Goal: Information Seeking & Learning: Learn about a topic

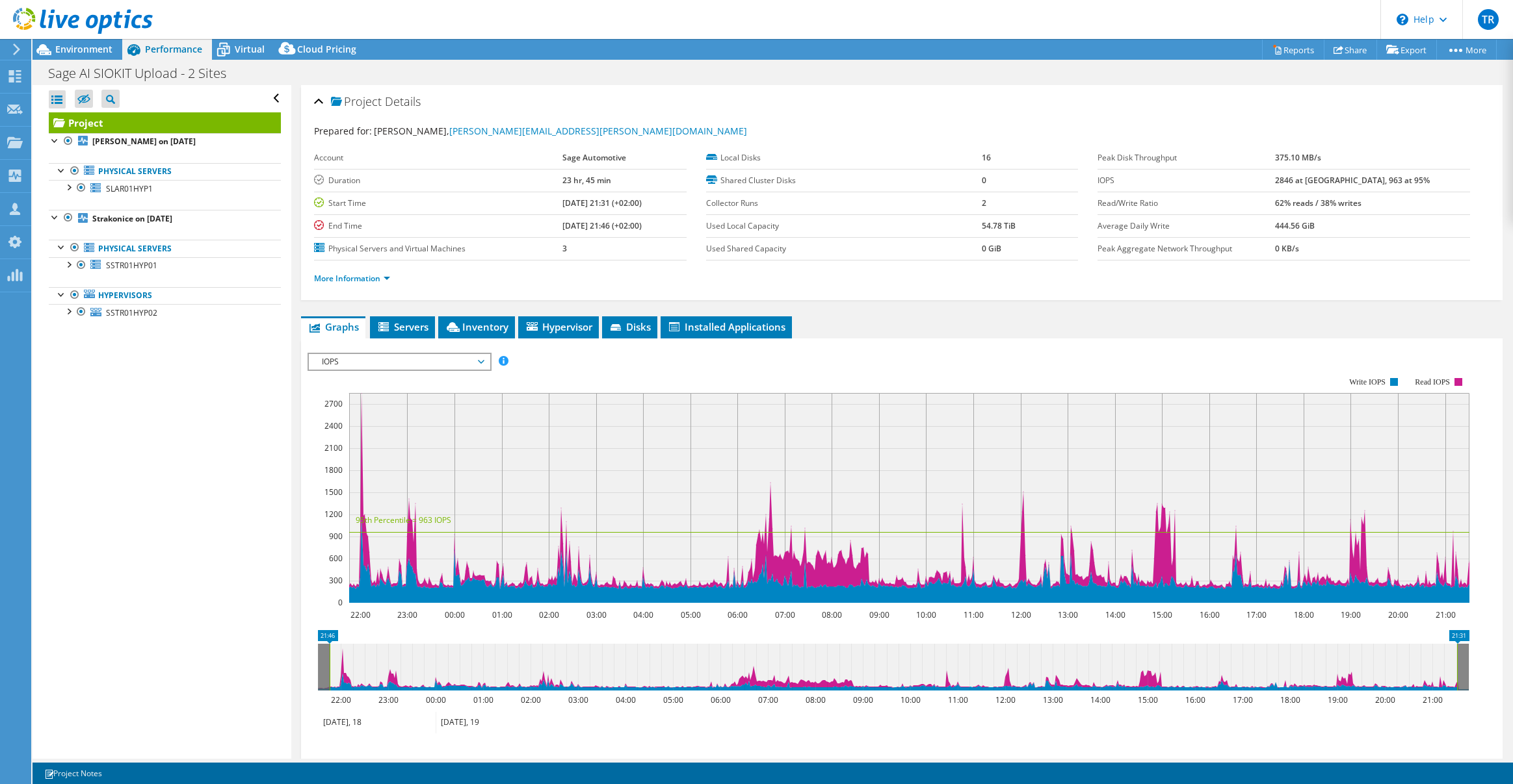
select select "USD"
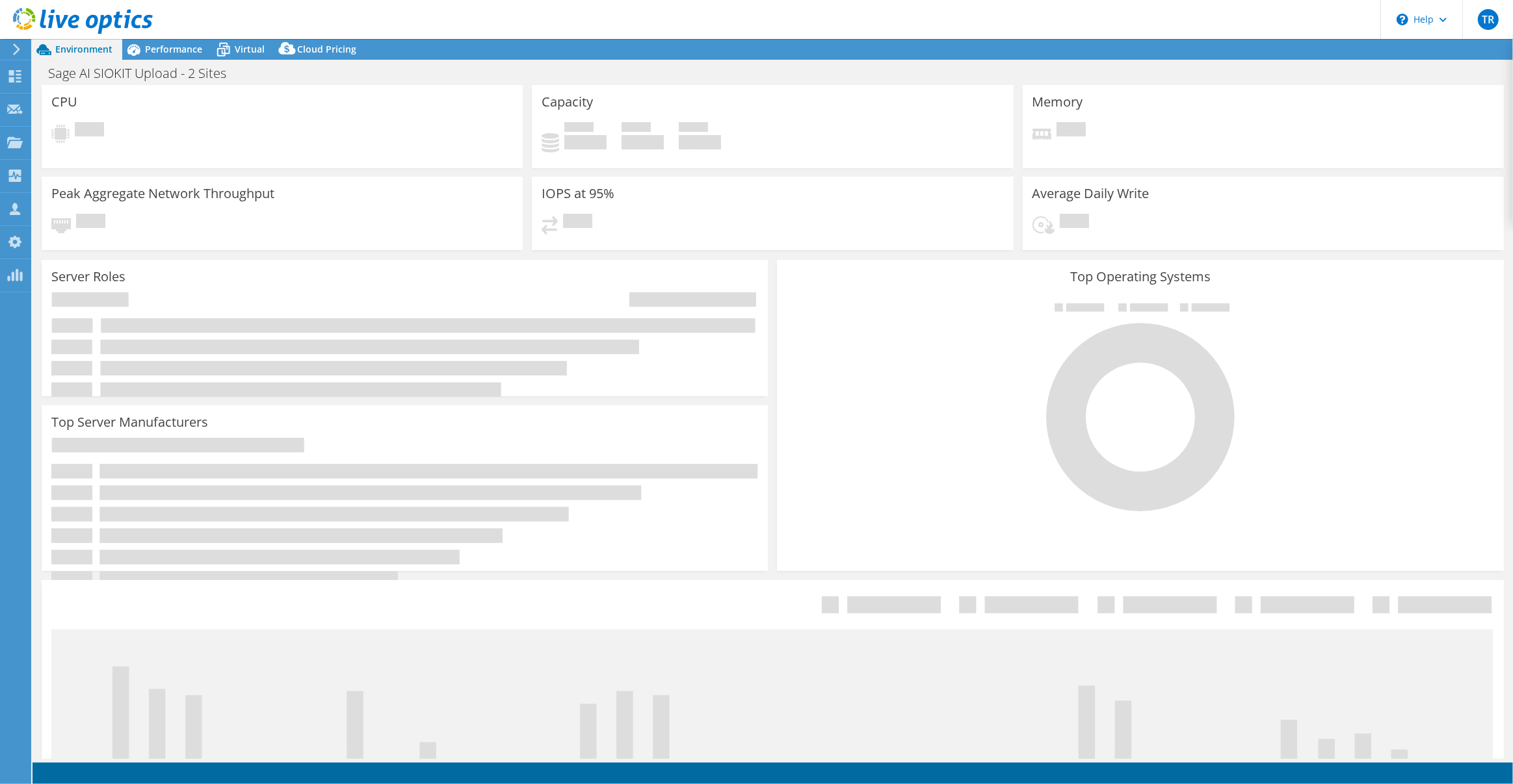
select select "USD"
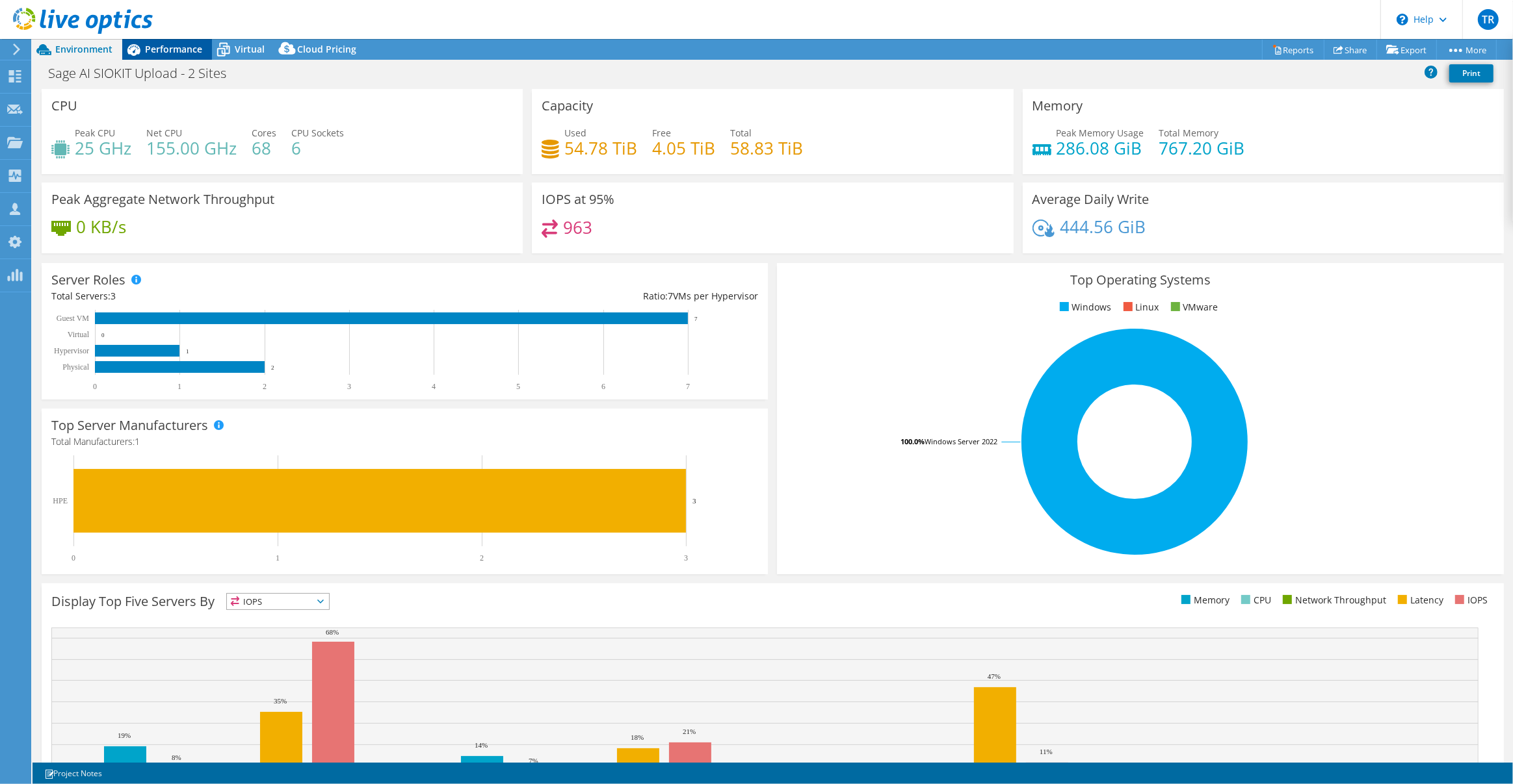
click at [186, 51] on span "Performance" at bounding box center [174, 49] width 57 height 12
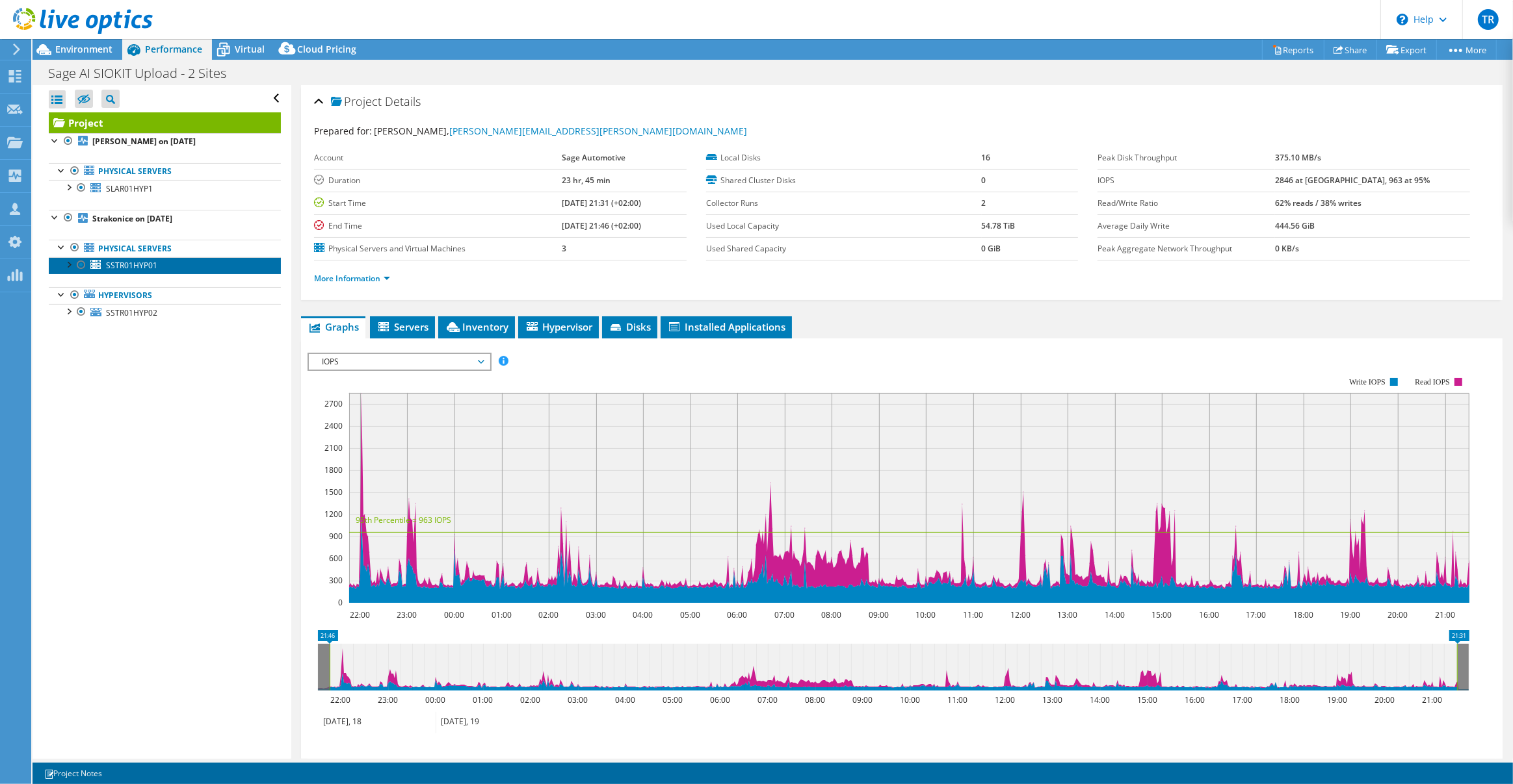
click at [128, 264] on span "SSTR01HYP01" at bounding box center [132, 265] width 51 height 11
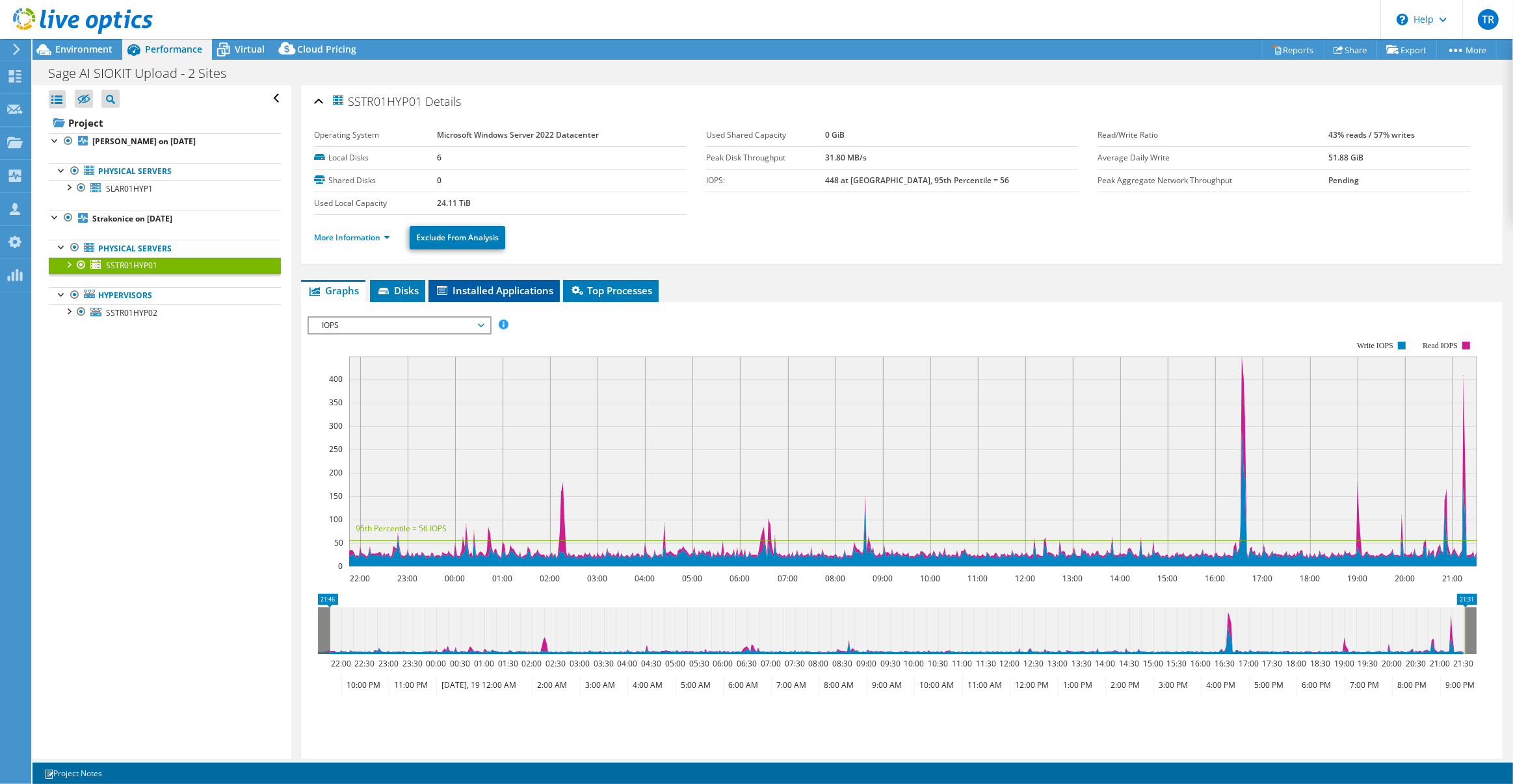
click at [515, 290] on span "Installed Applications" at bounding box center [494, 290] width 118 height 13
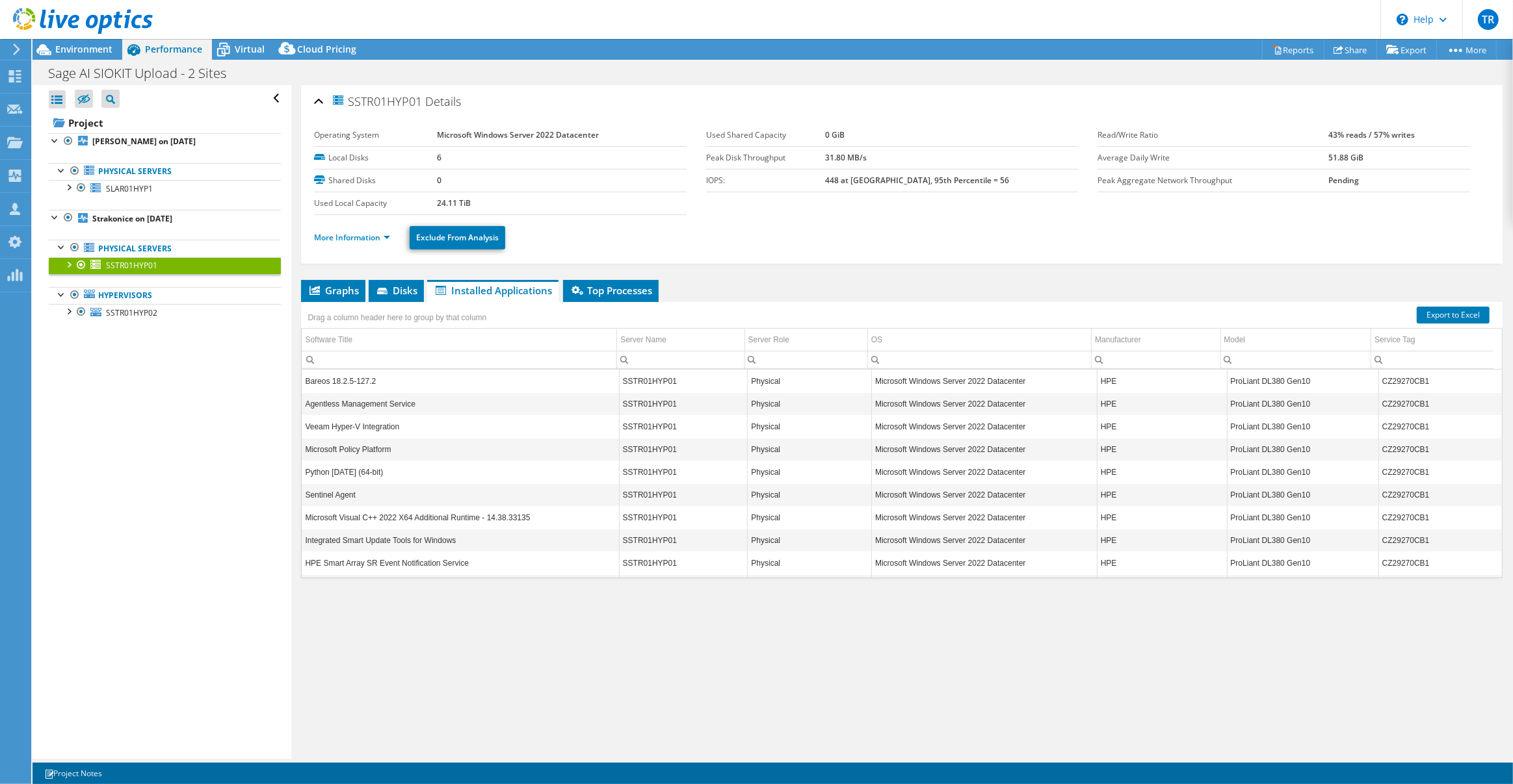
click at [68, 264] on div at bounding box center [68, 264] width 13 height 13
click at [71, 313] on div at bounding box center [68, 310] width 13 height 13
click at [71, 141] on div at bounding box center [68, 141] width 13 height 16
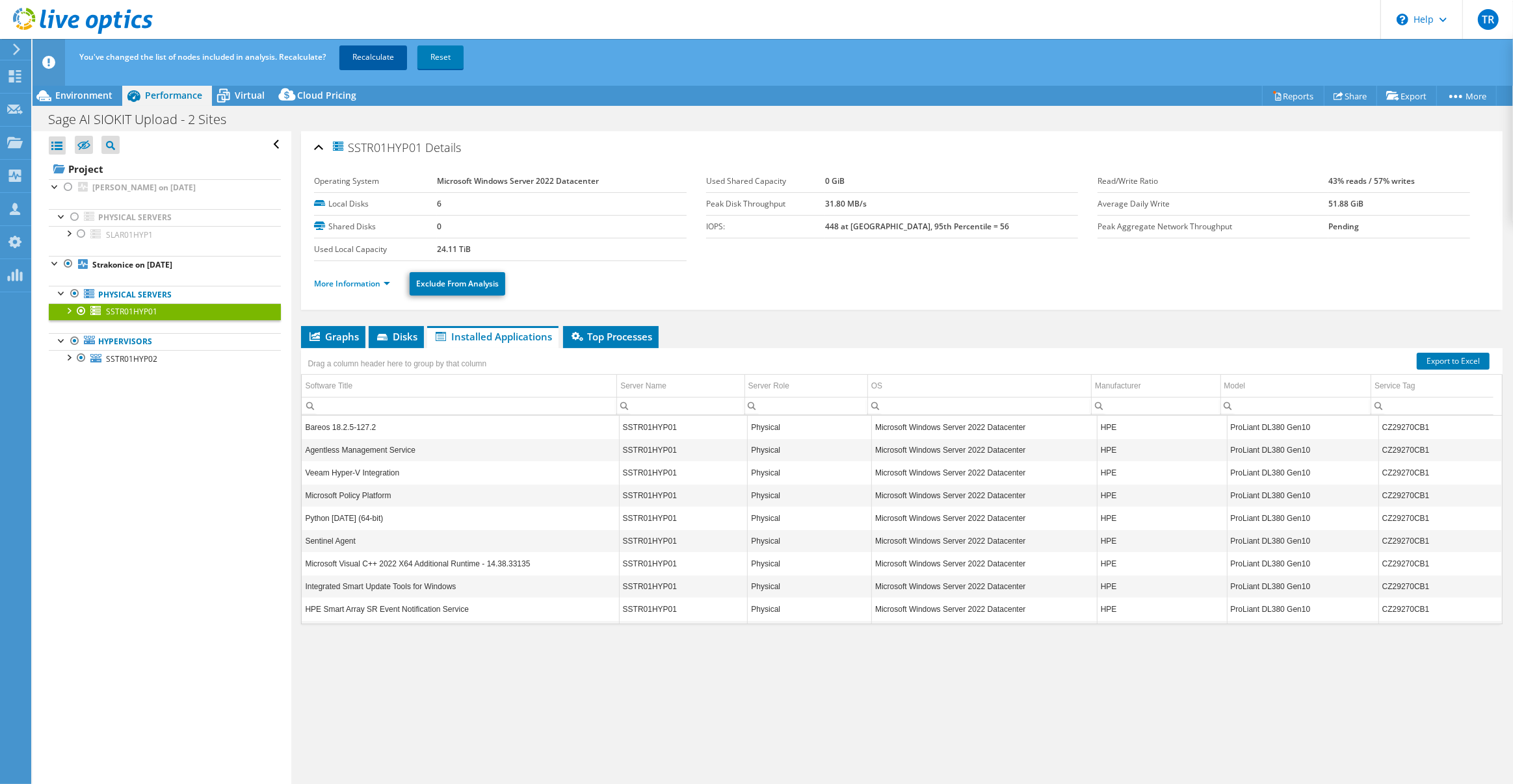
click at [371, 53] on link "Recalculate" at bounding box center [373, 57] width 68 height 23
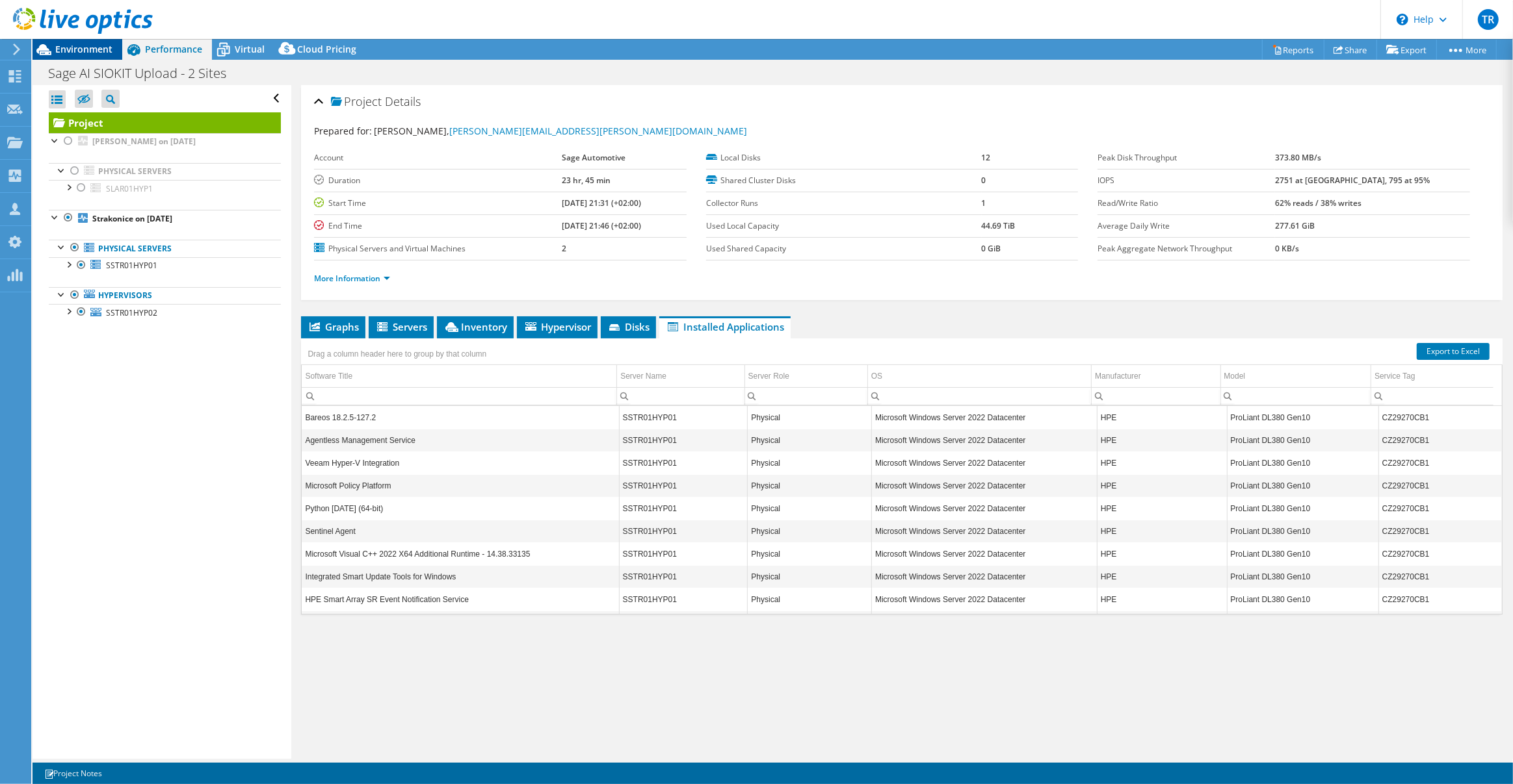
click at [92, 47] on span "Environment" at bounding box center [84, 49] width 57 height 12
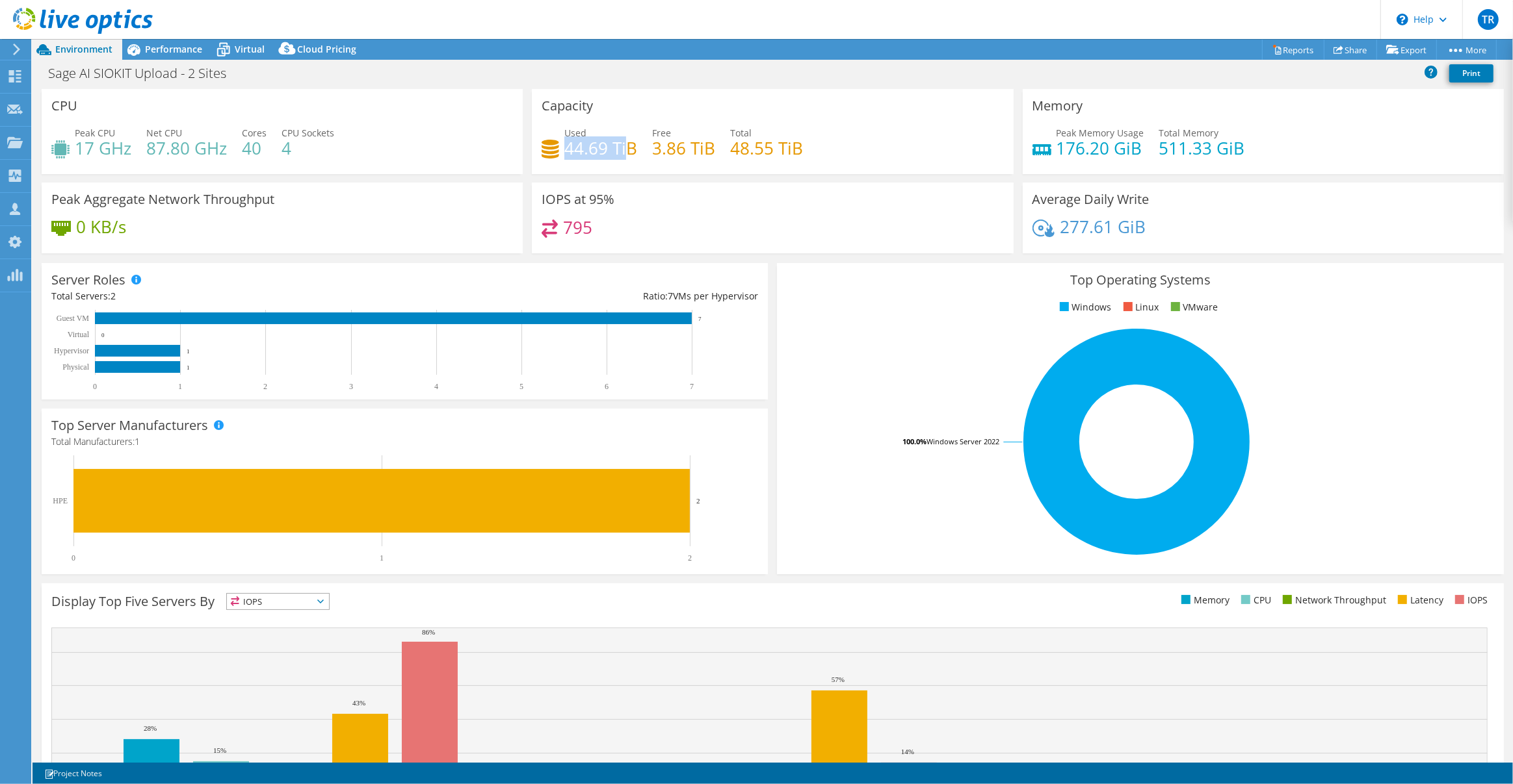
drag, startPoint x: 562, startPoint y: 152, endPoint x: 627, endPoint y: 155, distance: 65.1
click at [627, 155] on h4 "44.69 TiB" at bounding box center [601, 148] width 73 height 14
click at [630, 155] on h4 "44.69 TiB" at bounding box center [601, 148] width 73 height 14
drag, startPoint x: 564, startPoint y: 148, endPoint x: 625, endPoint y: 150, distance: 61.0
click at [625, 150] on h4 "44.69 TiB" at bounding box center [601, 148] width 73 height 14
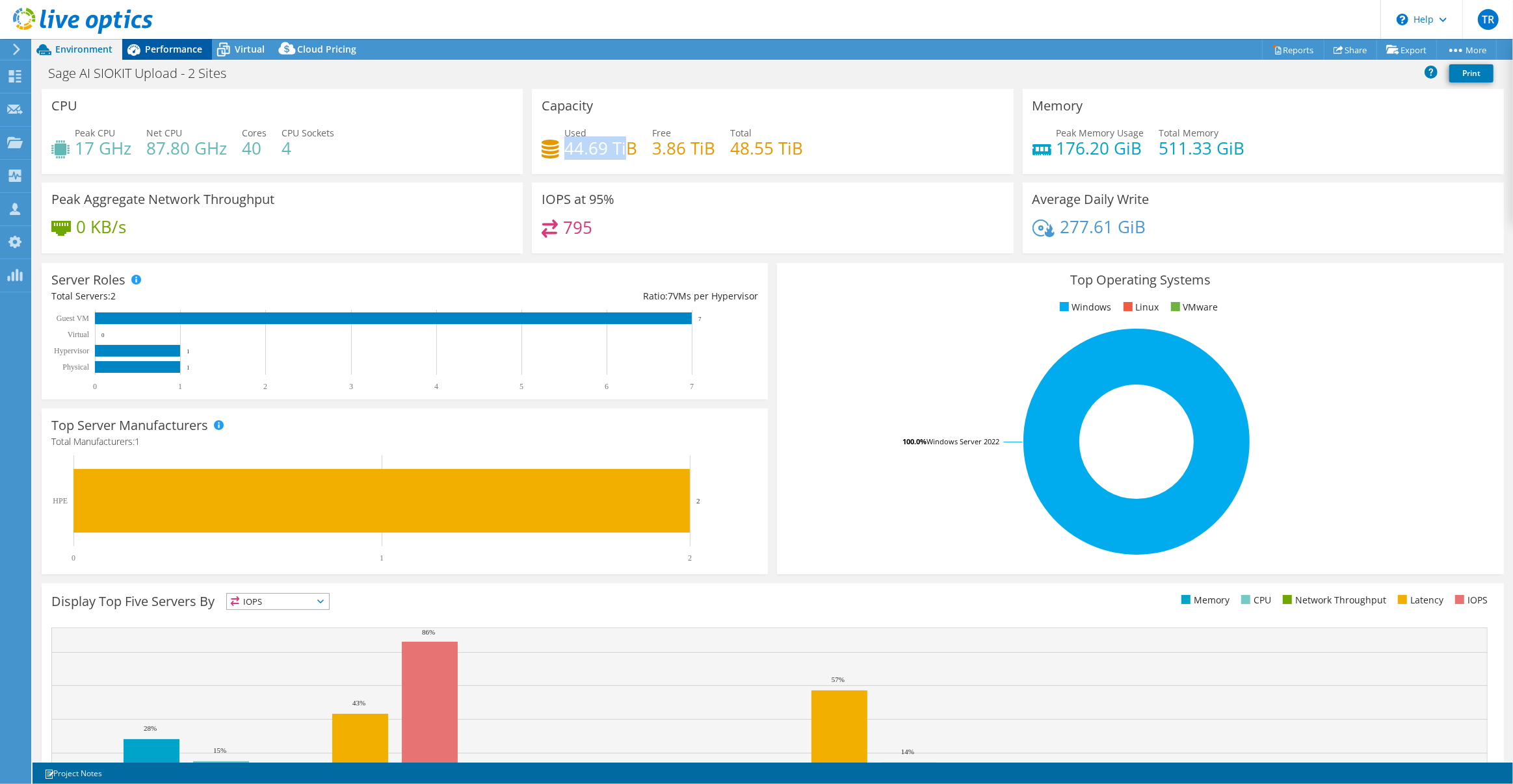
click at [183, 50] on span "Performance" at bounding box center [174, 49] width 57 height 12
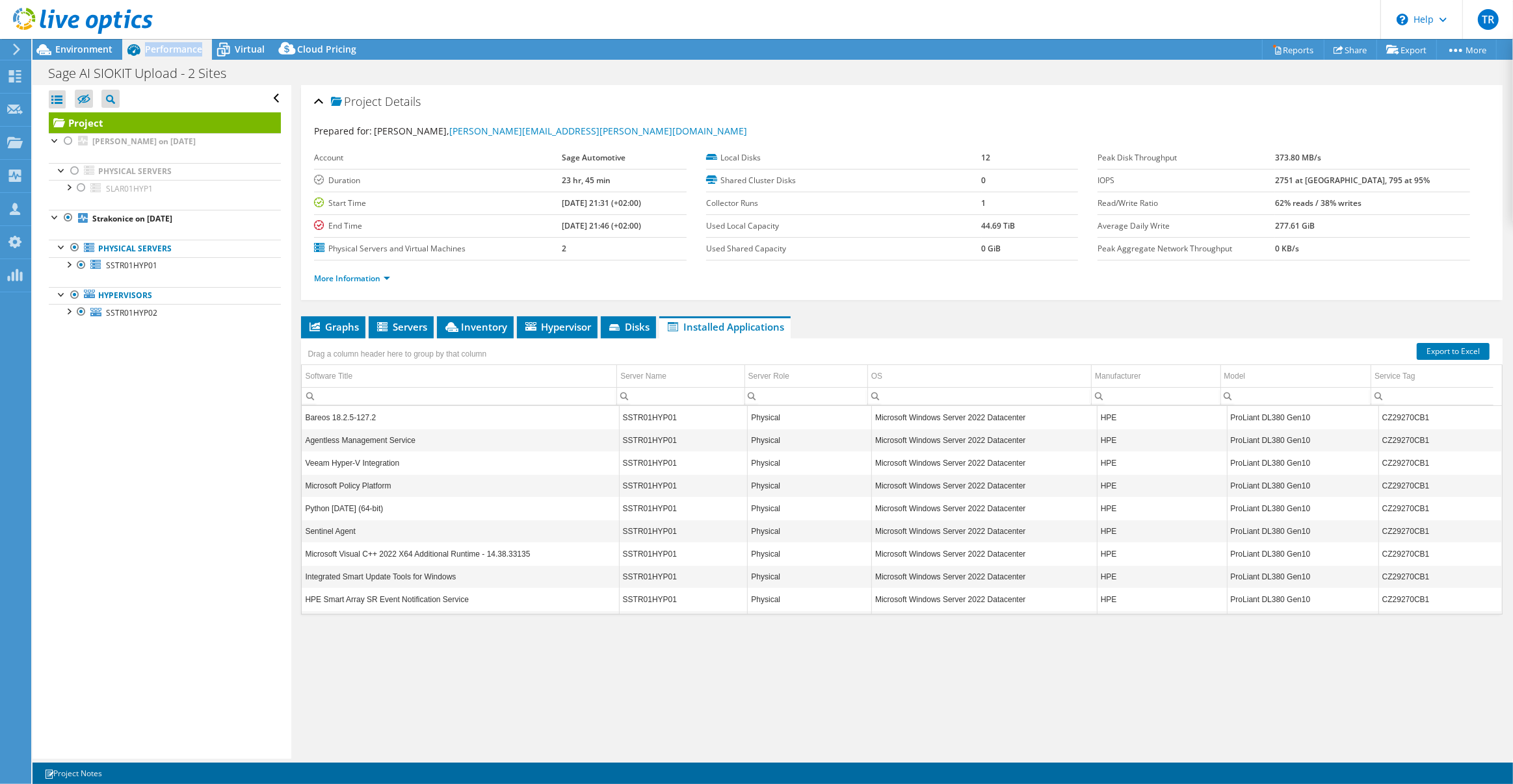
click at [183, 50] on span "Performance" at bounding box center [174, 49] width 57 height 12
click at [68, 313] on div at bounding box center [68, 310] width 13 height 13
click at [70, 262] on div at bounding box center [68, 264] width 13 height 13
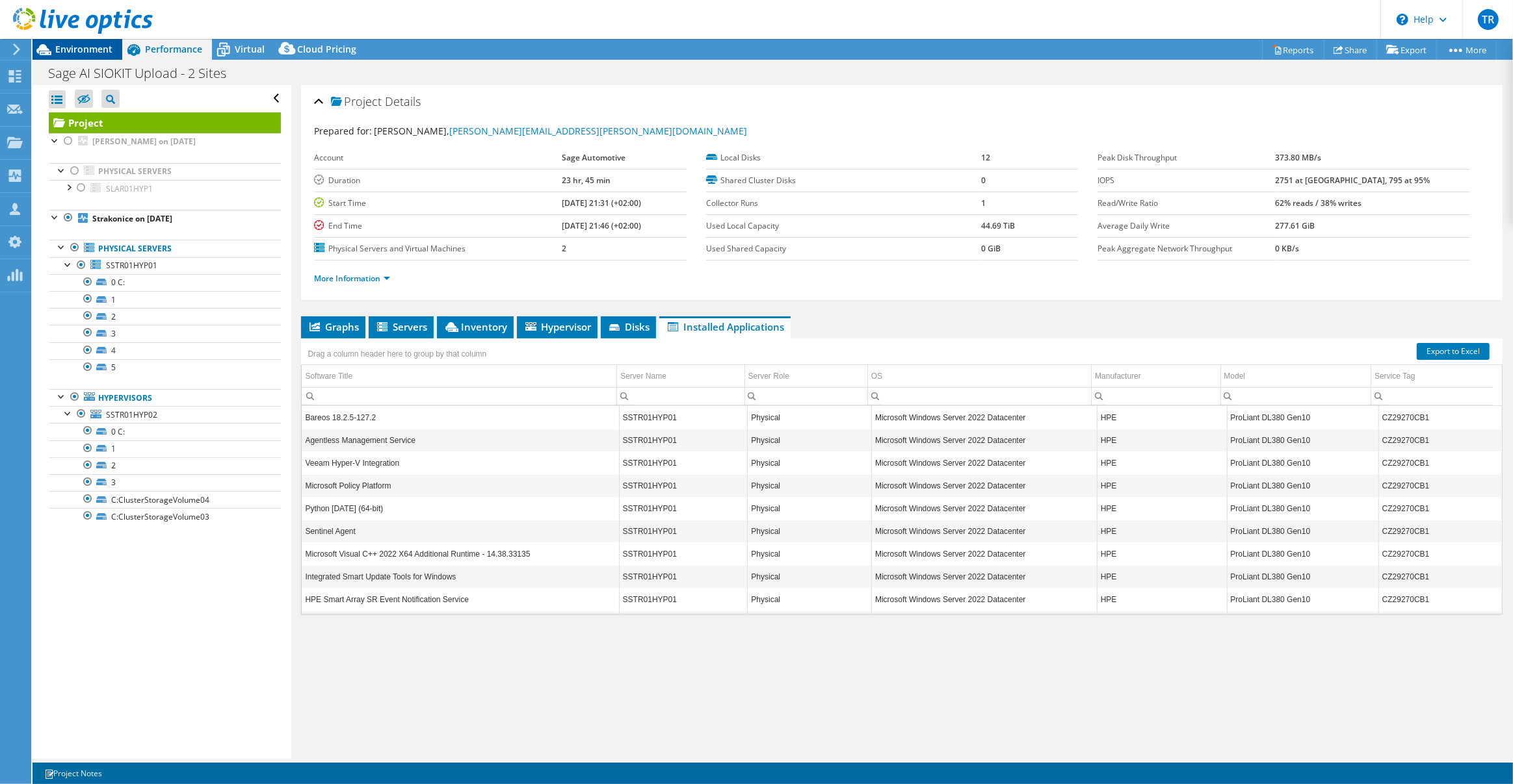
click at [62, 52] on span "Environment" at bounding box center [84, 49] width 57 height 12
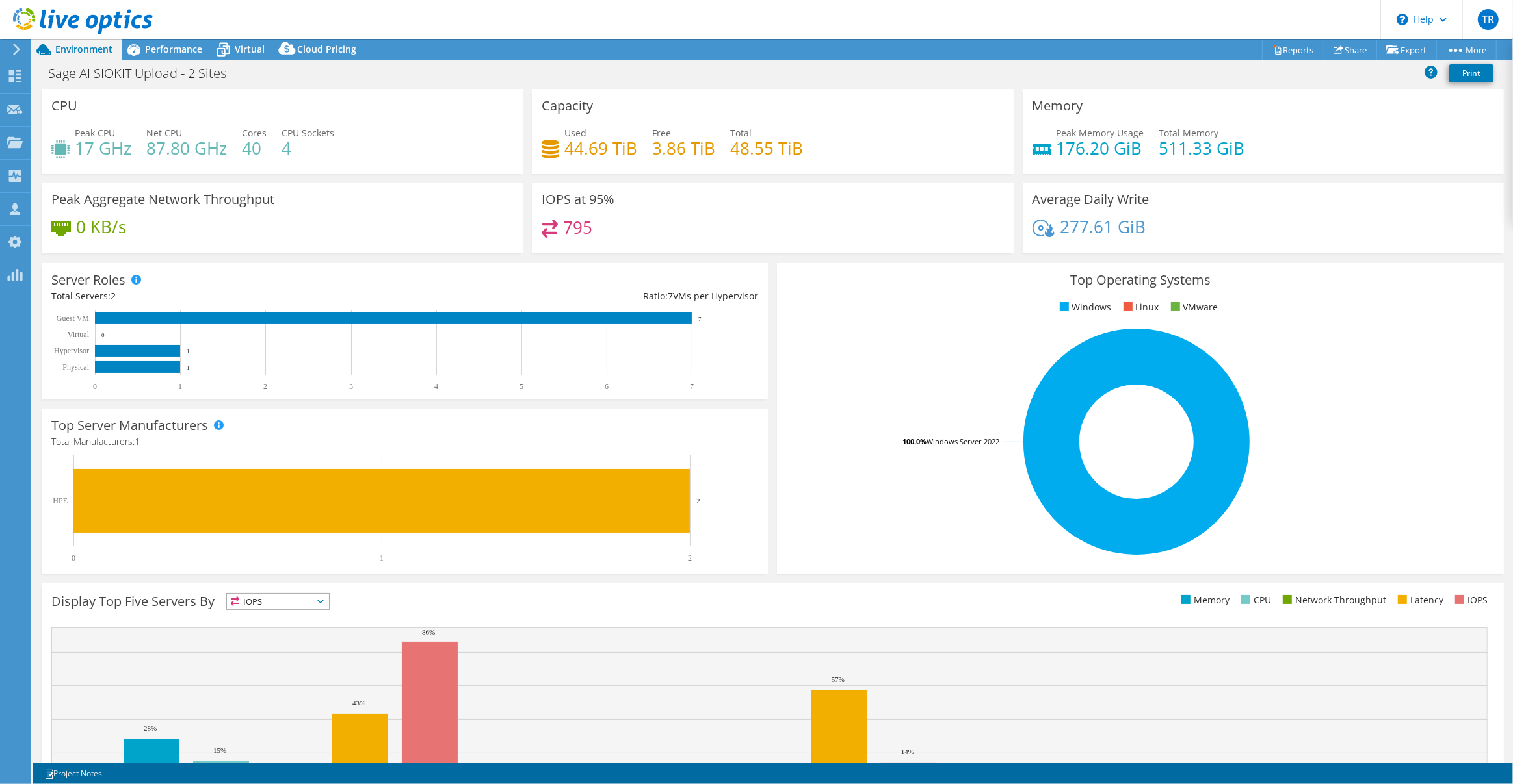
click at [174, 35] on header "TR OEM Team Member Tom Roeder troeder@scalecomputing.com Scale My Profile Log O…" at bounding box center [756, 20] width 1513 height 39
drag, startPoint x: 174, startPoint y: 45, endPoint x: 163, endPoint y: 47, distance: 11.2
click at [174, 44] on span "Performance" at bounding box center [174, 49] width 57 height 12
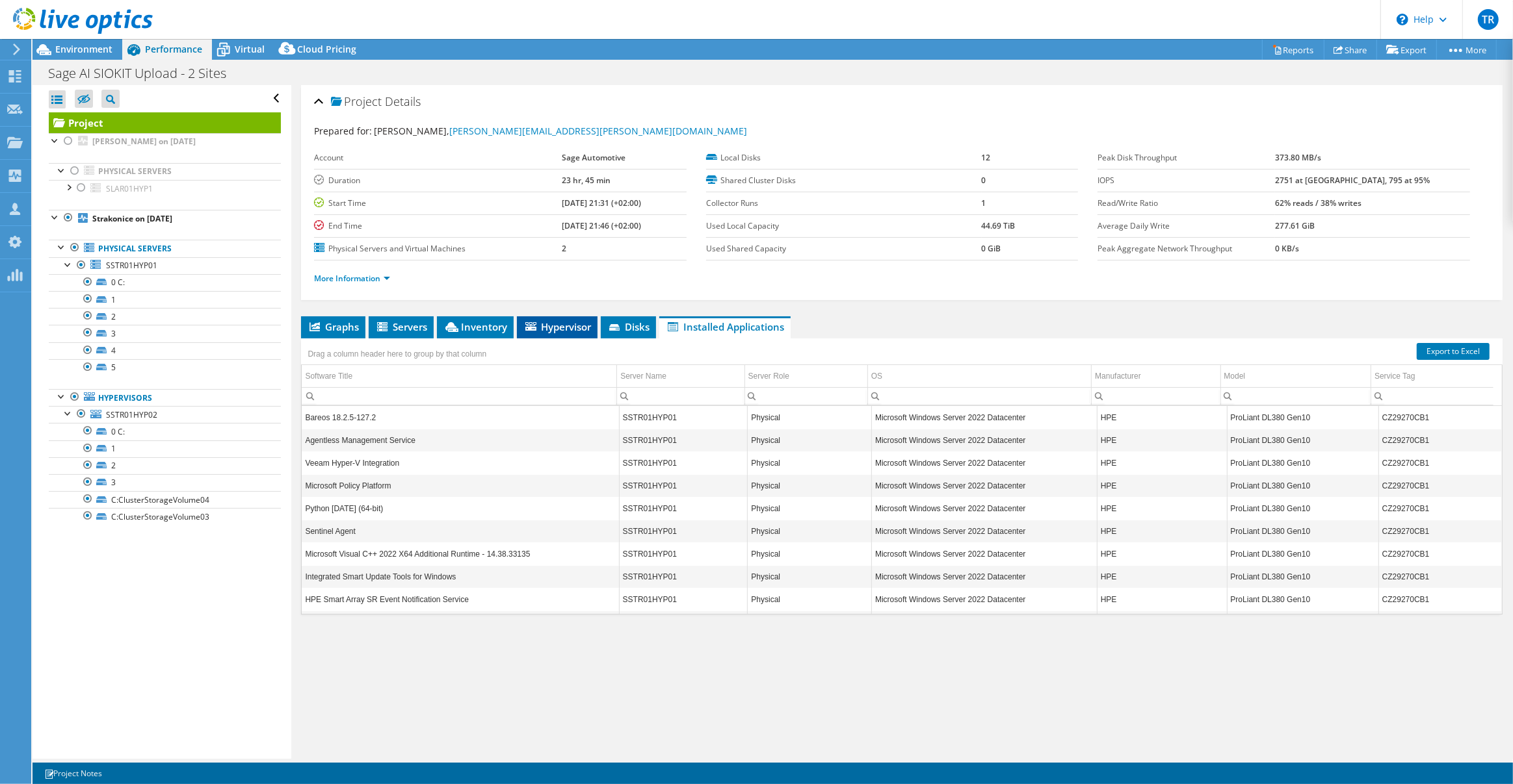
click at [549, 323] on span "Hypervisor" at bounding box center [557, 327] width 68 height 13
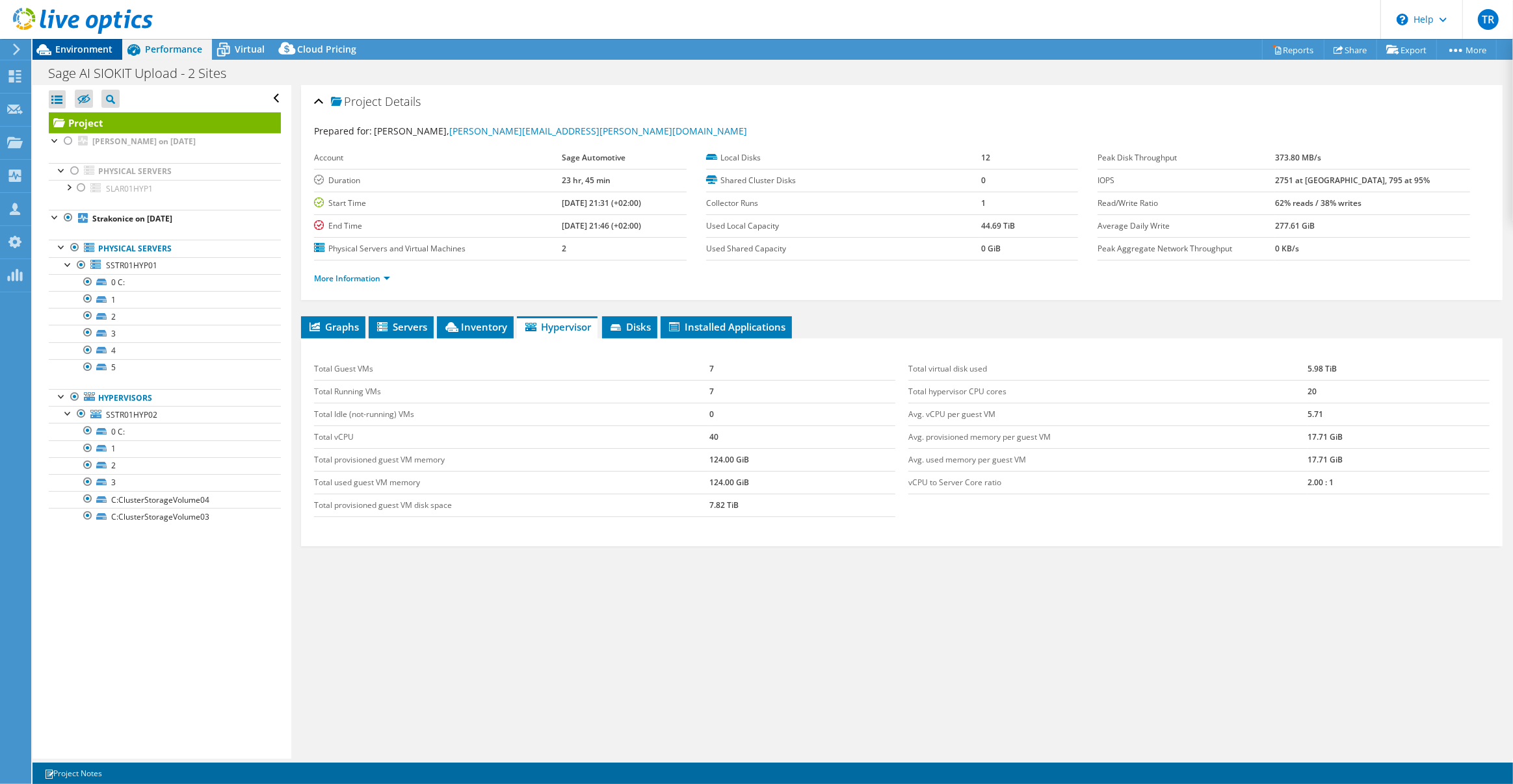
click at [70, 44] on span "Environment" at bounding box center [84, 49] width 57 height 12
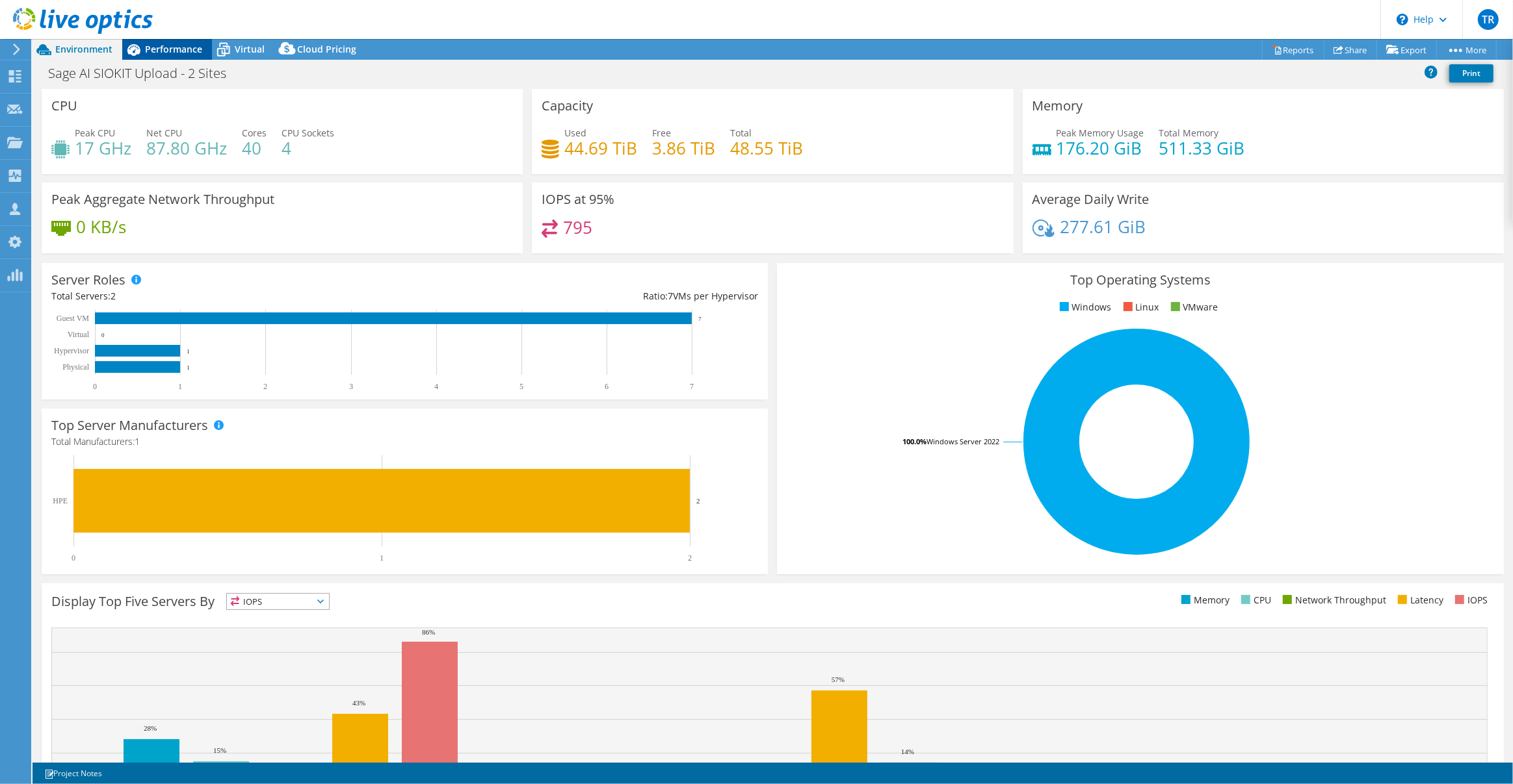
click at [189, 53] on span "Performance" at bounding box center [174, 49] width 57 height 12
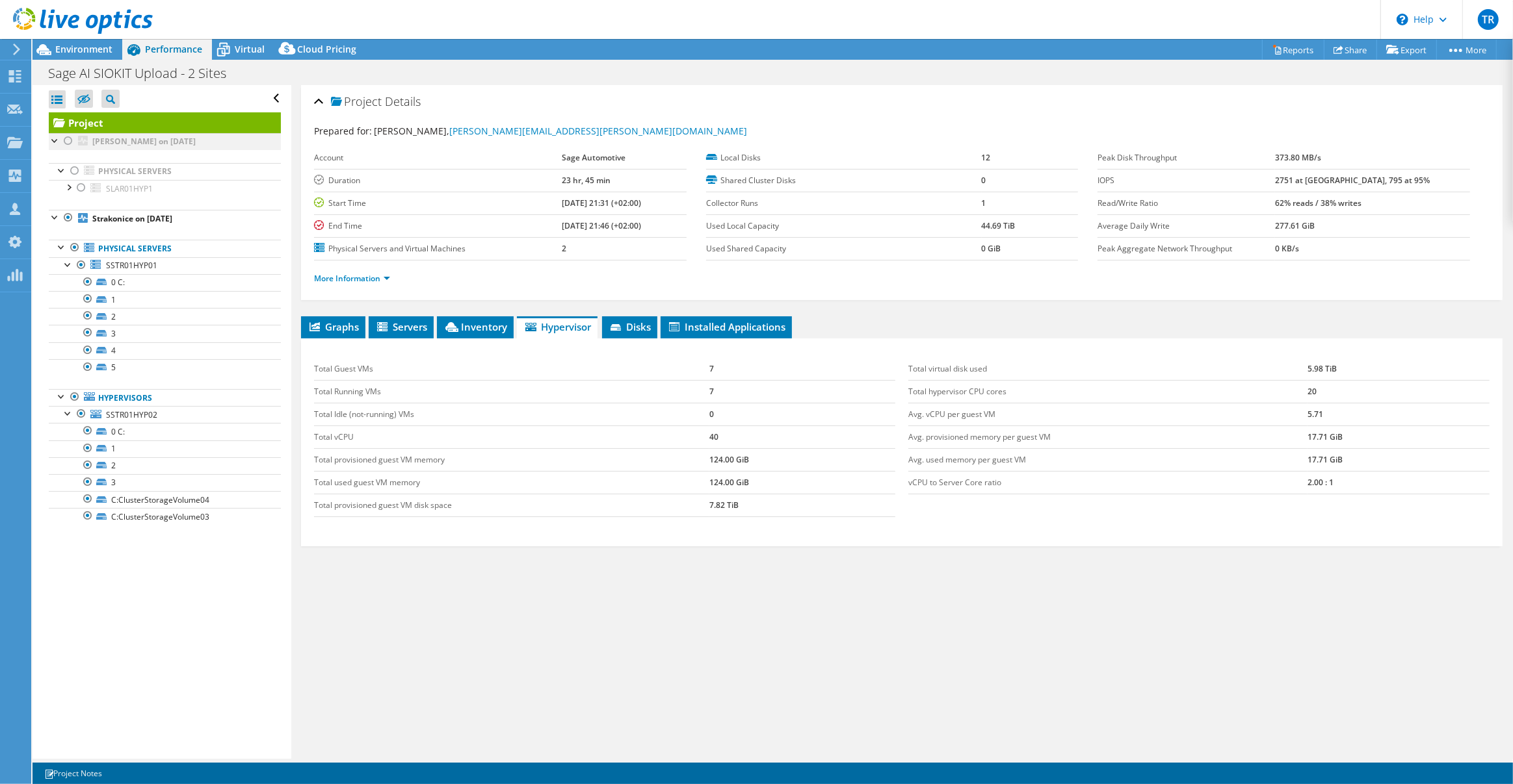
click at [69, 142] on div at bounding box center [68, 141] width 13 height 16
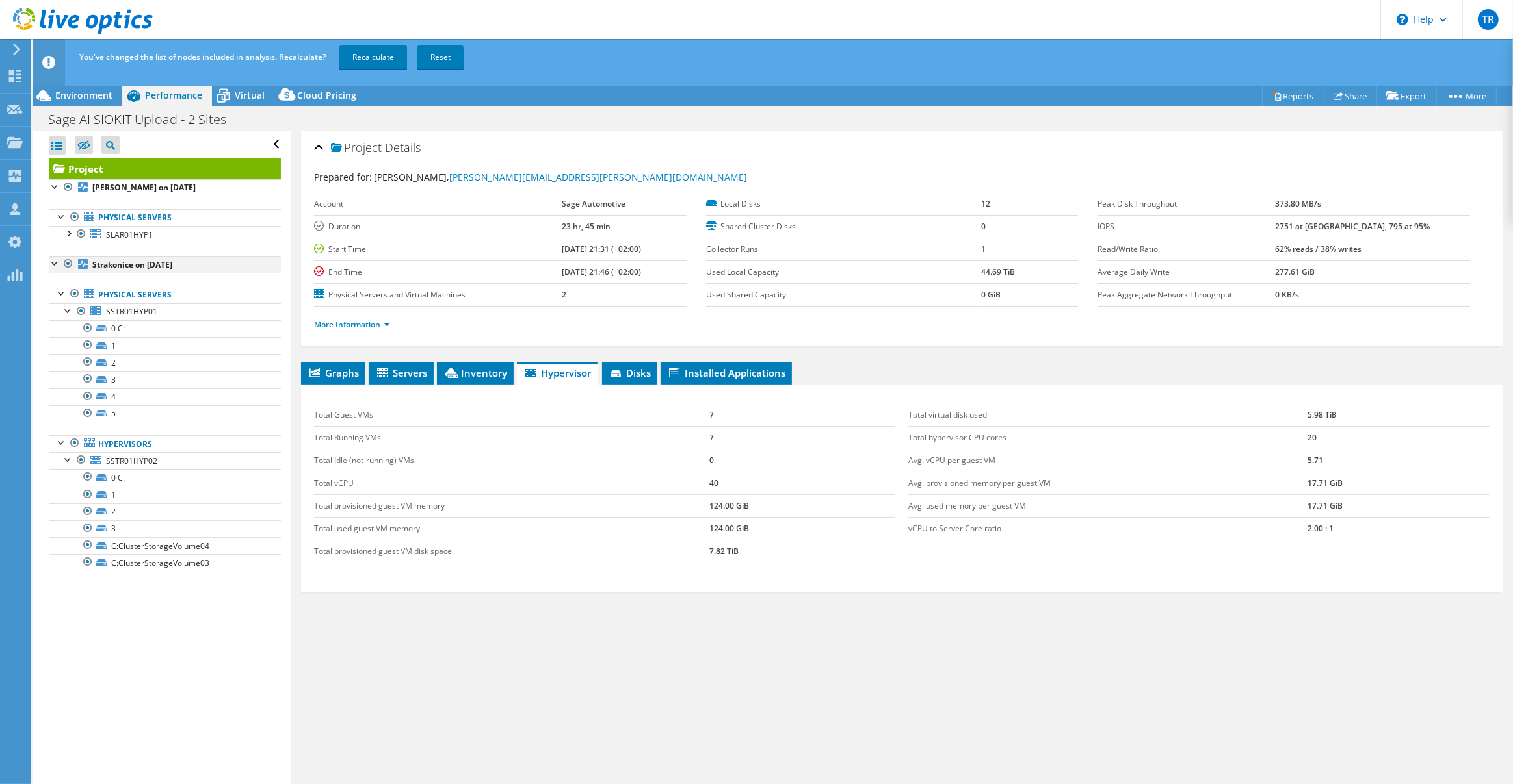
click at [69, 262] on div at bounding box center [68, 264] width 13 height 16
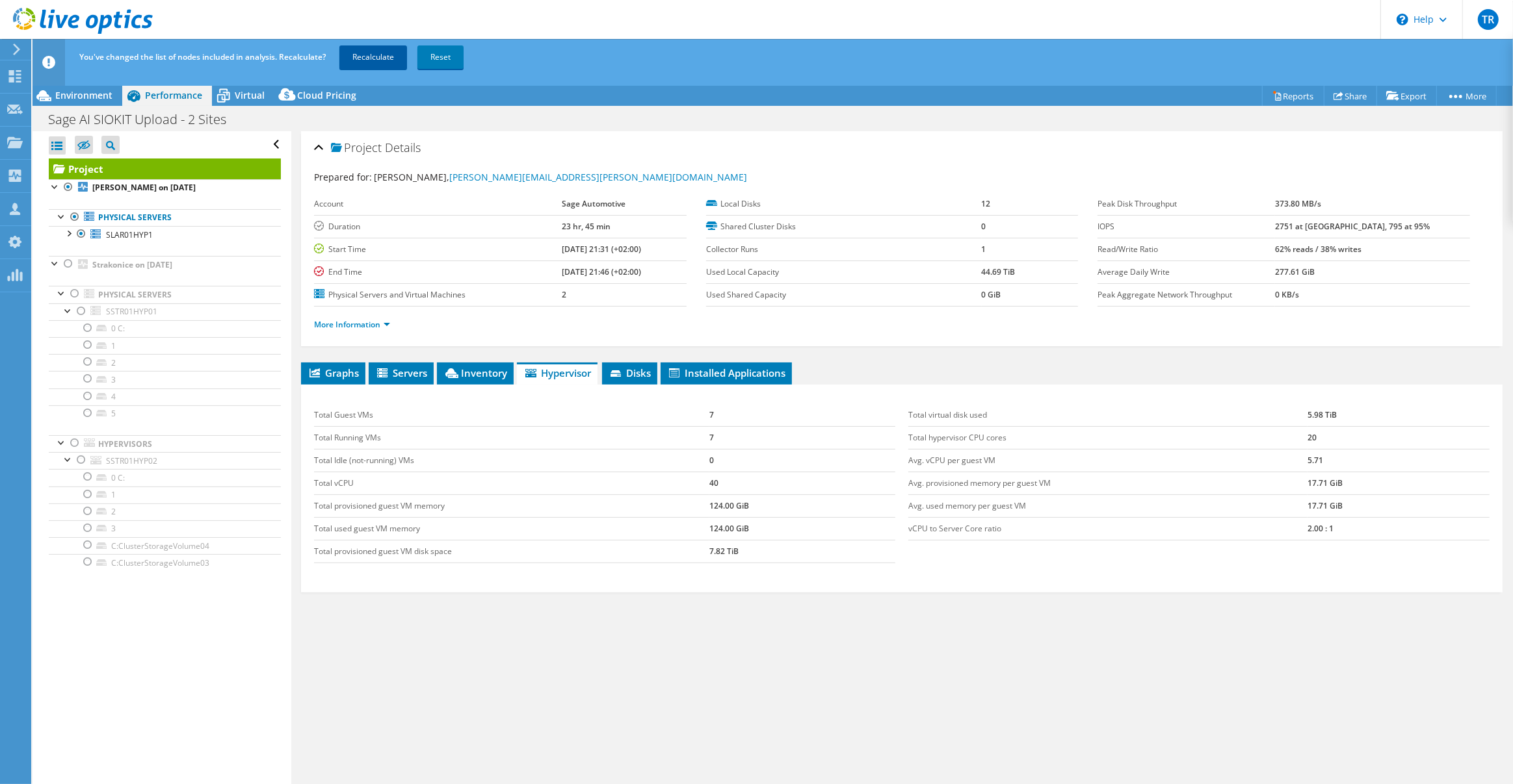
click at [373, 48] on link "Recalculate" at bounding box center [373, 57] width 68 height 23
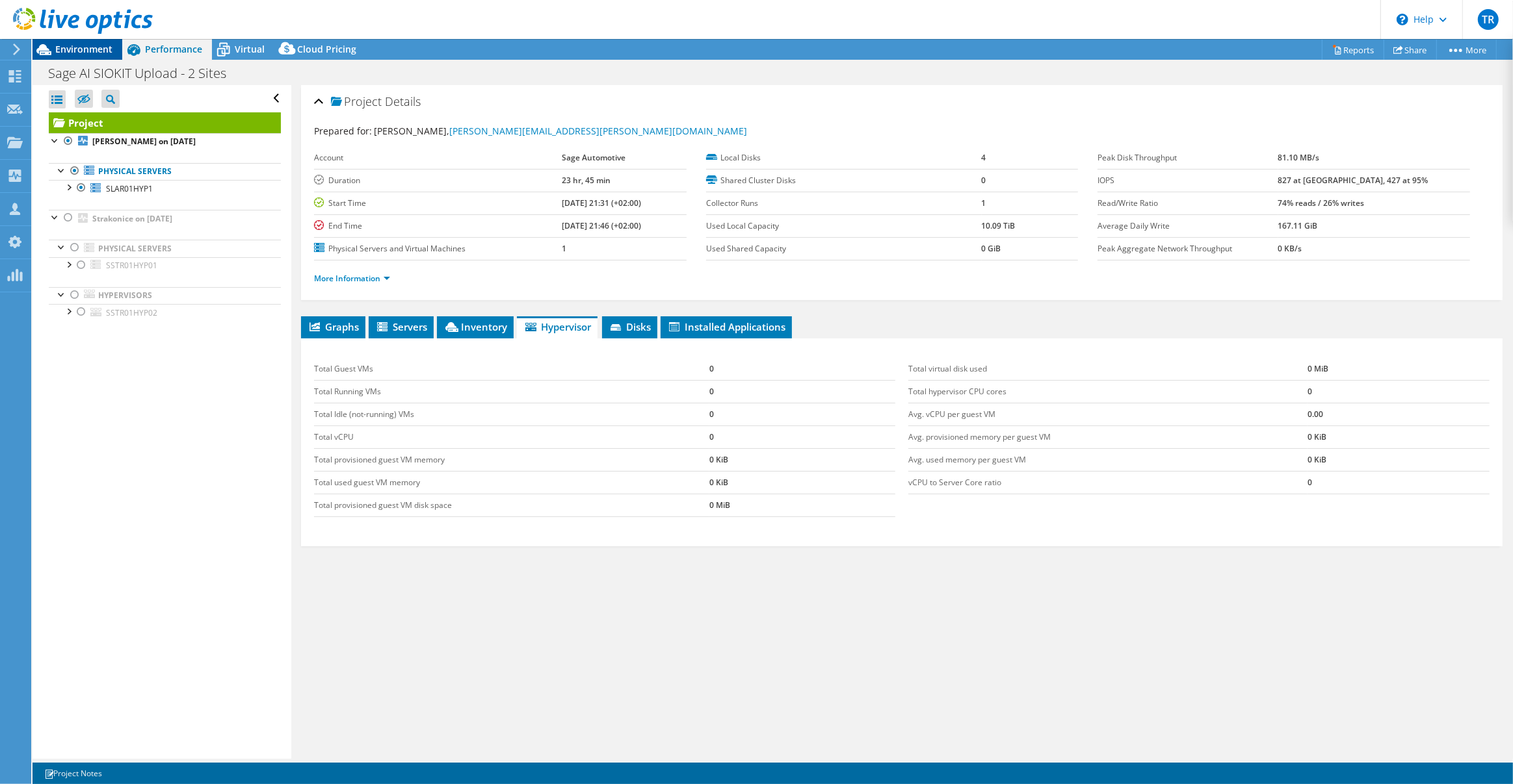
click at [72, 51] on span "Environment" at bounding box center [84, 49] width 57 height 12
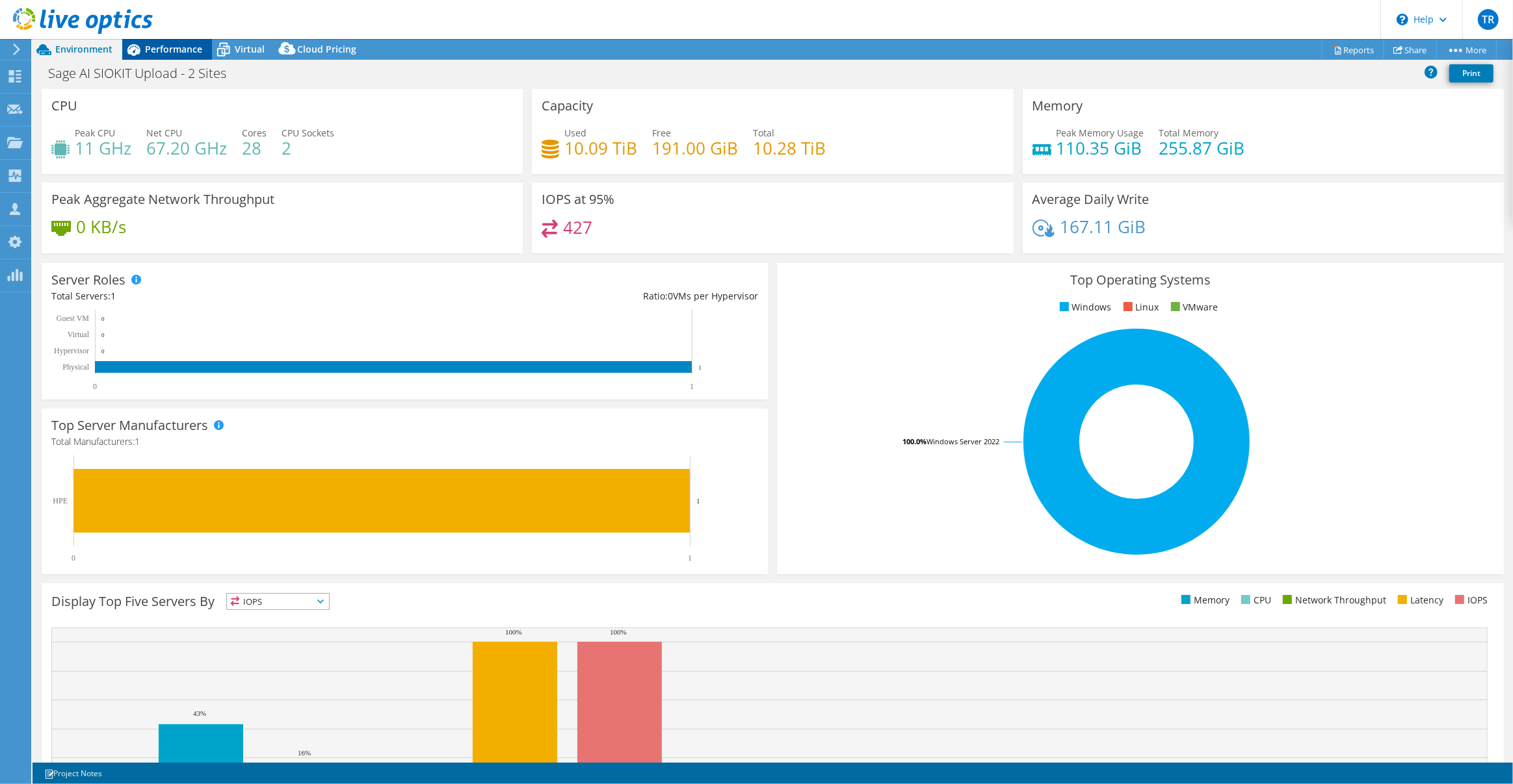
click at [187, 50] on span "Performance" at bounding box center [174, 49] width 57 height 12
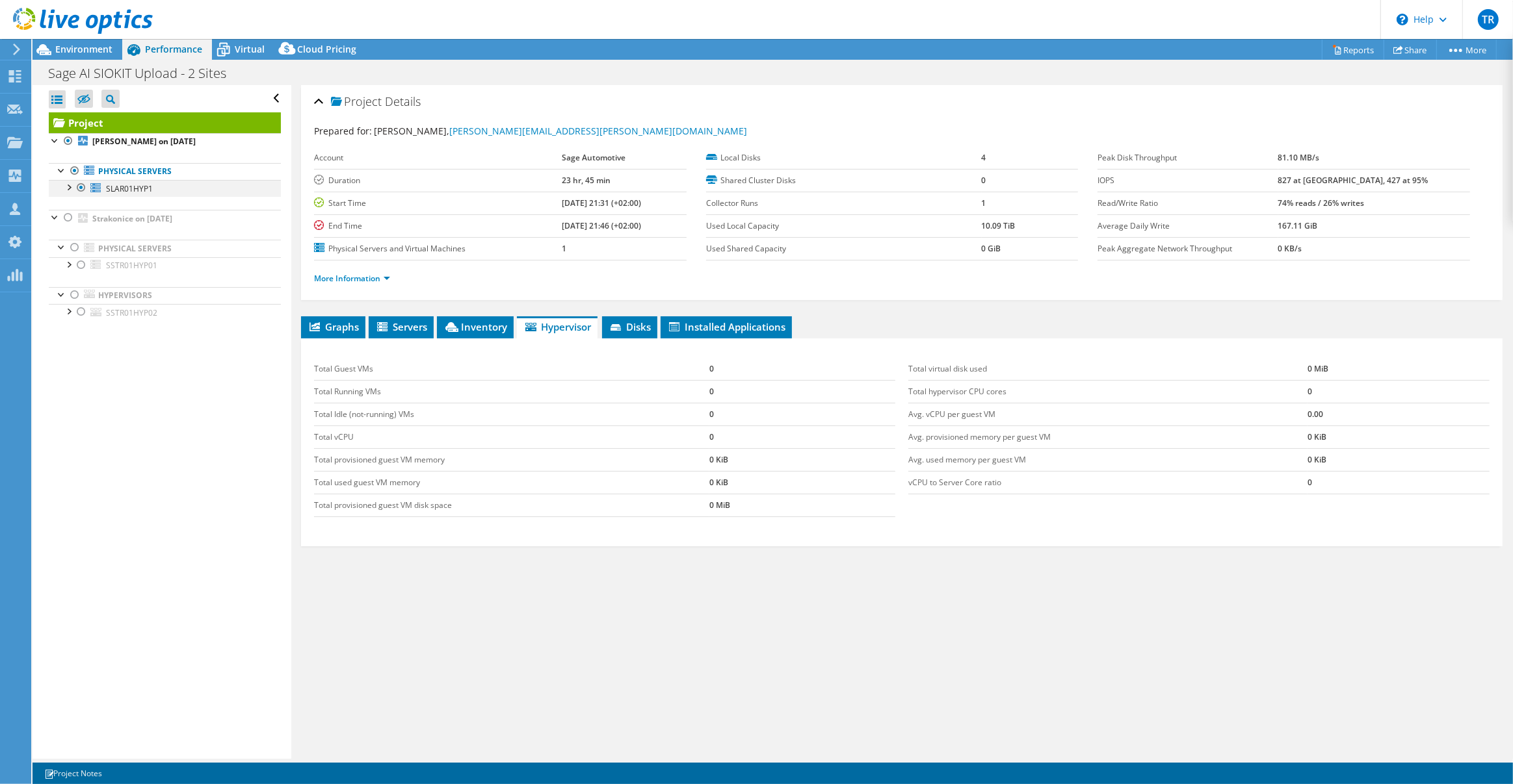
click at [71, 187] on div at bounding box center [68, 187] width 13 height 13
click at [70, 189] on div at bounding box center [68, 187] width 13 height 13
drag, startPoint x: 721, startPoint y: 368, endPoint x: 686, endPoint y: 370, distance: 35.1
click at [686, 370] on tr "Total Guest VMs 0" at bounding box center [604, 369] width 581 height 23
drag, startPoint x: 714, startPoint y: 385, endPoint x: 706, endPoint y: 386, distance: 8.1
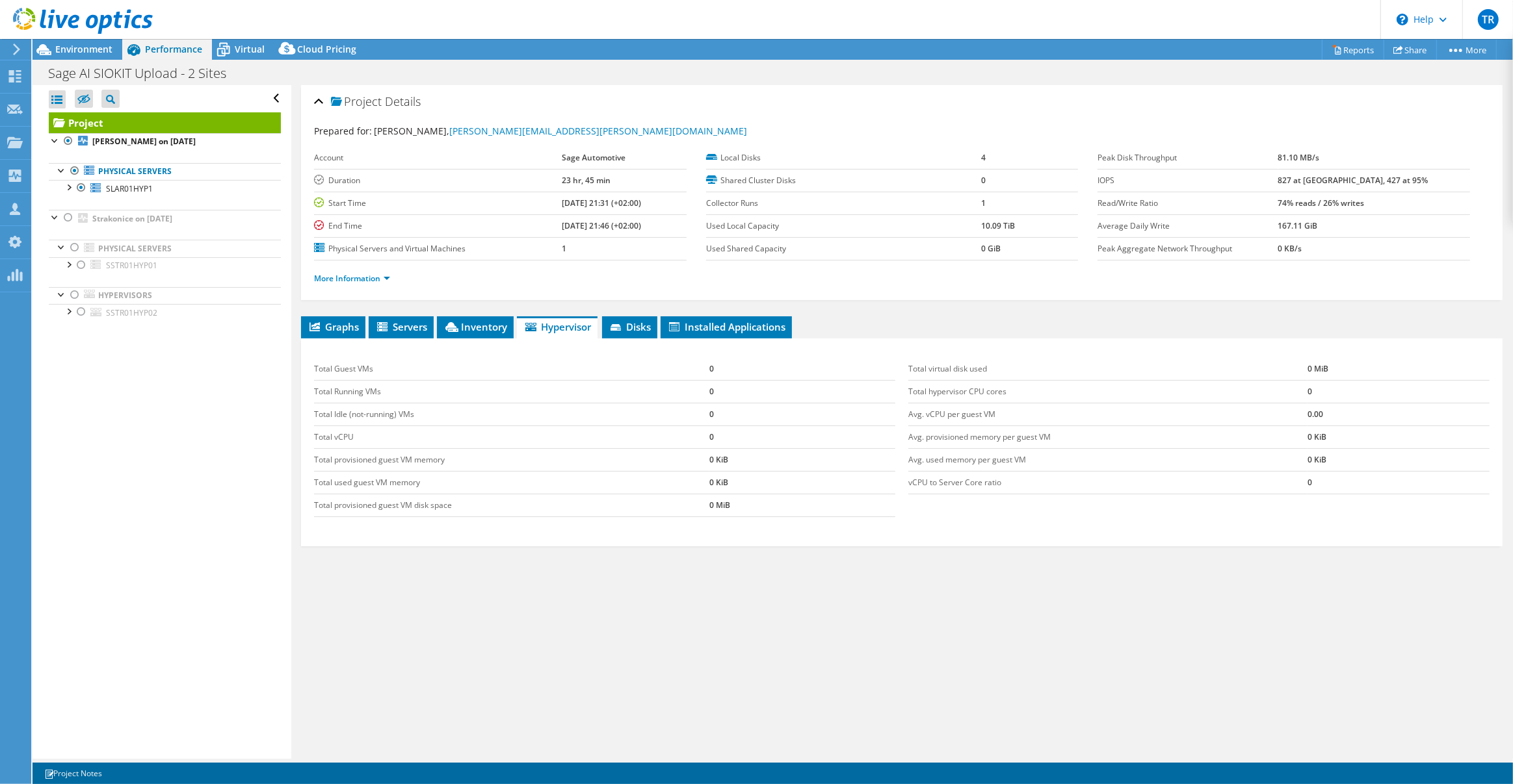
click at [709, 386] on td "0" at bounding box center [802, 391] width 186 height 23
click at [697, 367] on tr "Total Guest VMs 0" at bounding box center [604, 369] width 581 height 23
click at [728, 431] on td "0" at bounding box center [802, 437] width 186 height 23
click at [342, 321] on span "Graphs" at bounding box center [333, 327] width 51 height 13
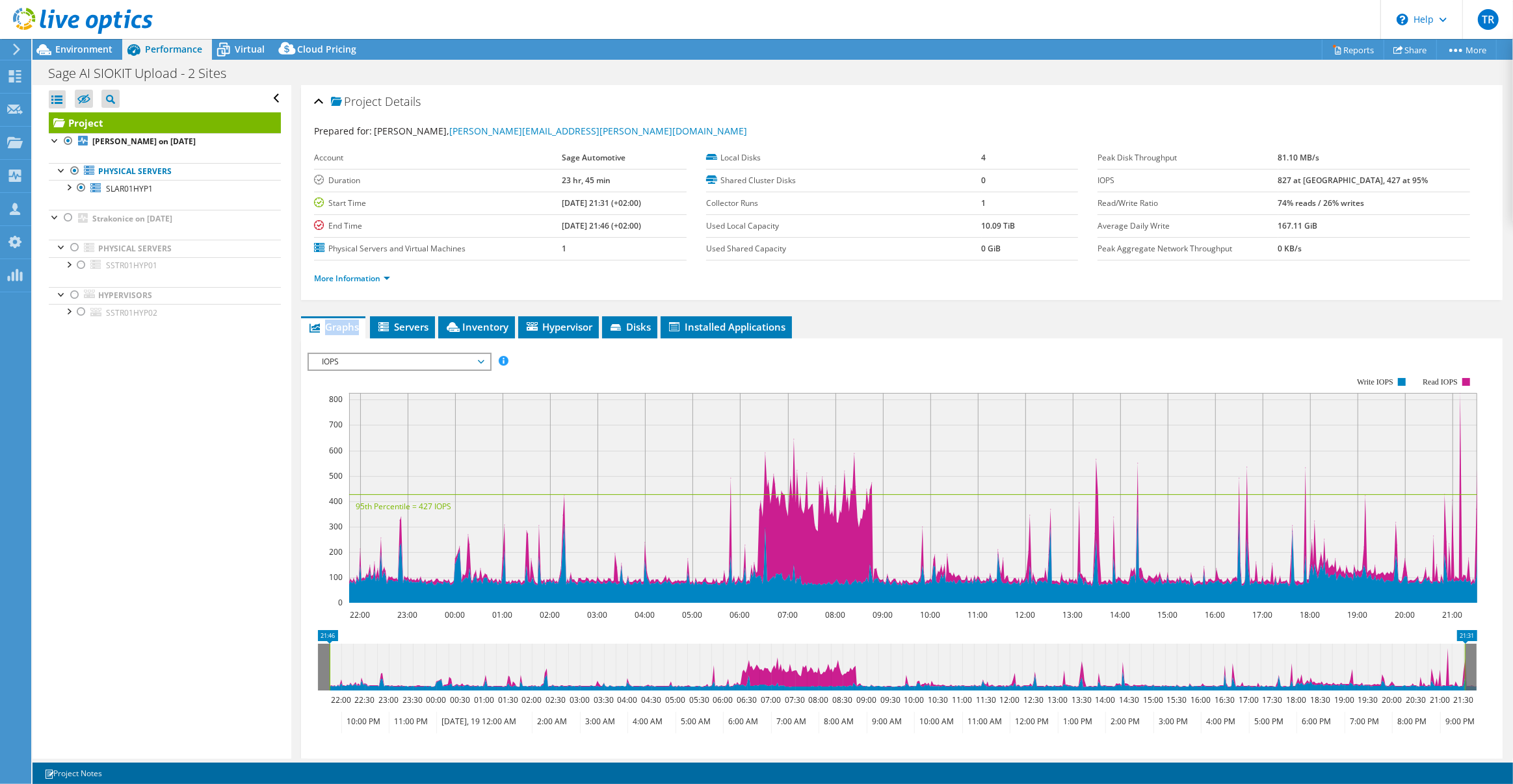
click at [342, 321] on span "Graphs" at bounding box center [333, 327] width 51 height 13
click at [480, 360] on span "IOPS" at bounding box center [398, 362] width 167 height 16
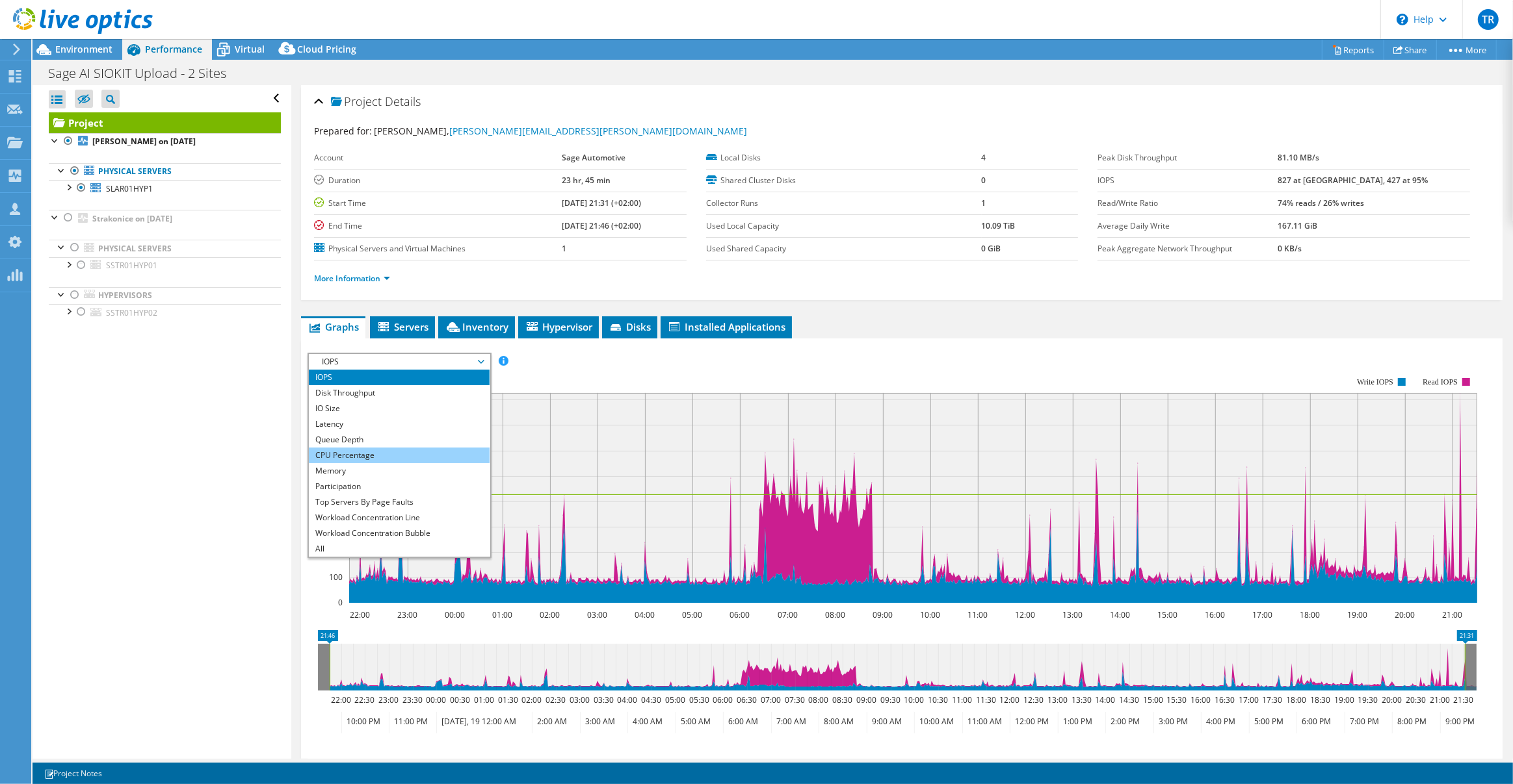
click at [440, 453] on li "CPU Percentage" at bounding box center [398, 455] width 180 height 16
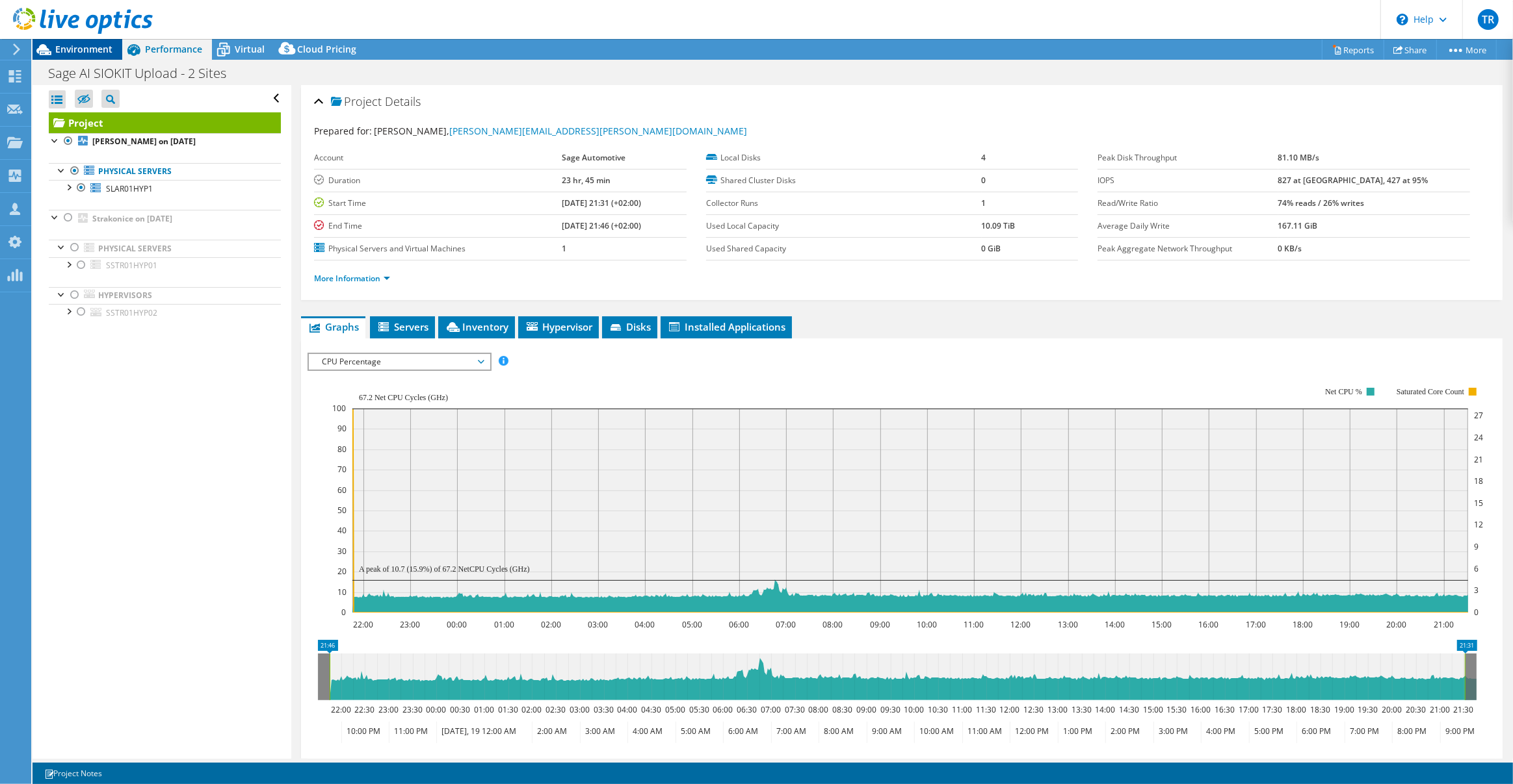
click at [82, 54] on span "Environment" at bounding box center [84, 49] width 57 height 12
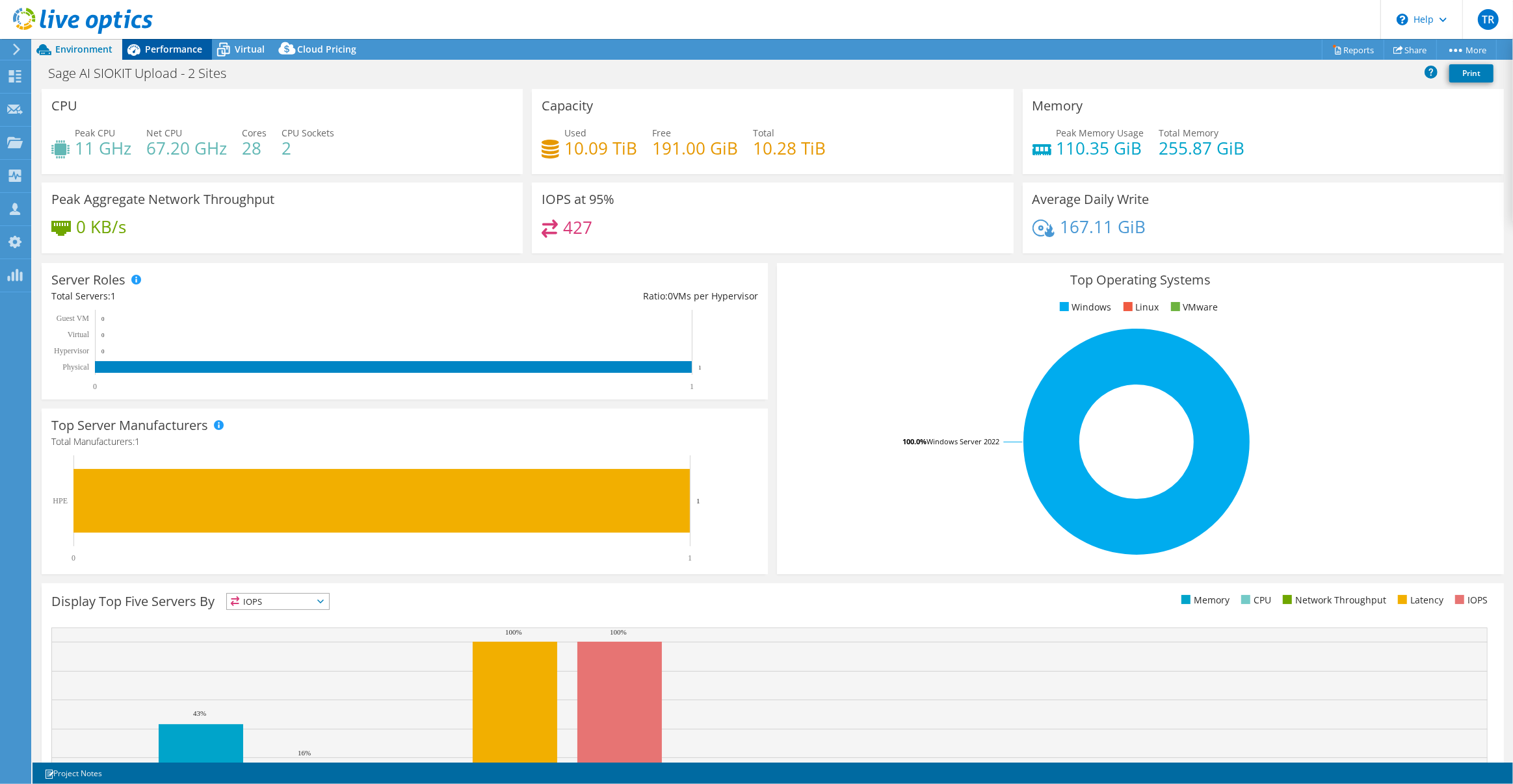
click at [184, 49] on span "Performance" at bounding box center [174, 49] width 57 height 12
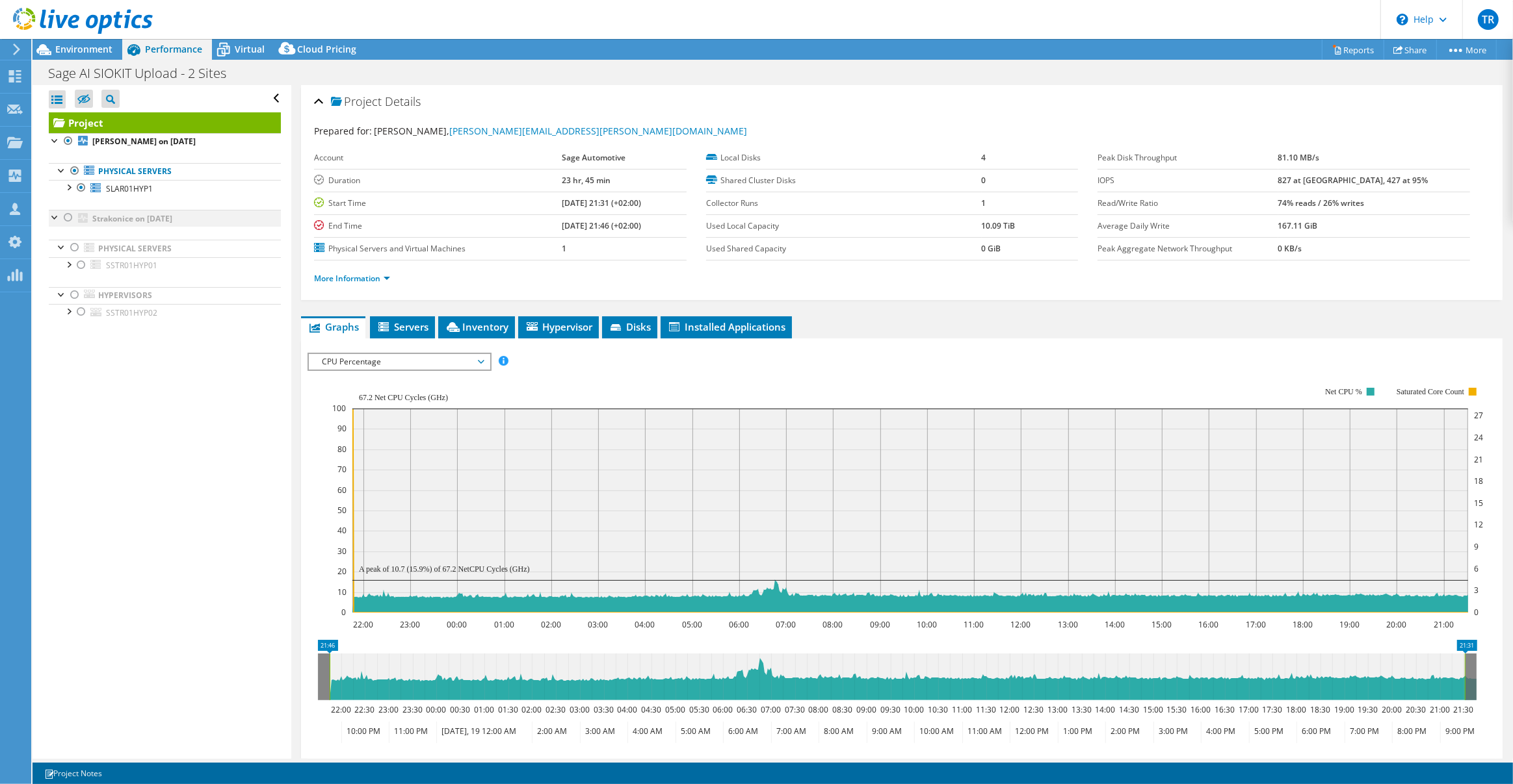
click at [70, 217] on div at bounding box center [68, 218] width 13 height 16
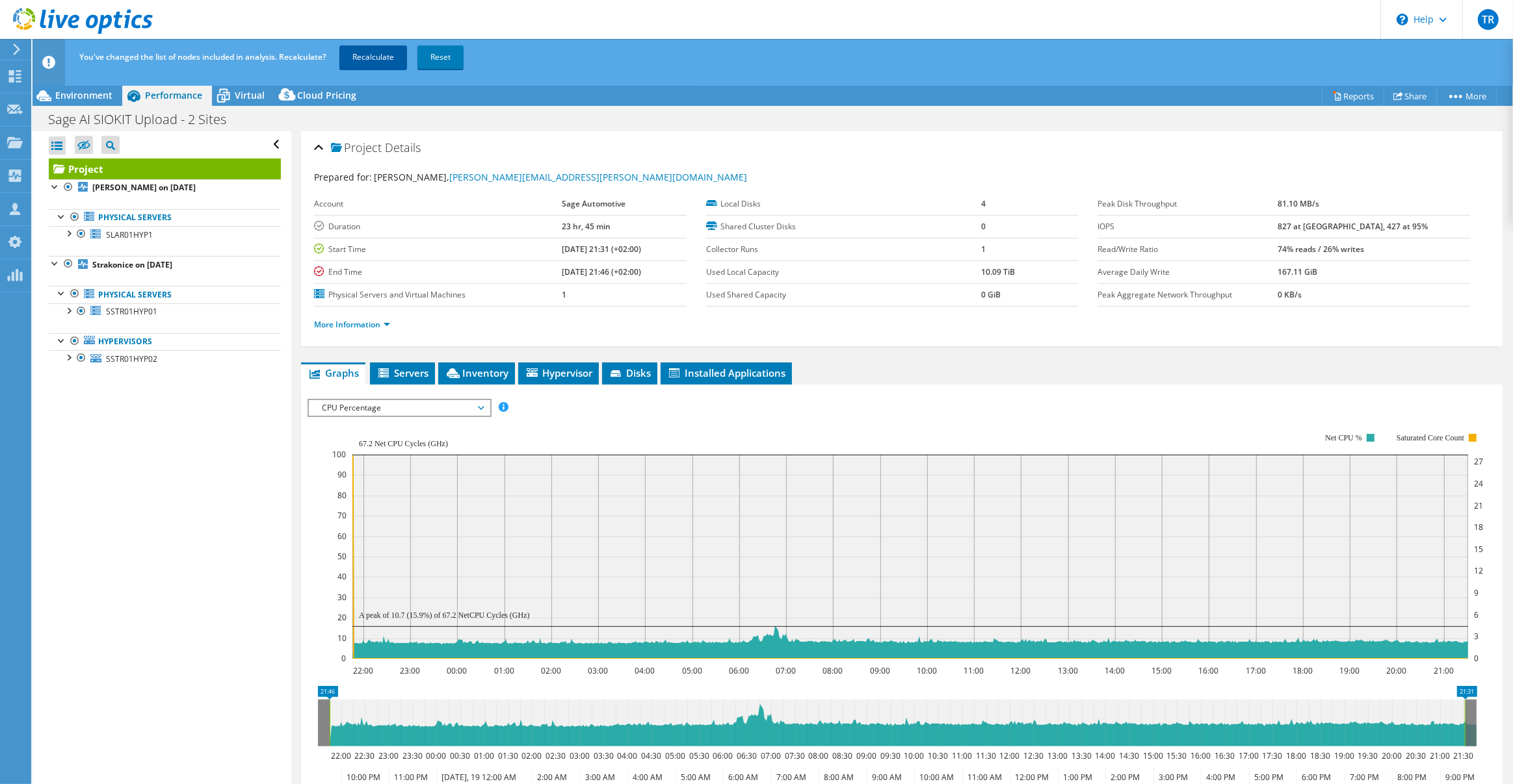
click at [374, 47] on link "Recalculate" at bounding box center [373, 57] width 68 height 23
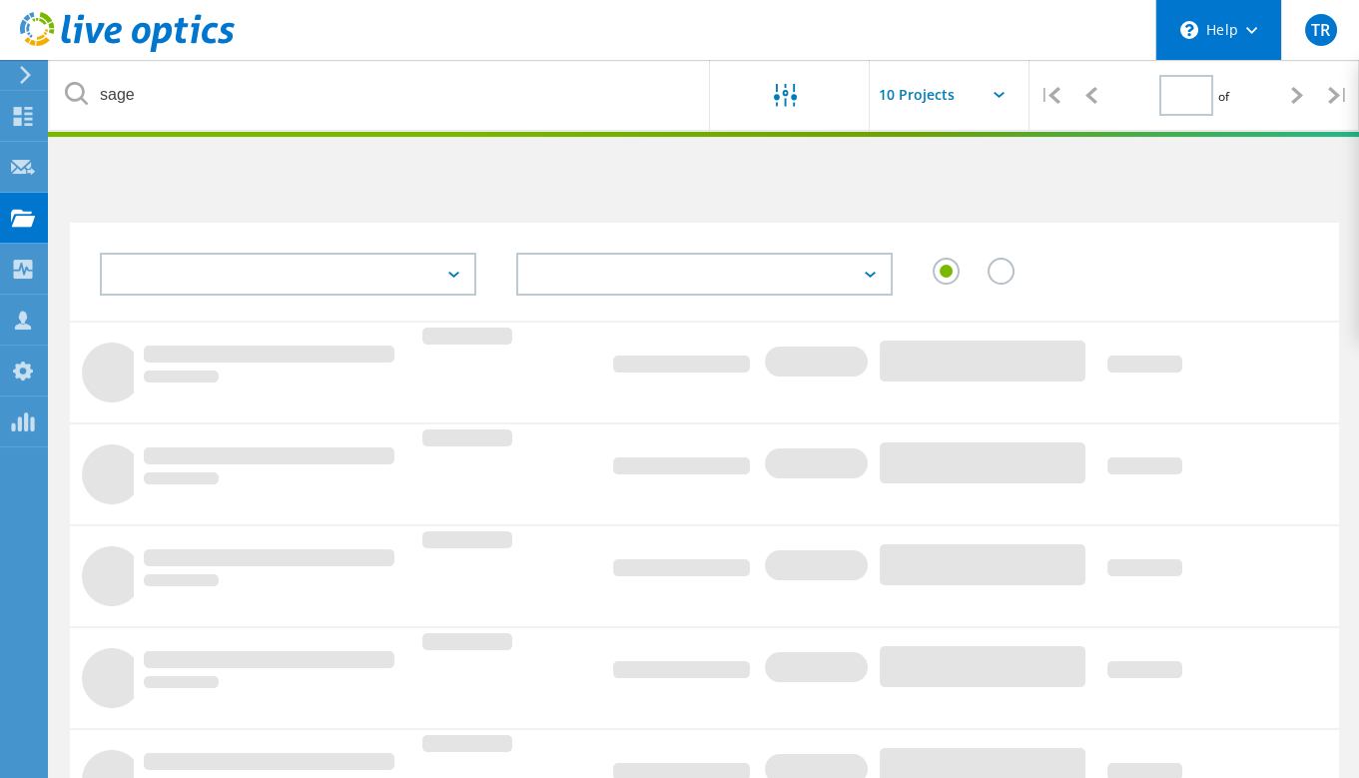
type input "1"
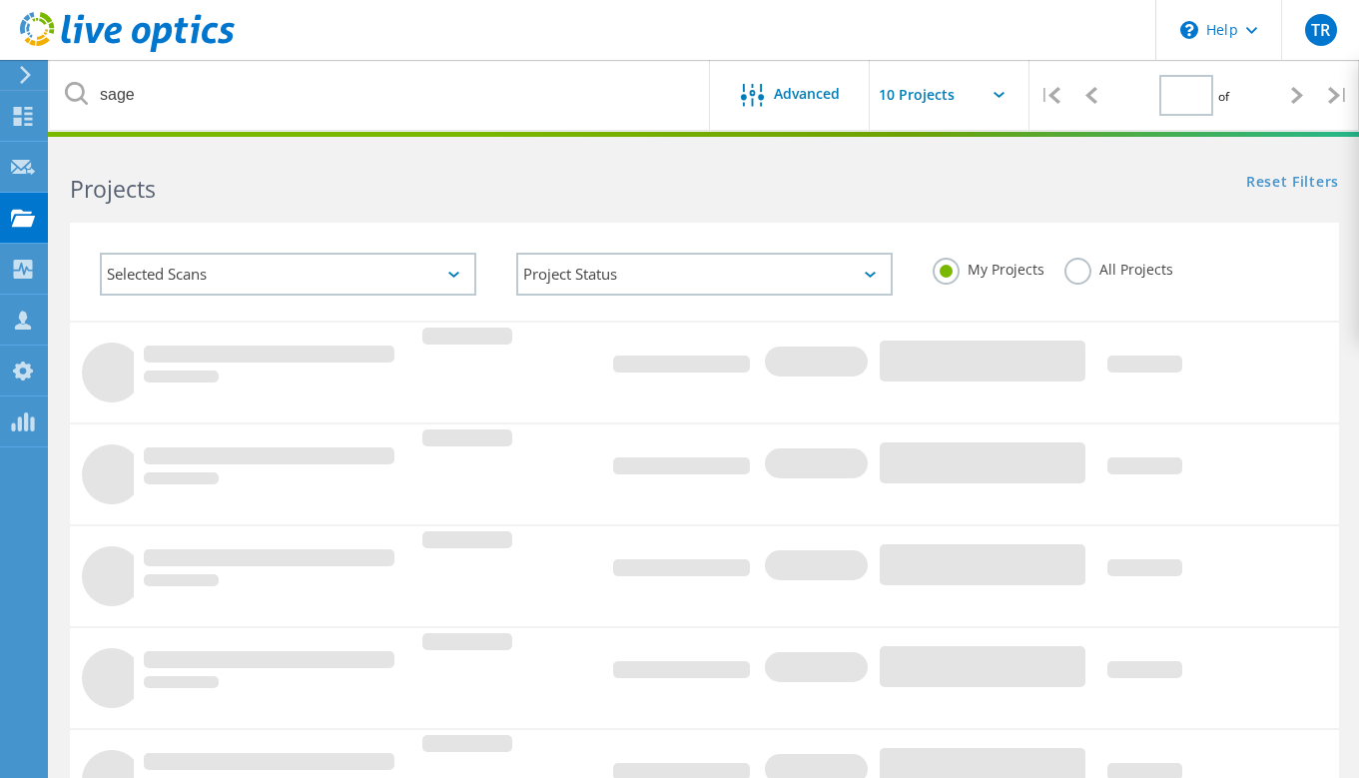
type input "1"
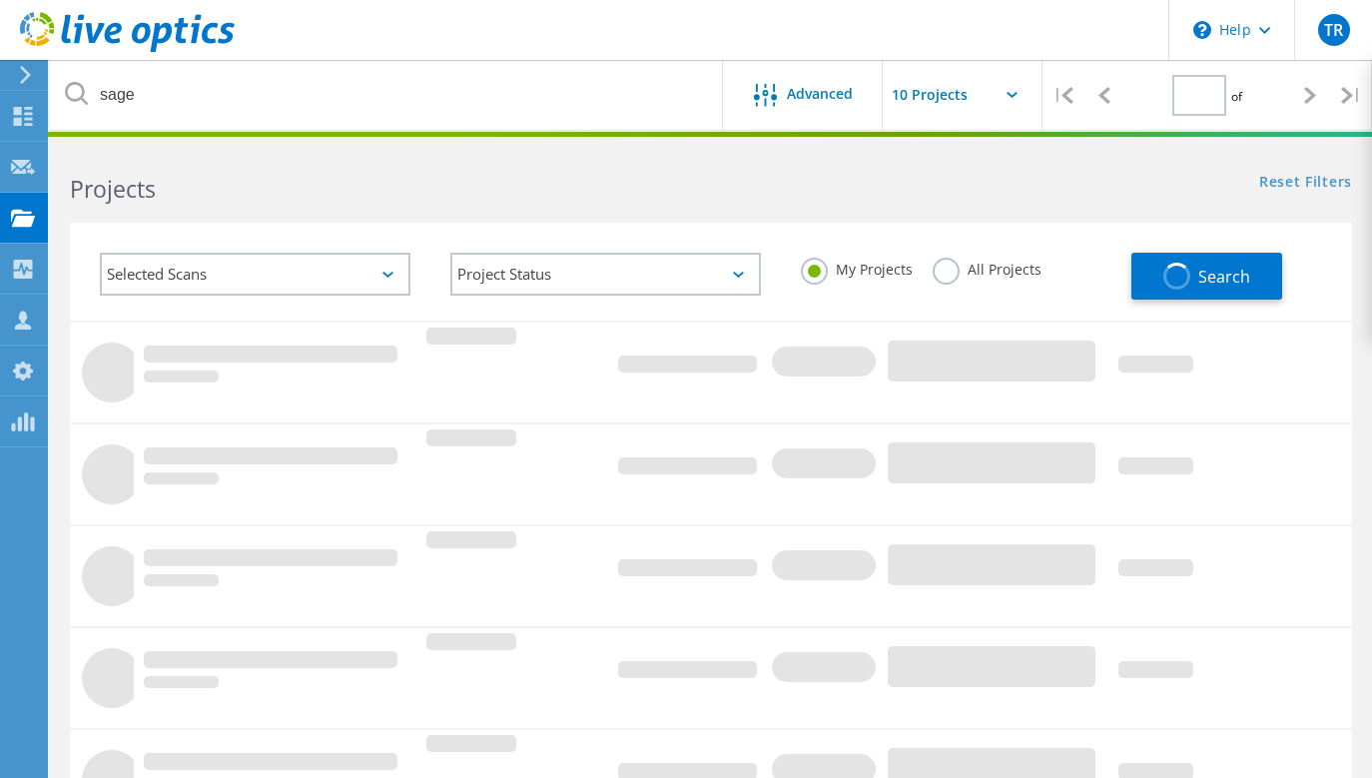
type input "1"
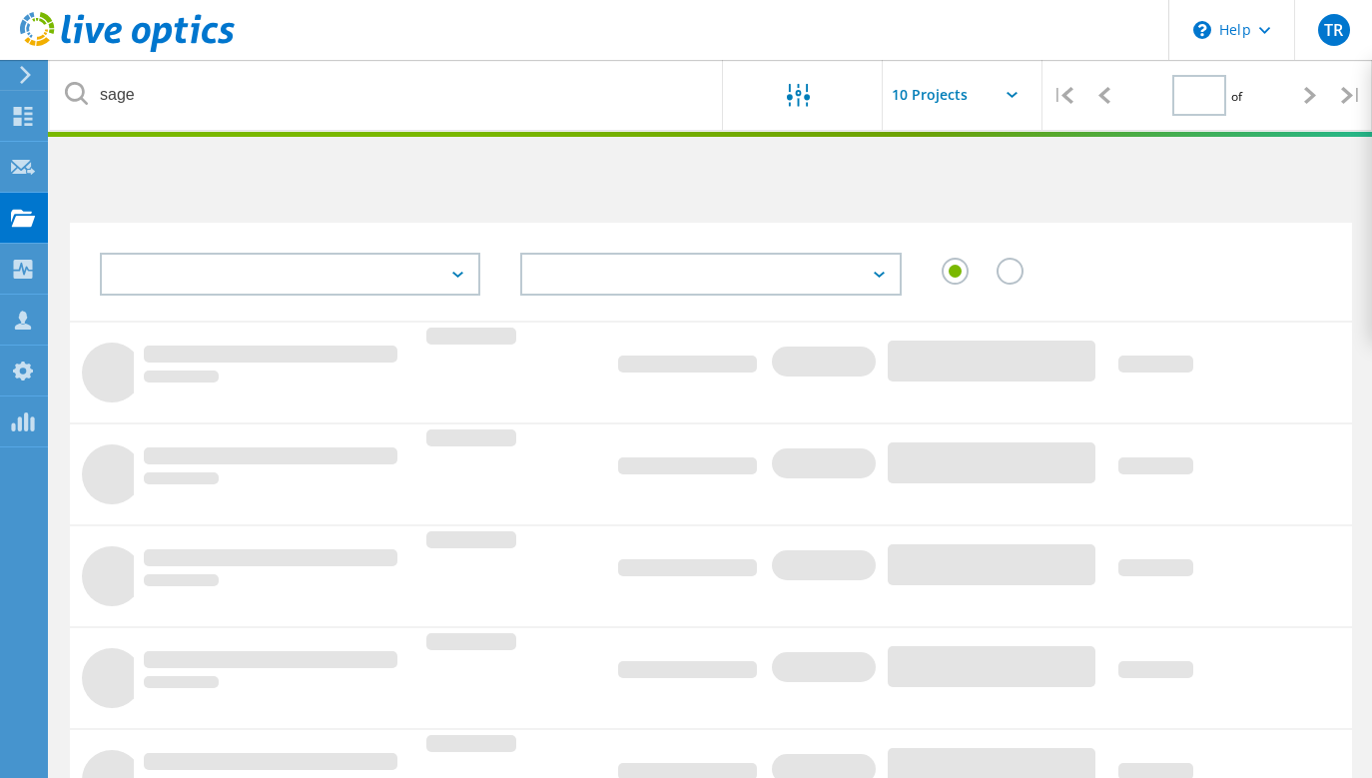
type input "1"
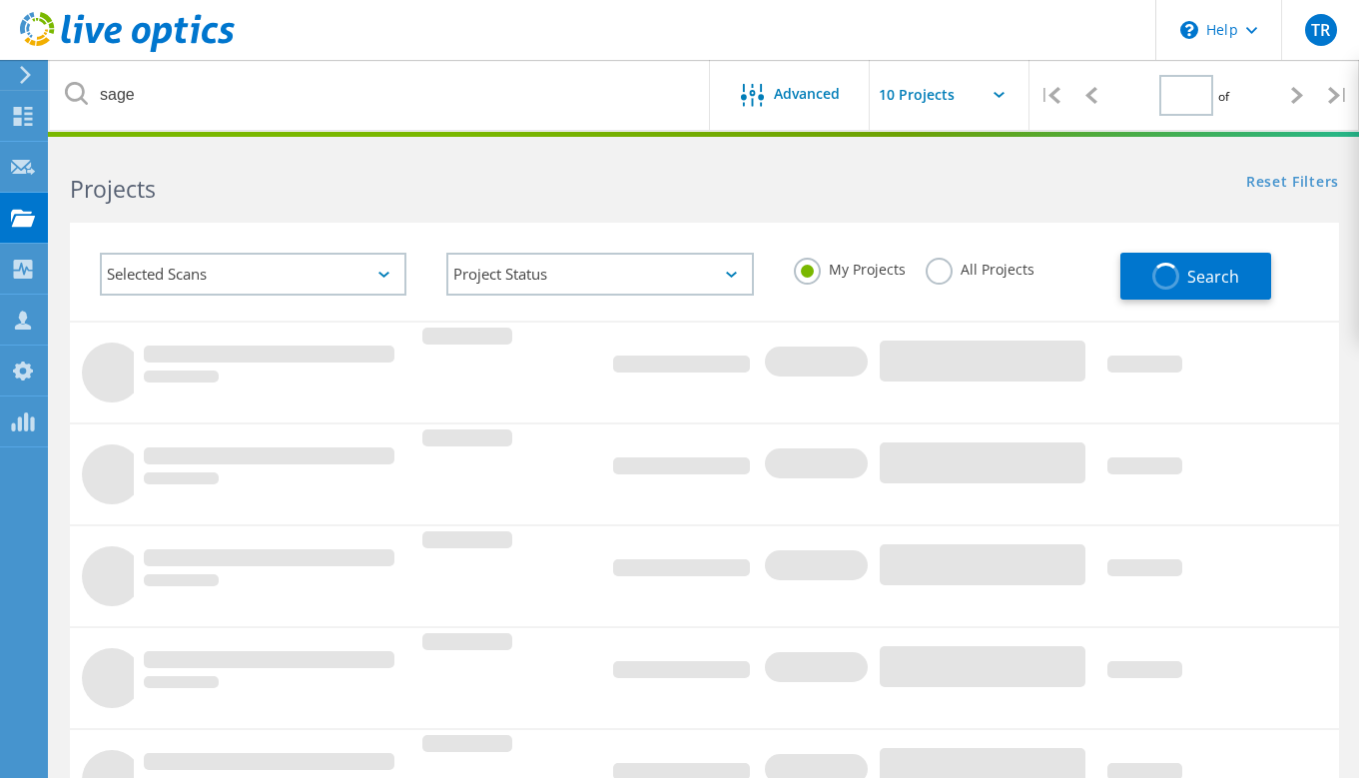
type input "1"
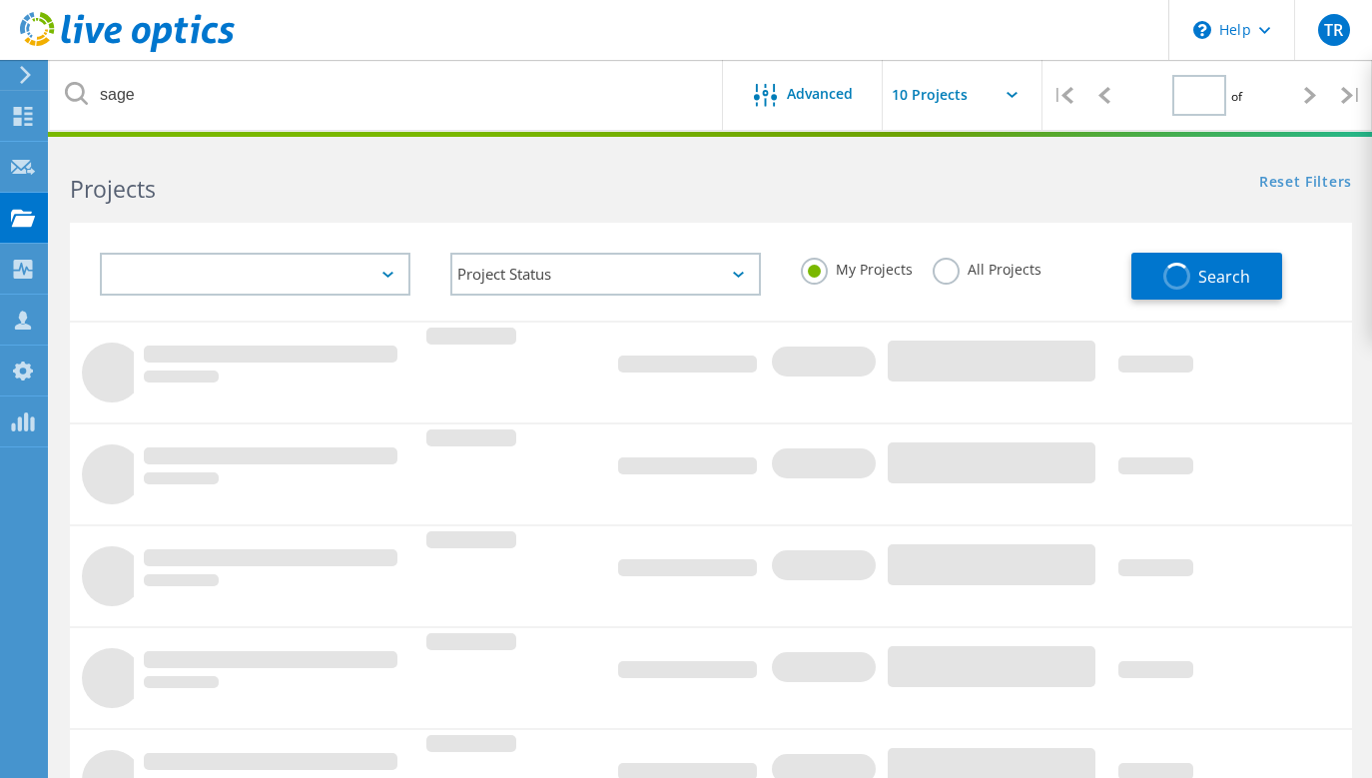
type input "1"
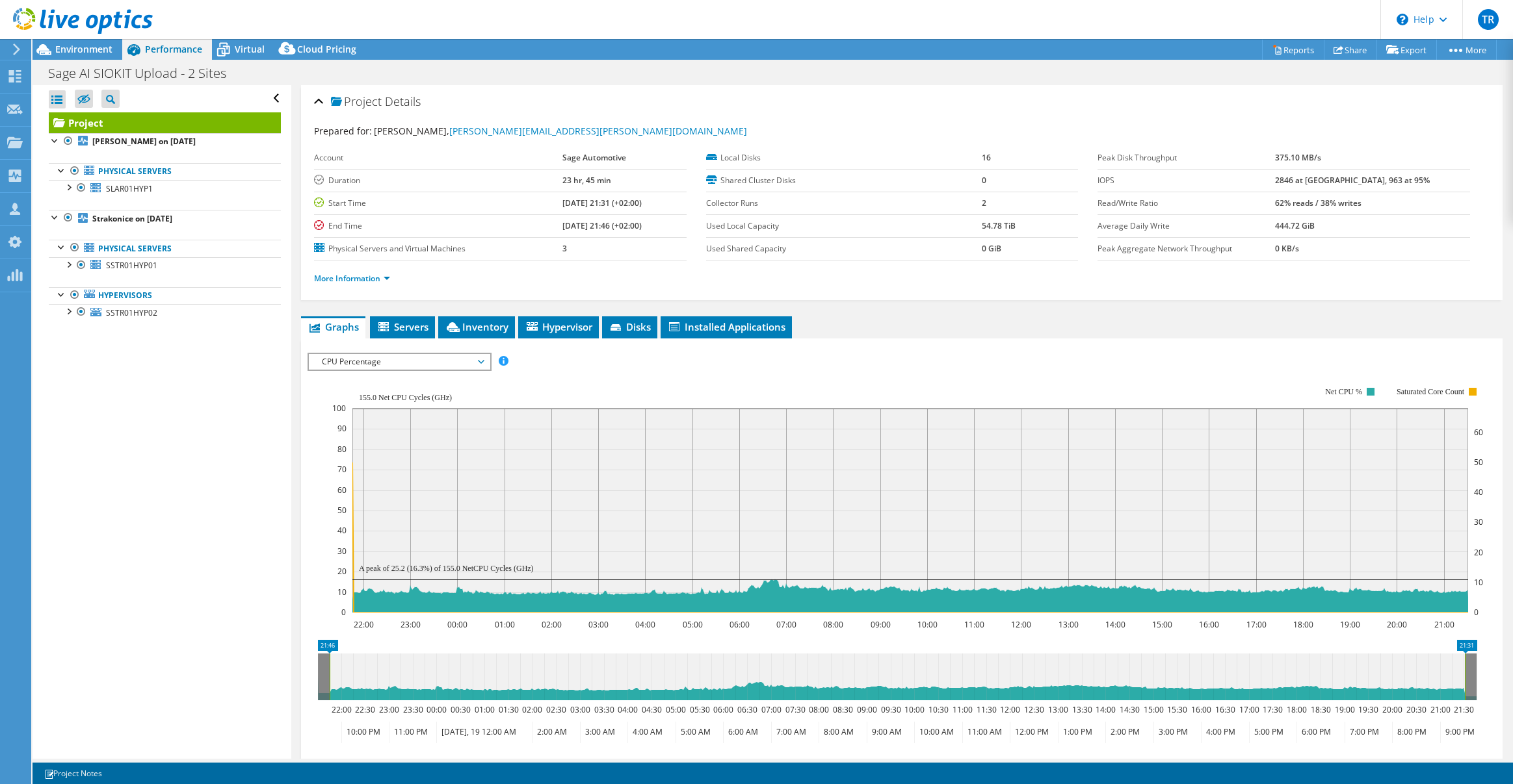
select select "USD"
click at [404, 325] on span "Servers" at bounding box center [402, 327] width 52 height 13
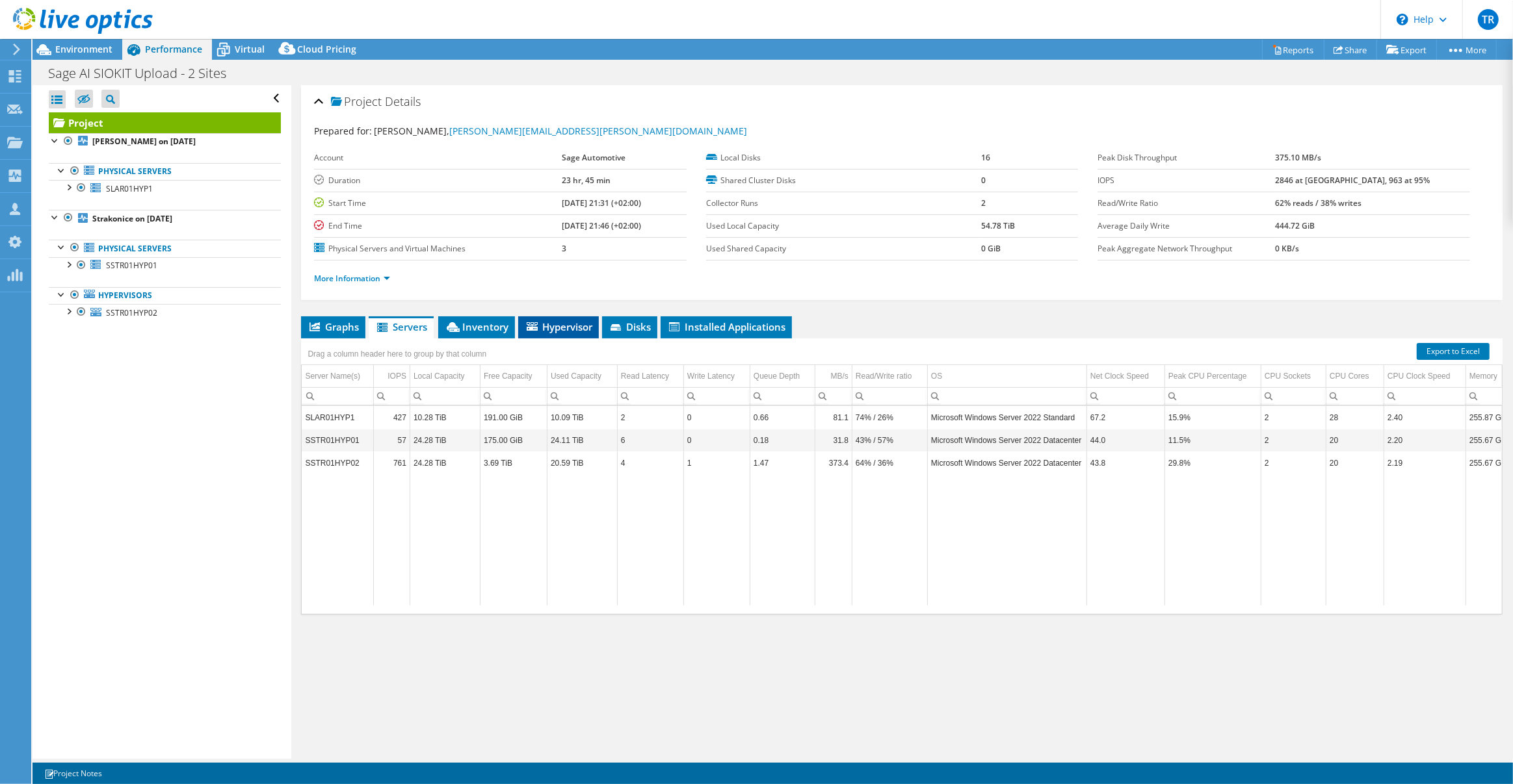
click at [572, 323] on span "Hypervisor" at bounding box center [559, 327] width 68 height 13
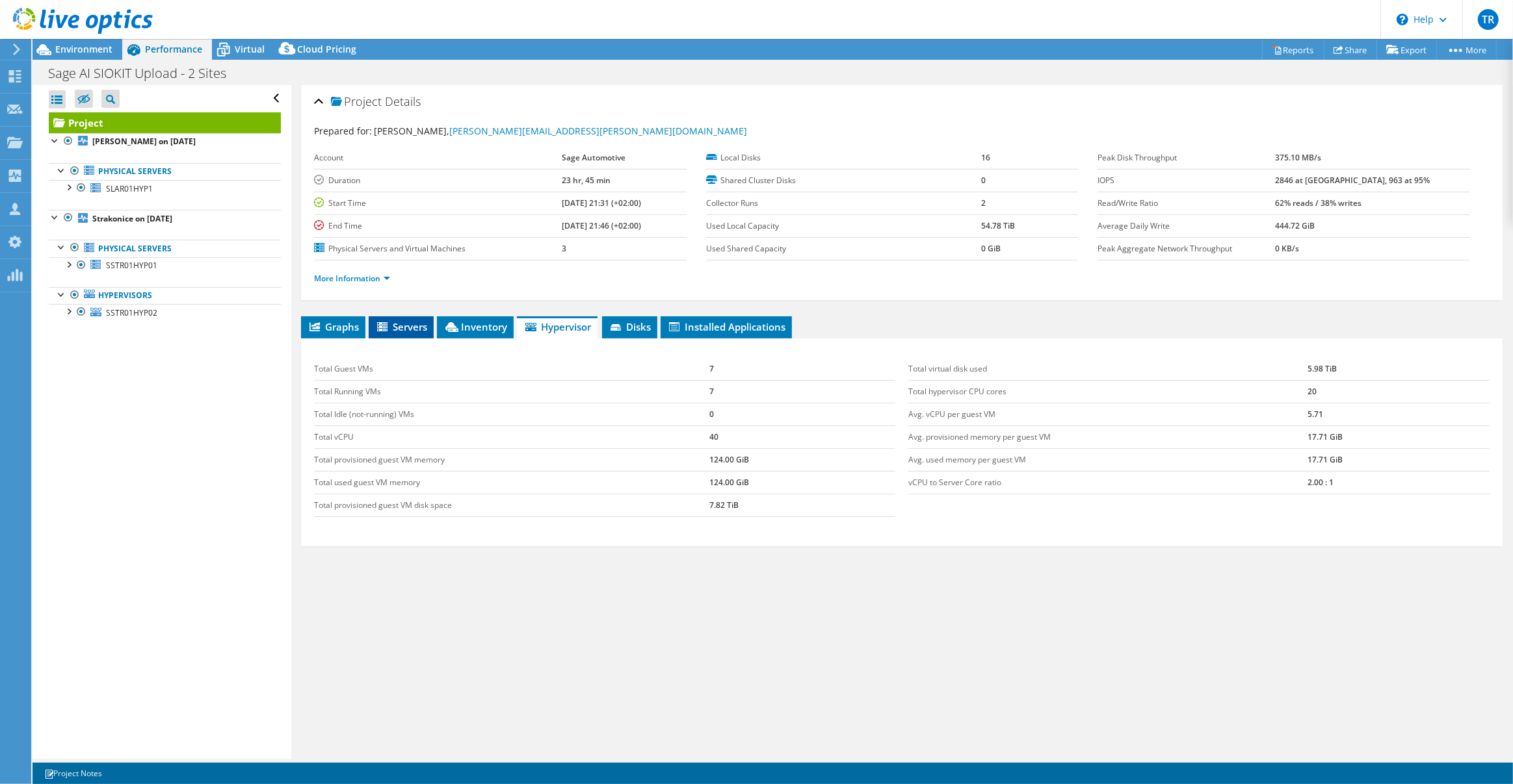
click at [402, 326] on span "Servers" at bounding box center [401, 327] width 52 height 13
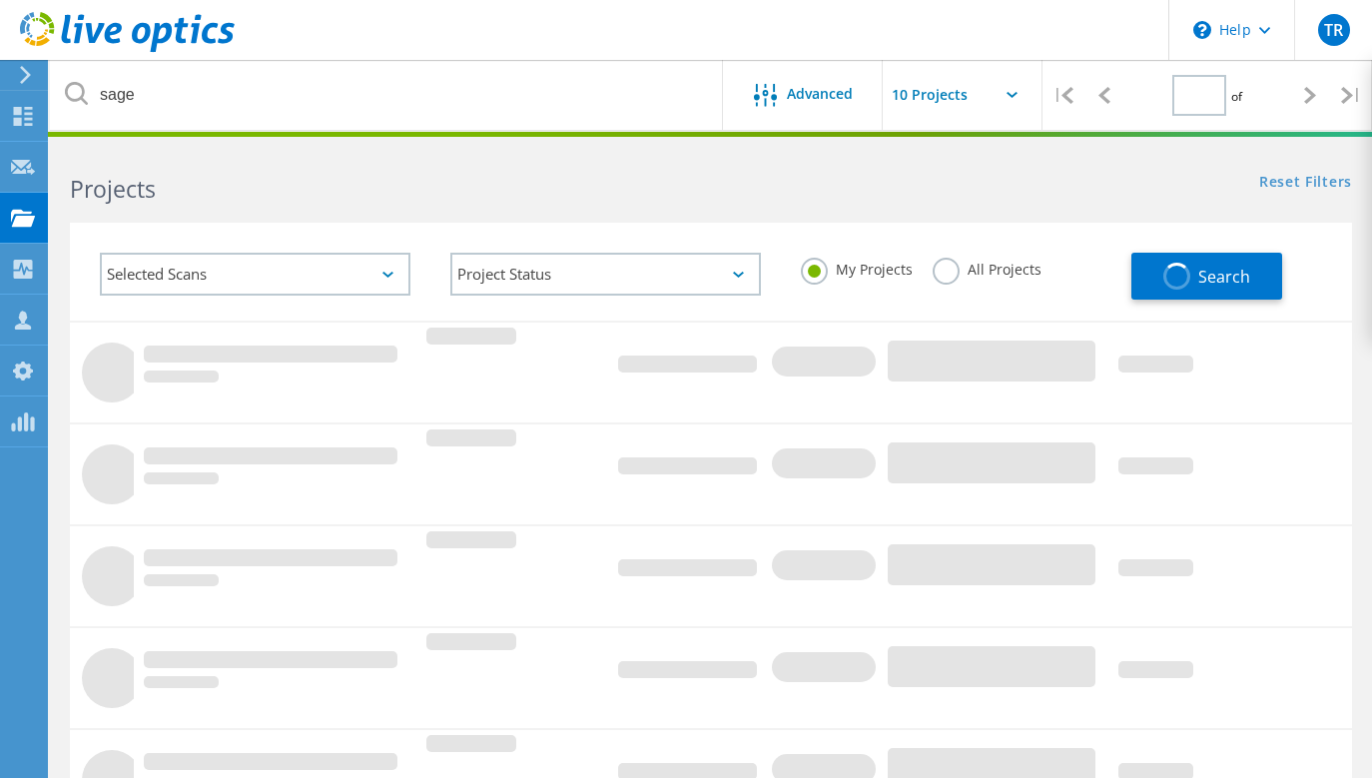
type input "1"
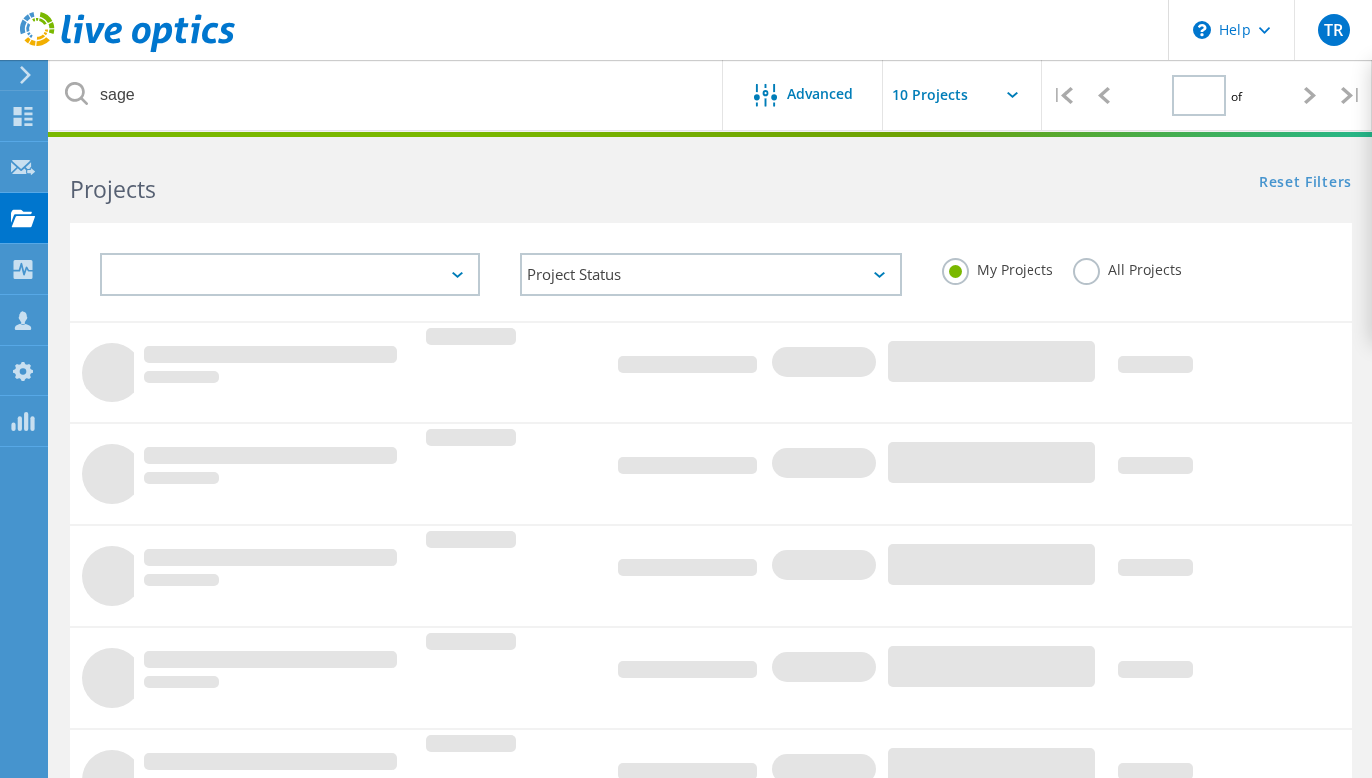
type input "1"
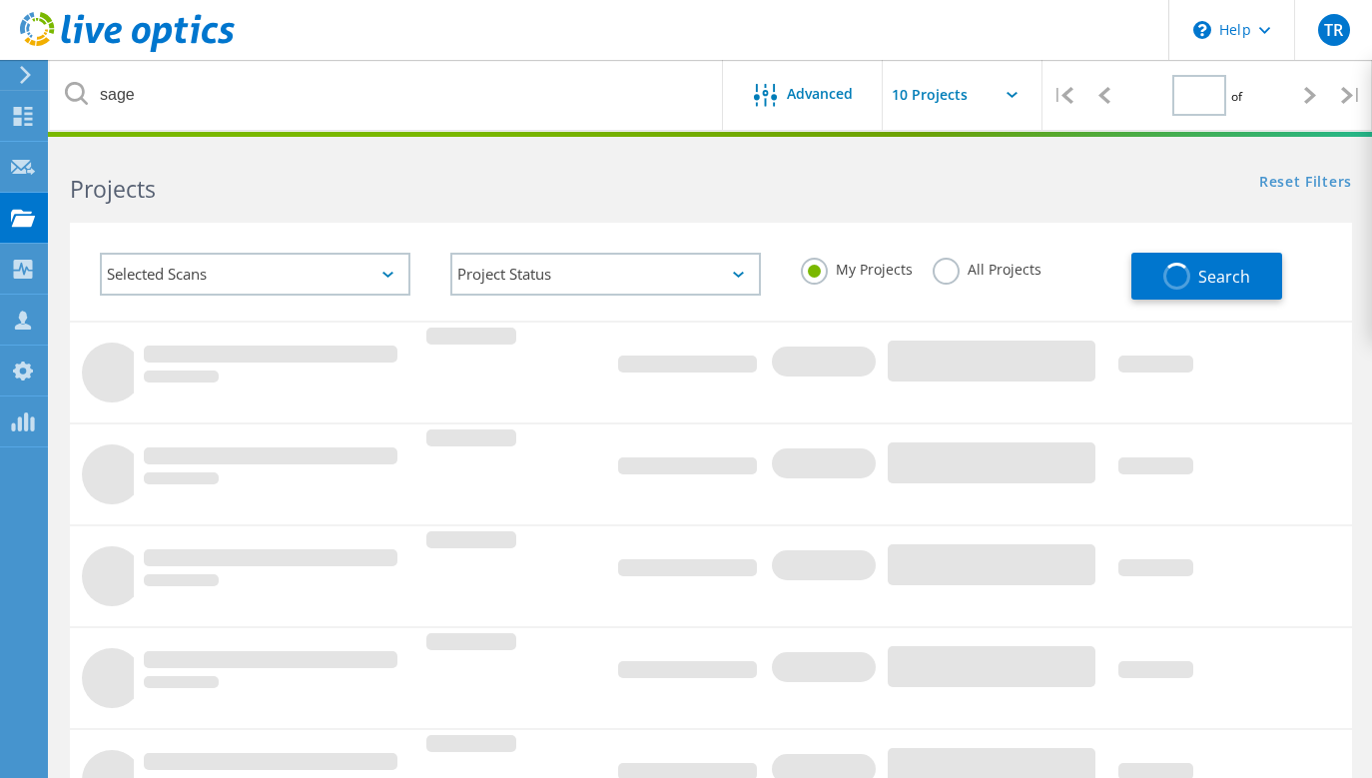
type input "1"
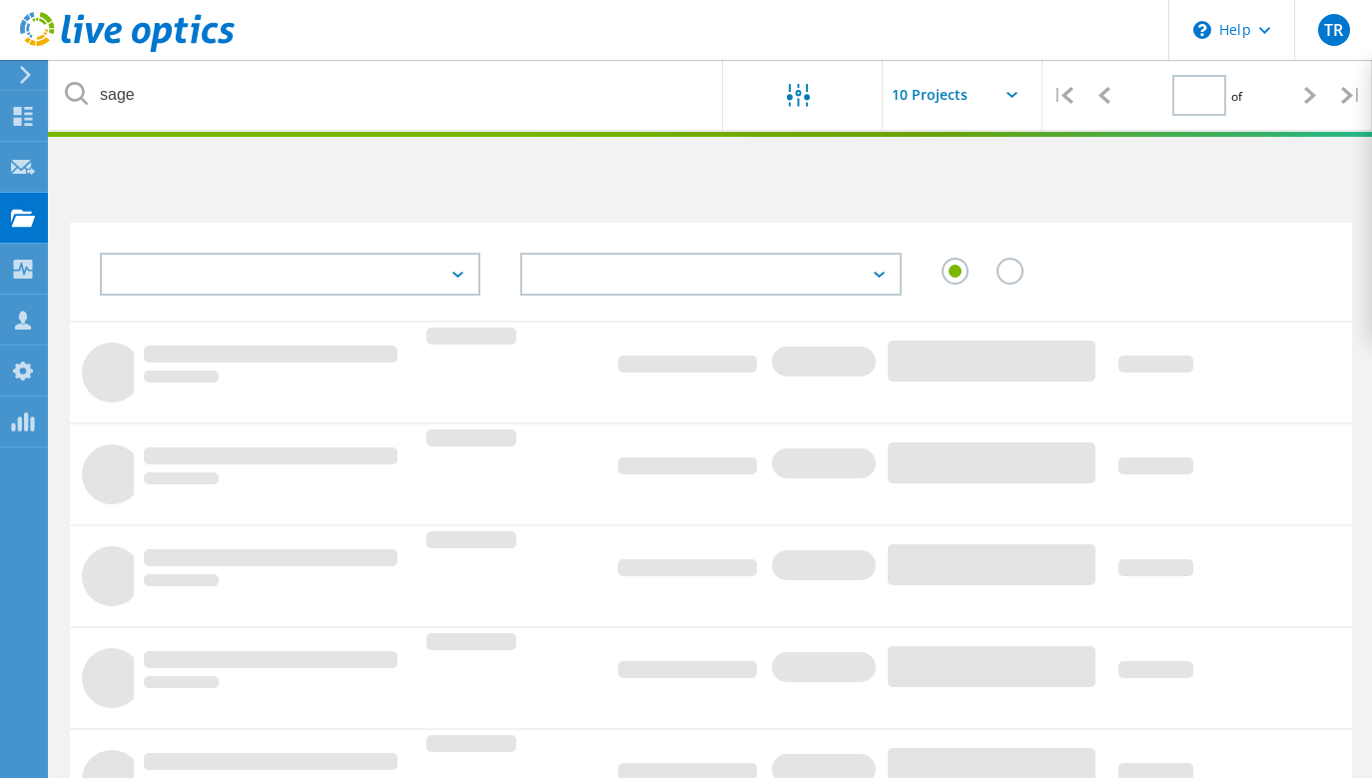
type input "1"
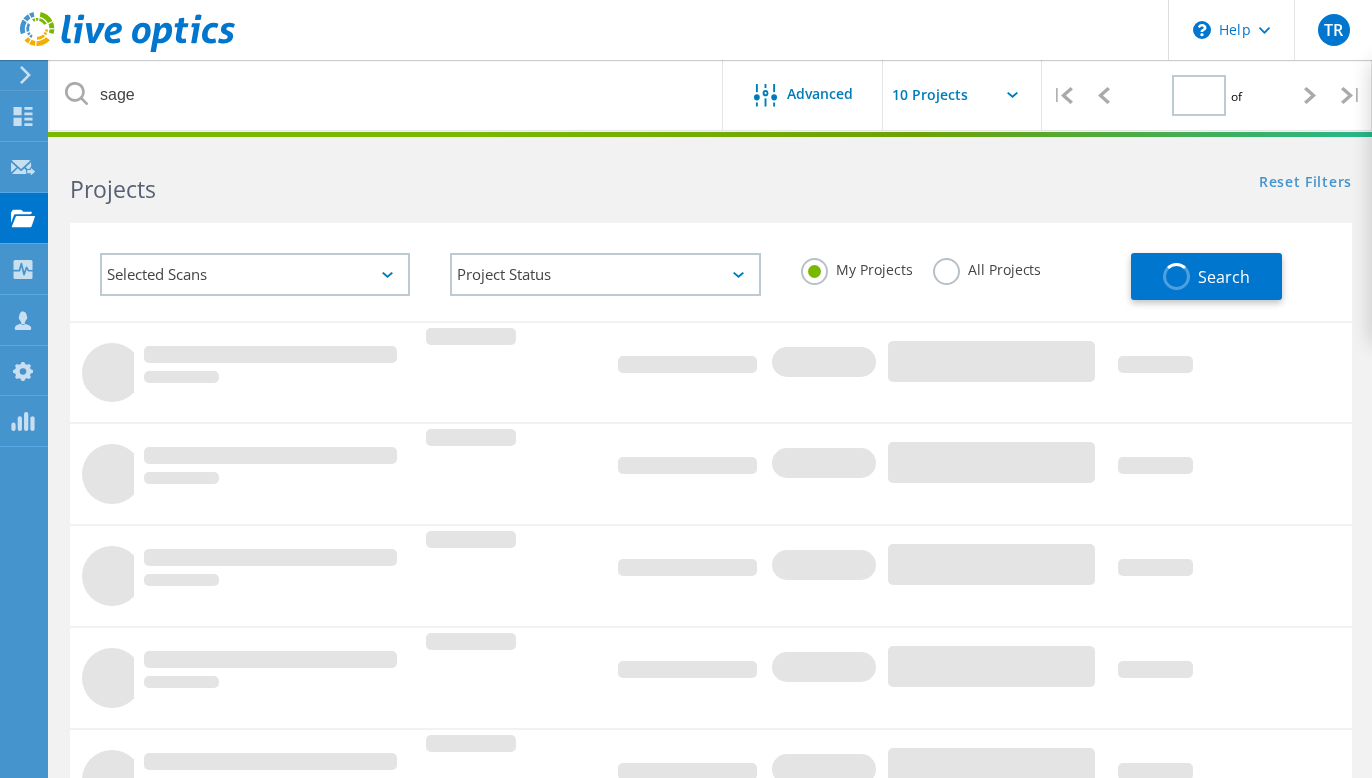
type input "1"
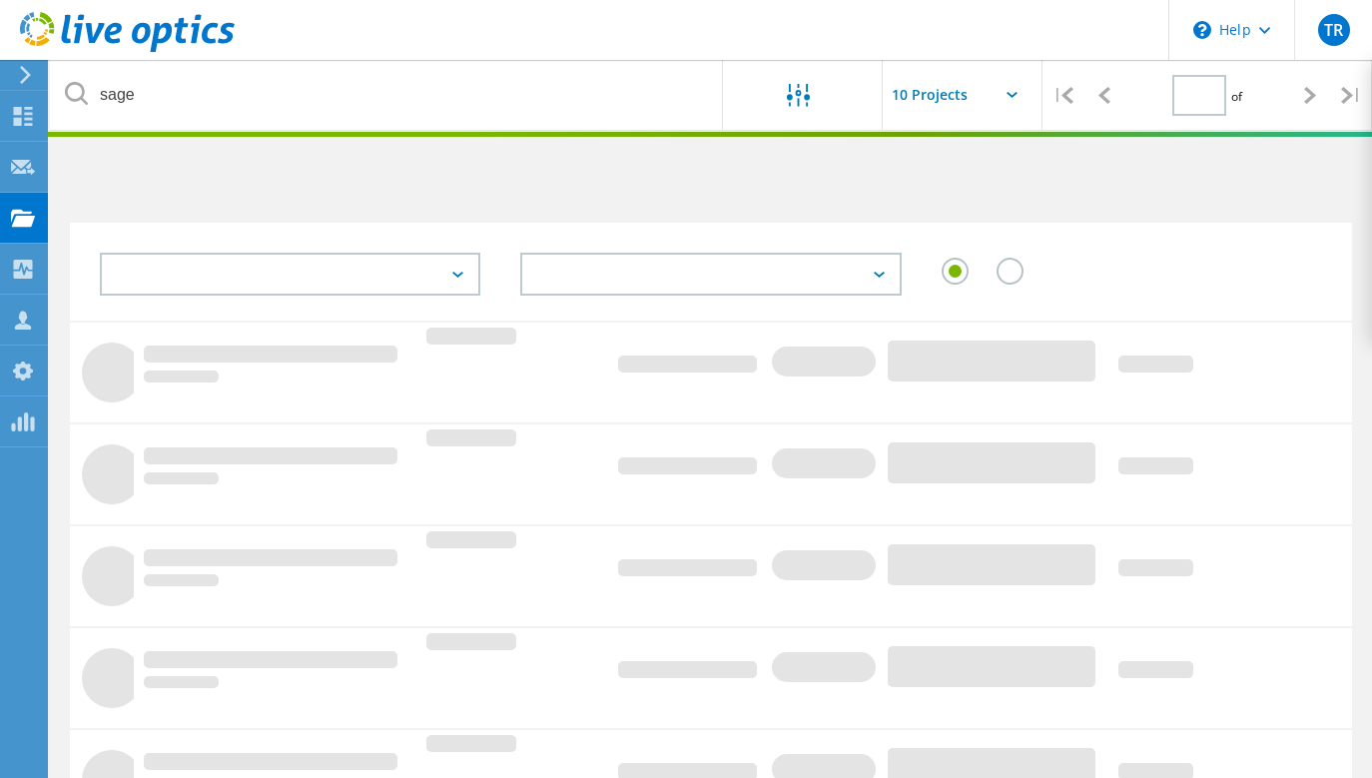
type input "1"
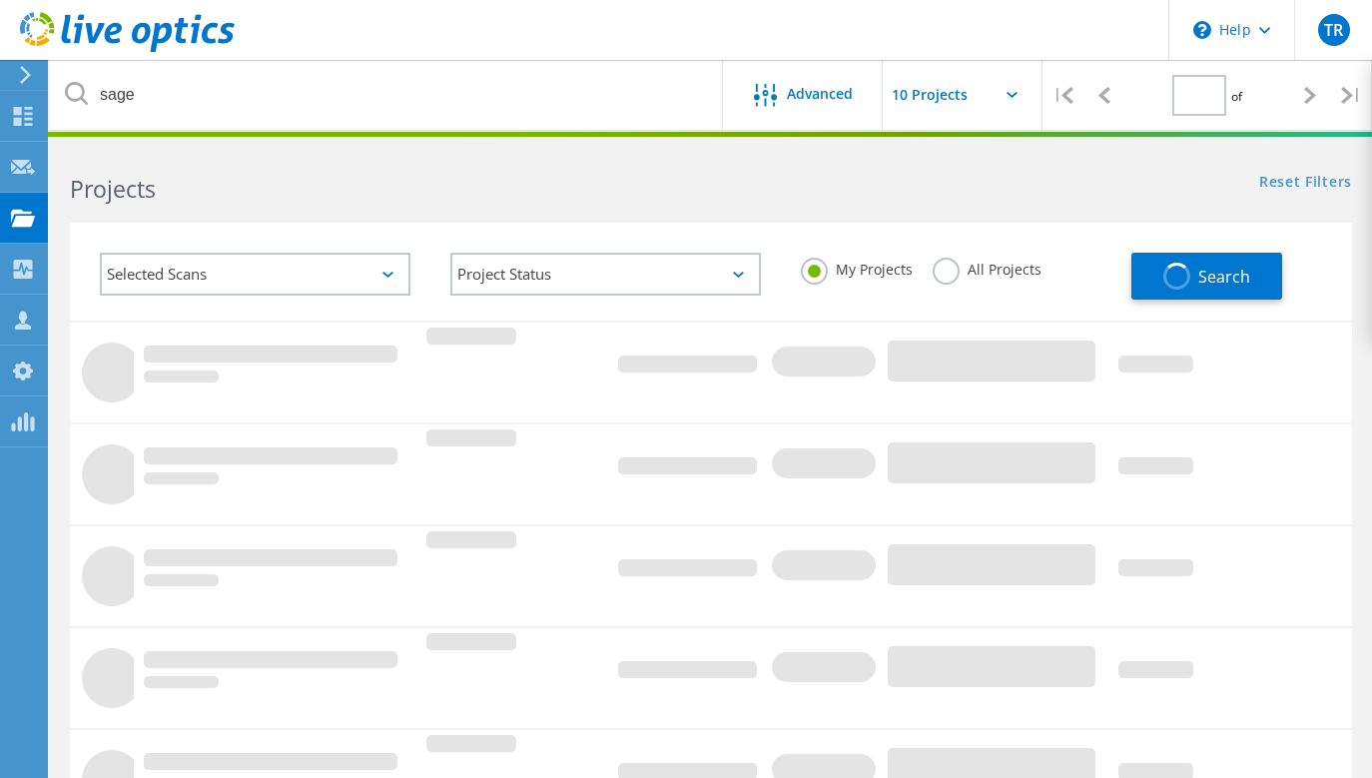
type input "1"
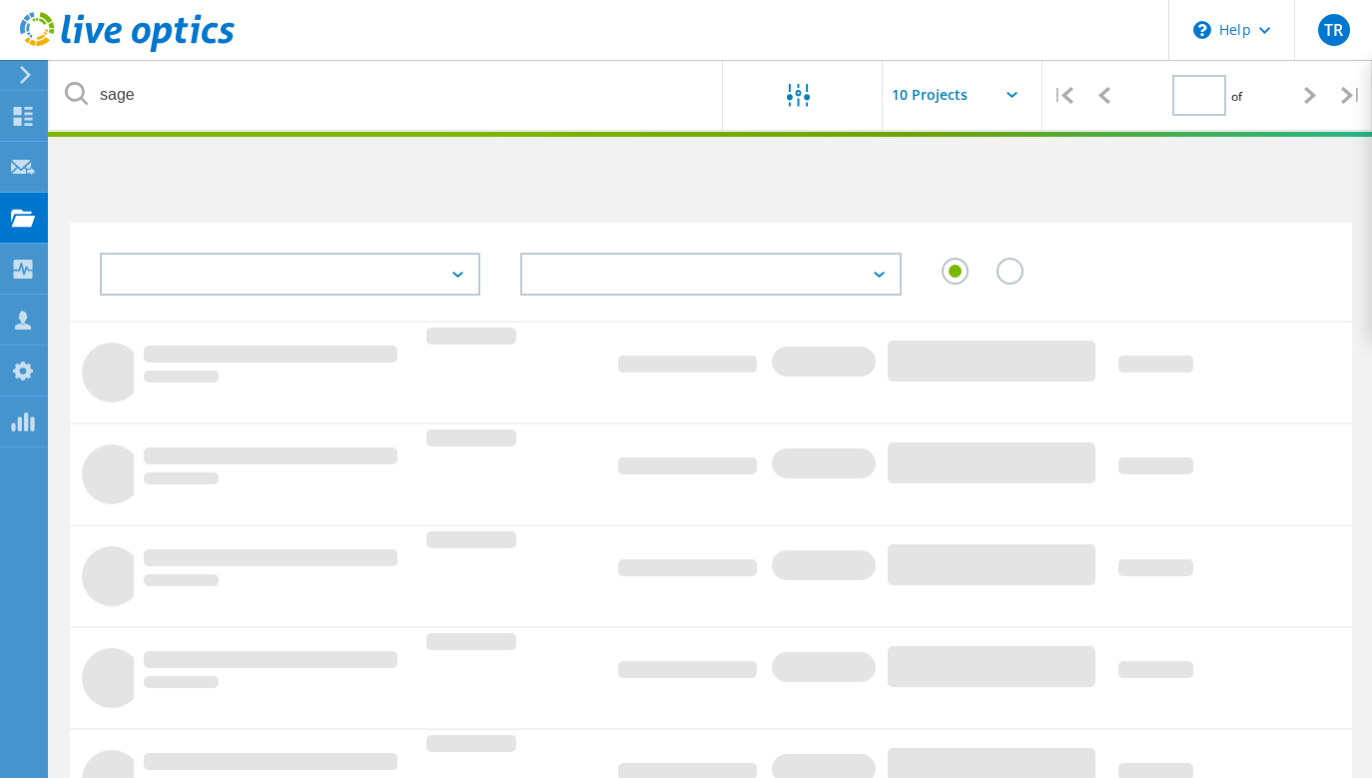
type input "1"
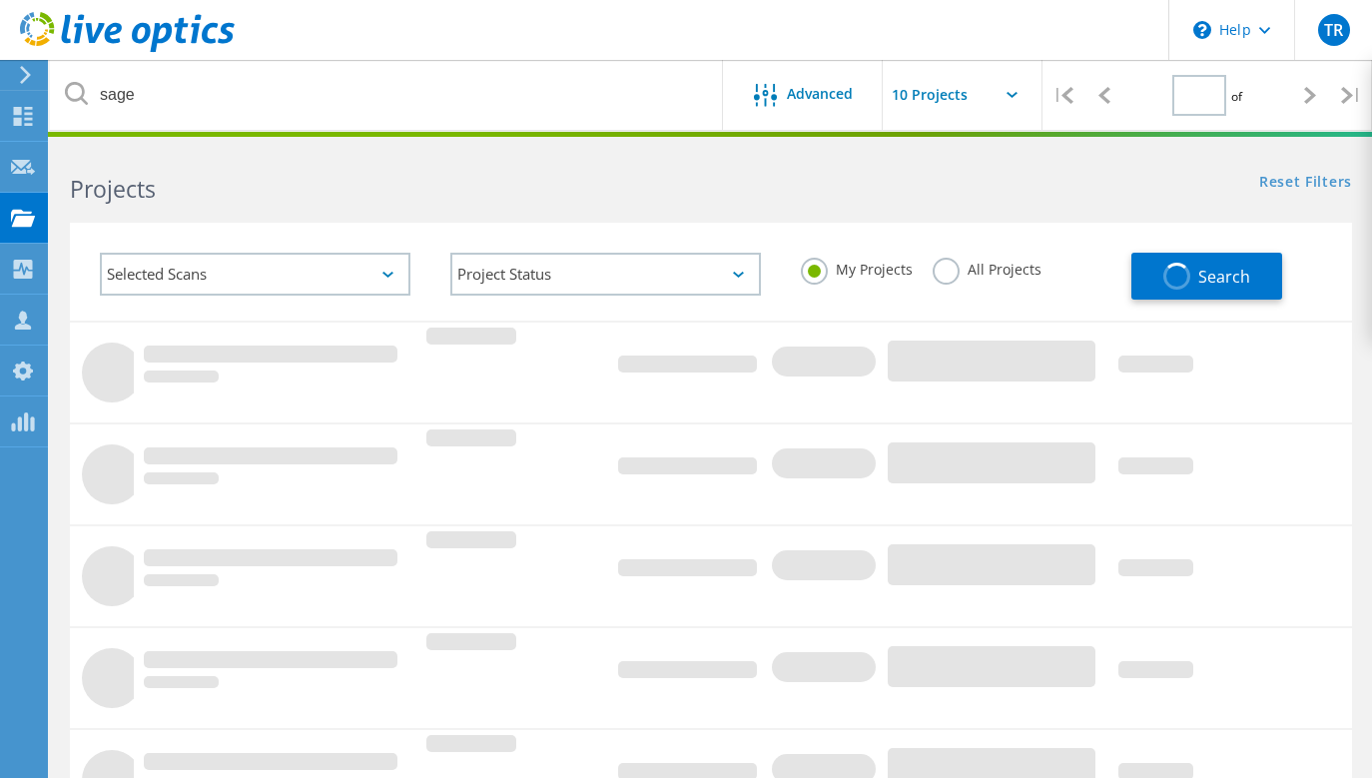
type input "1"
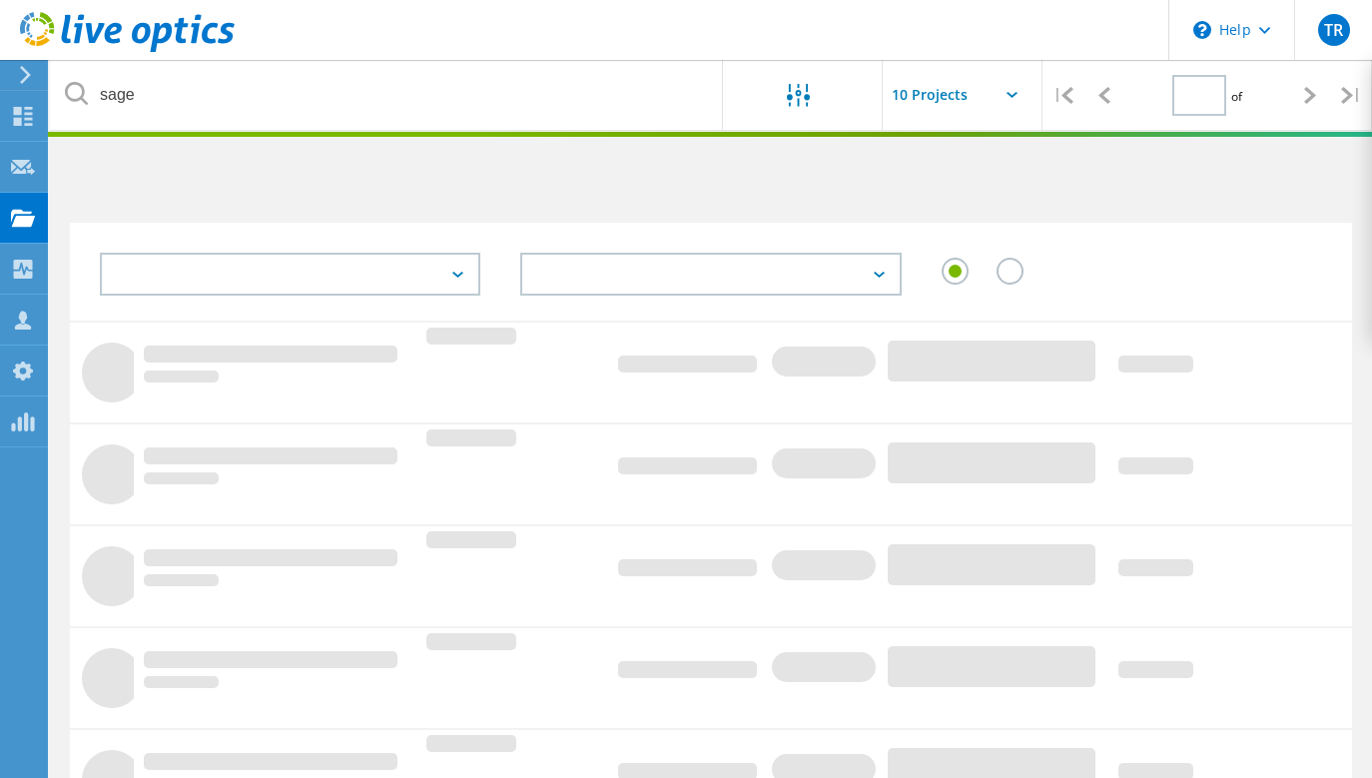
type input "1"
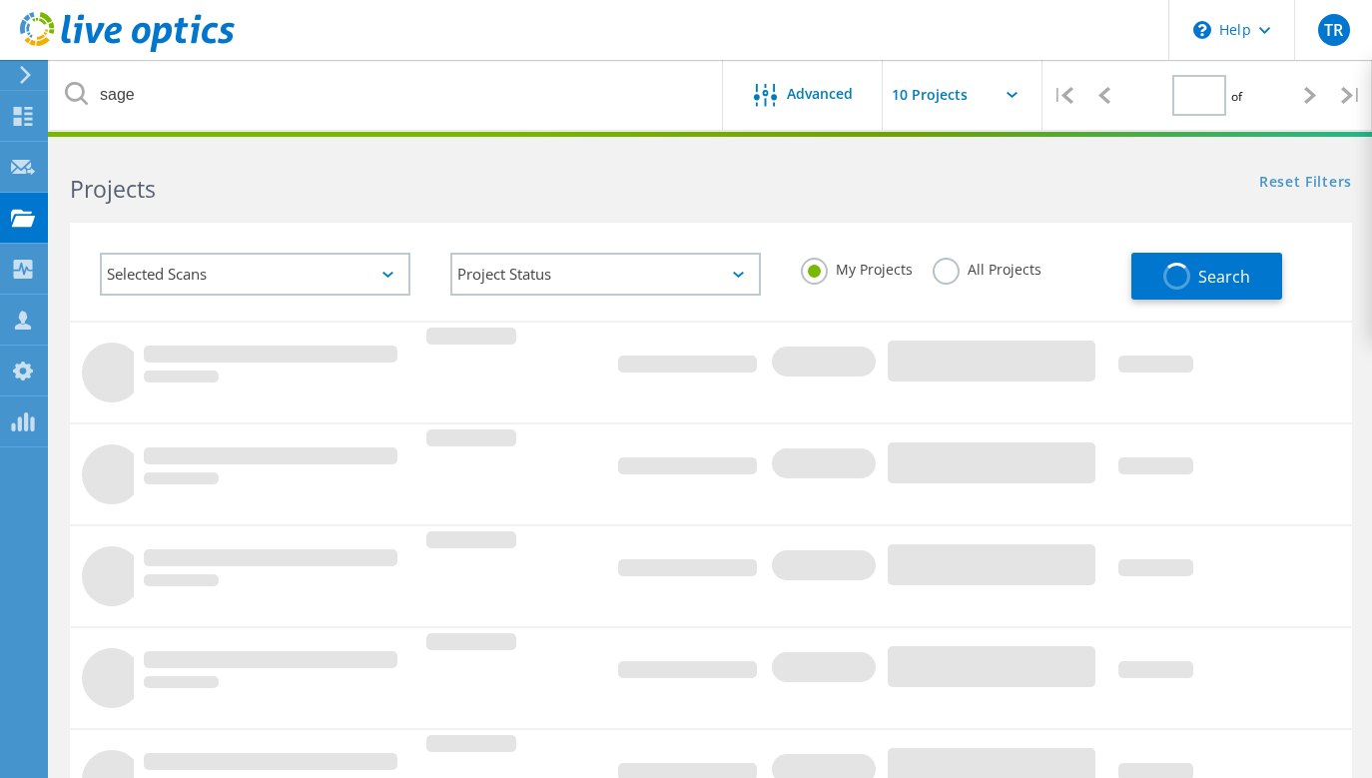
type input "1"
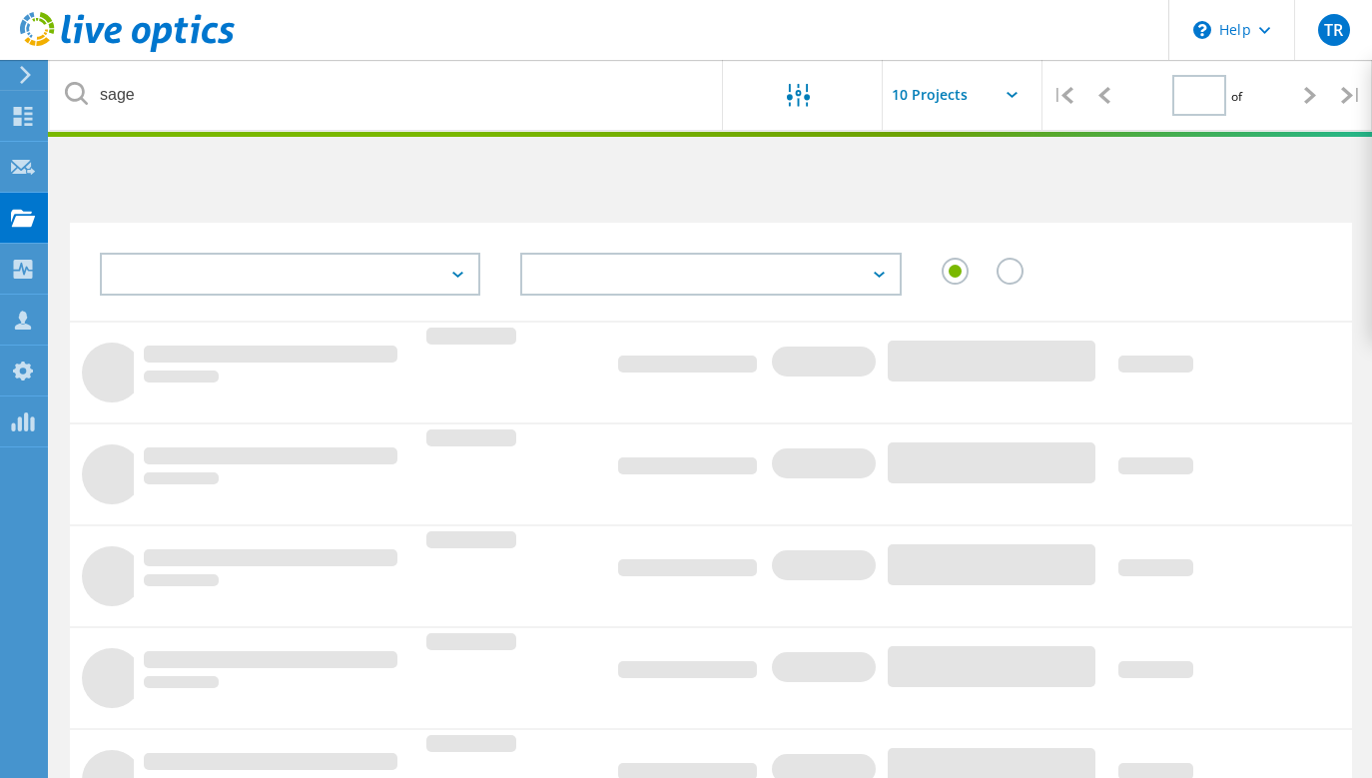
type input "1"
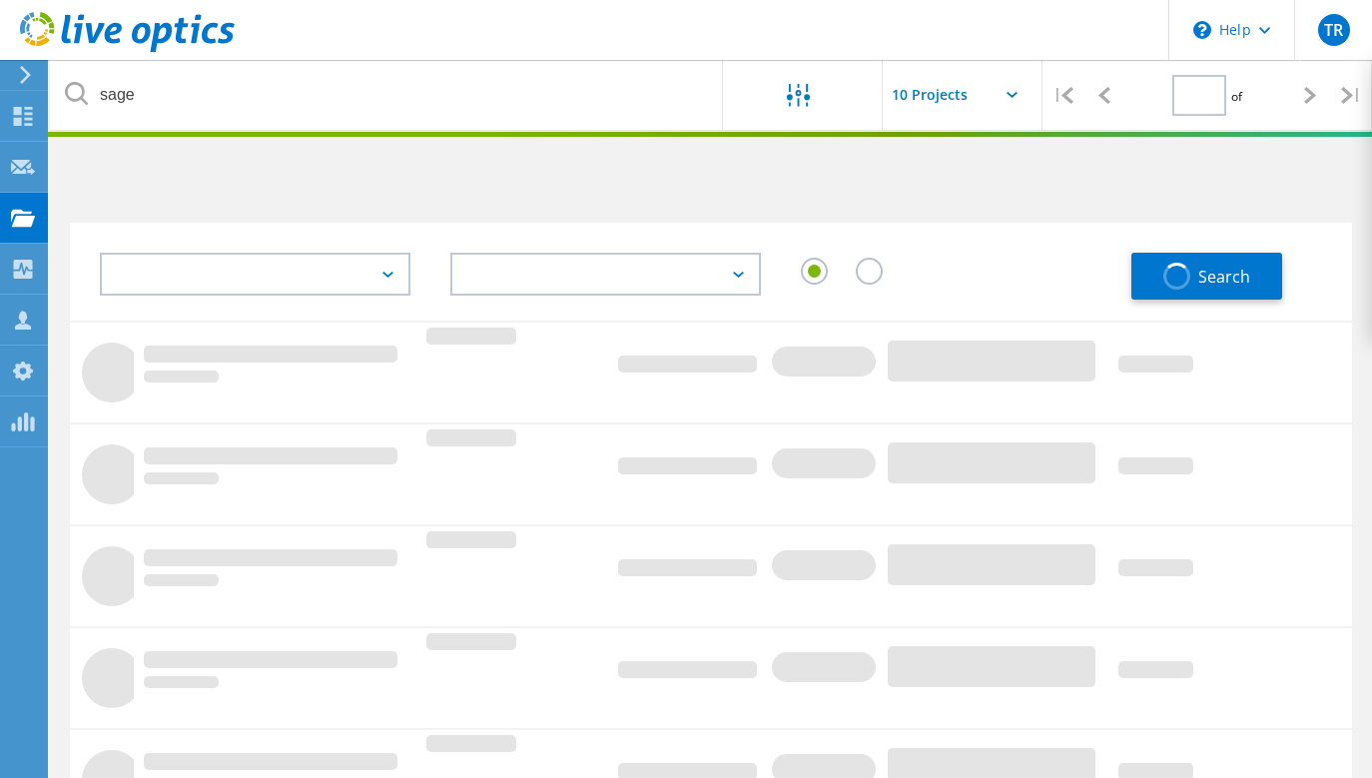
type input "1"
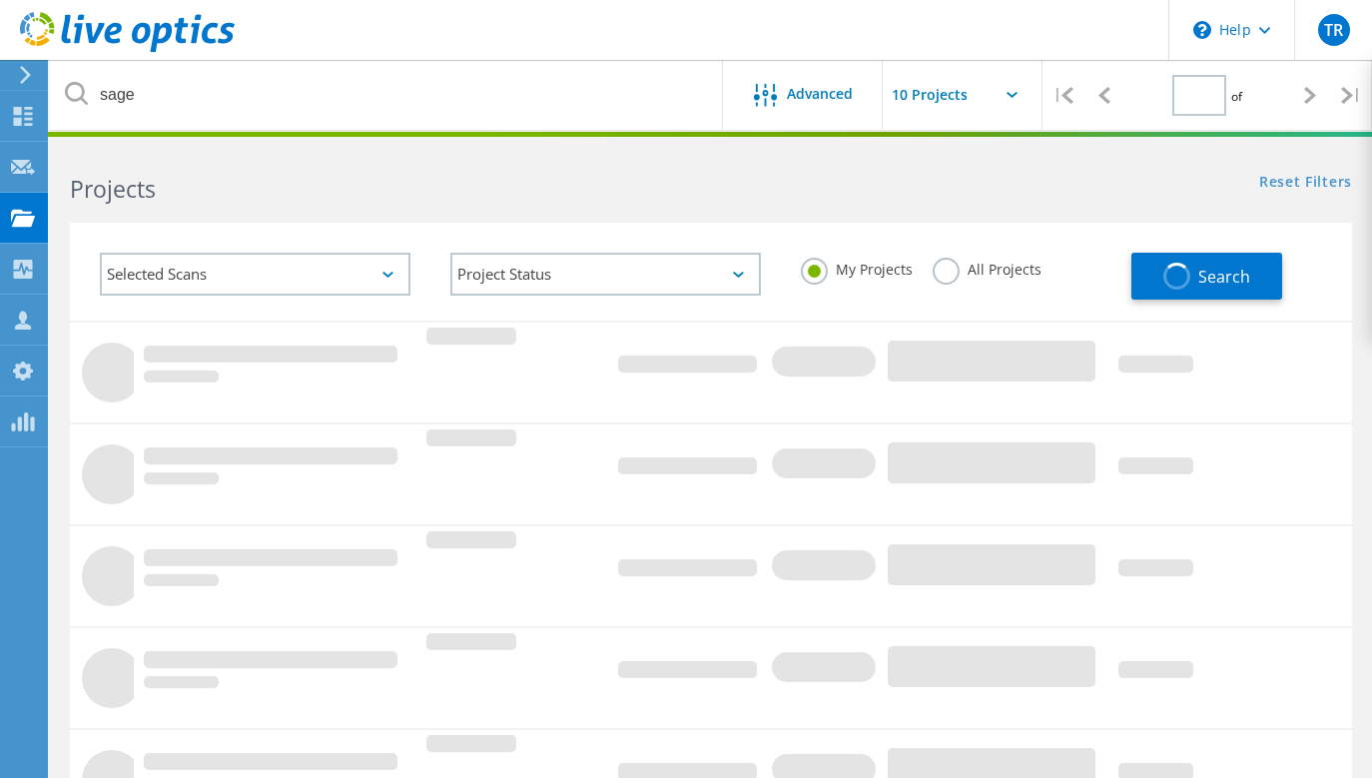
type input "1"
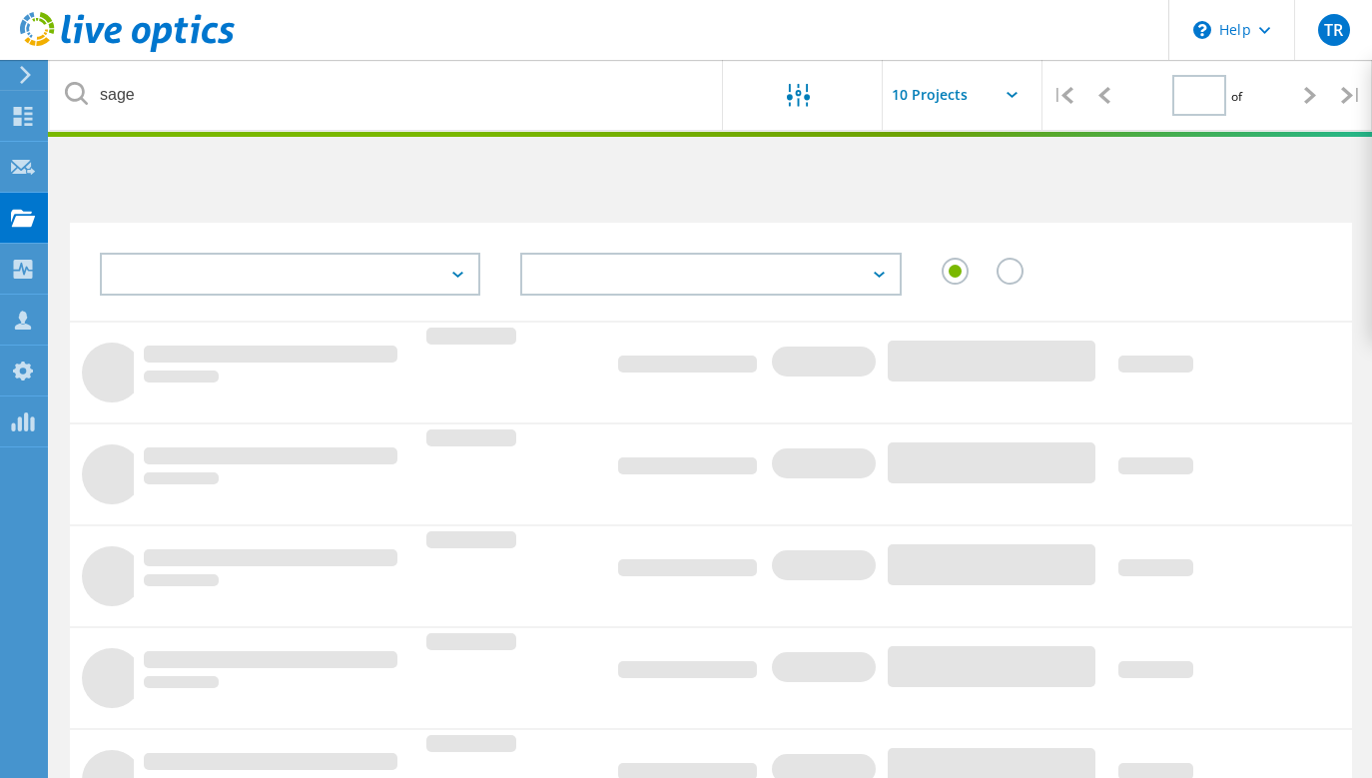
type input "1"
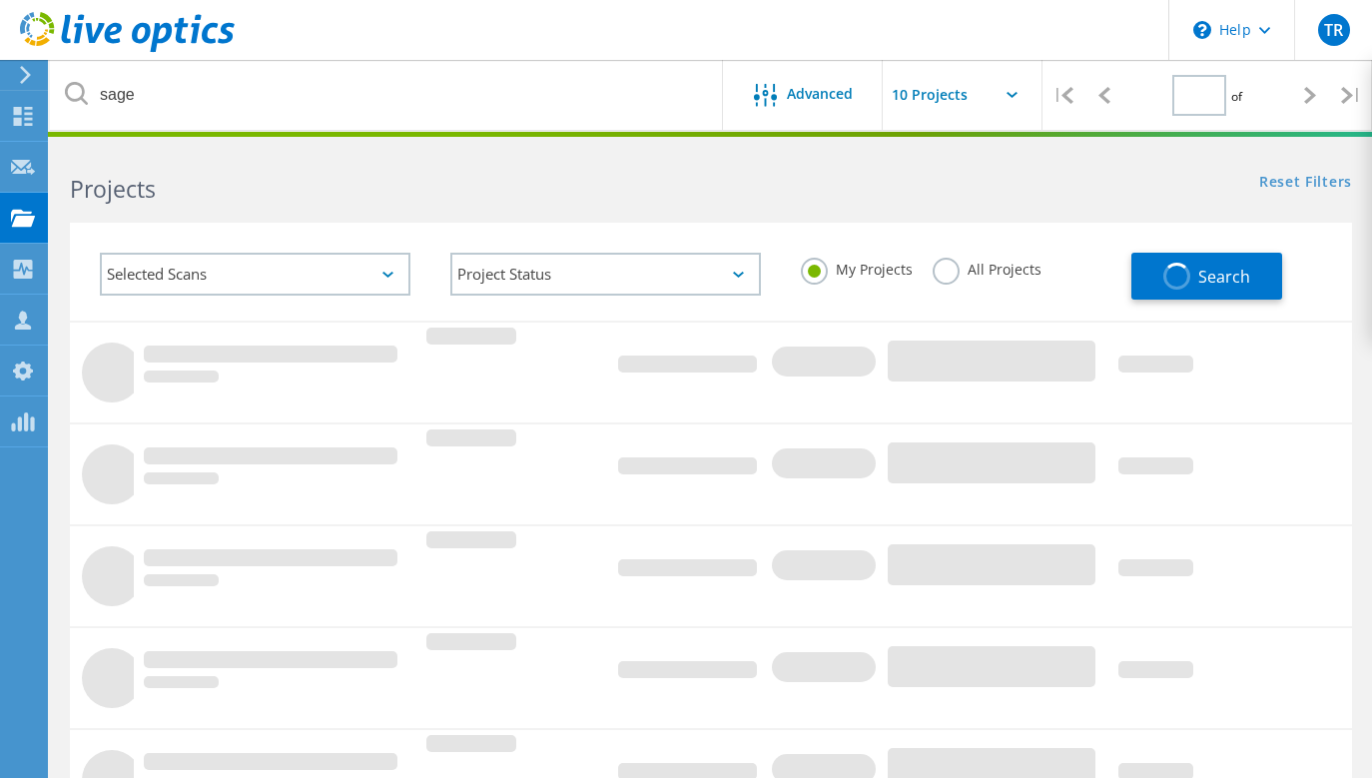
type input "1"
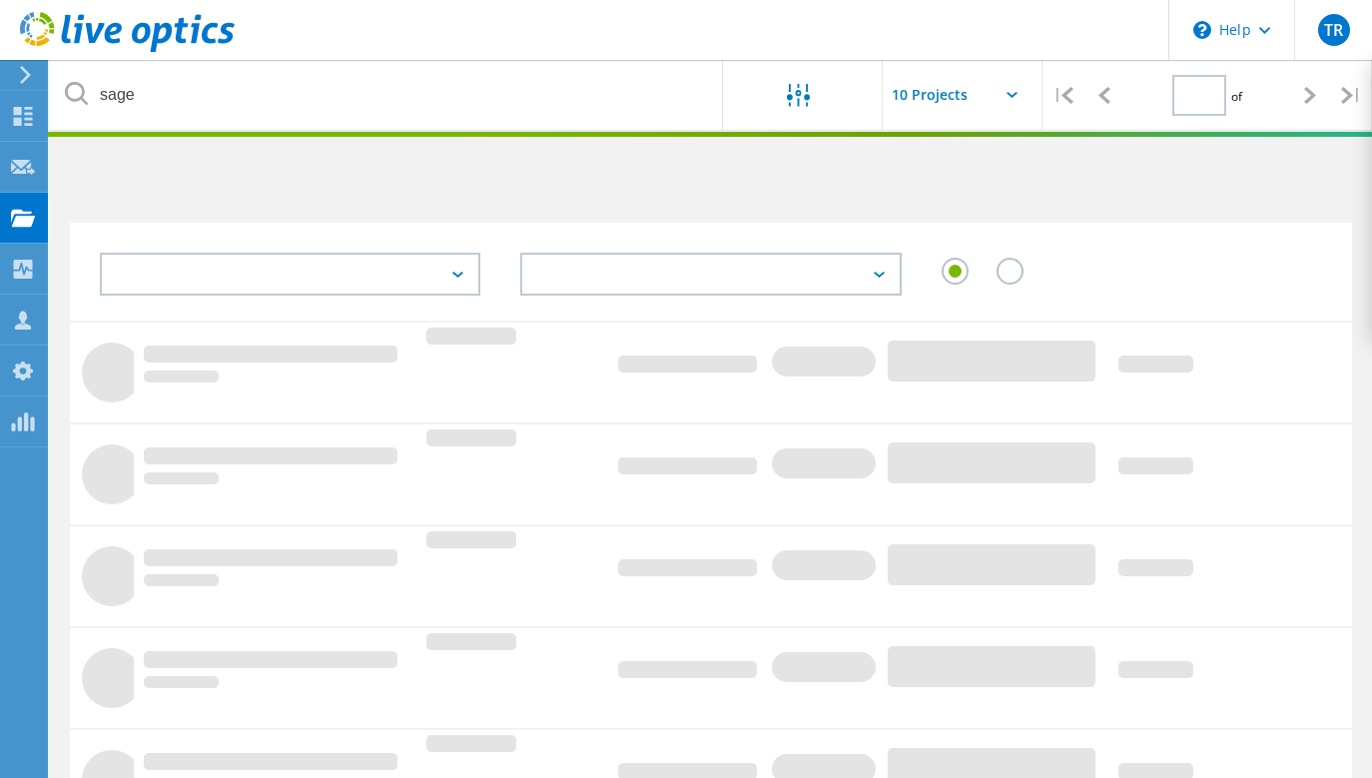
type input "1"
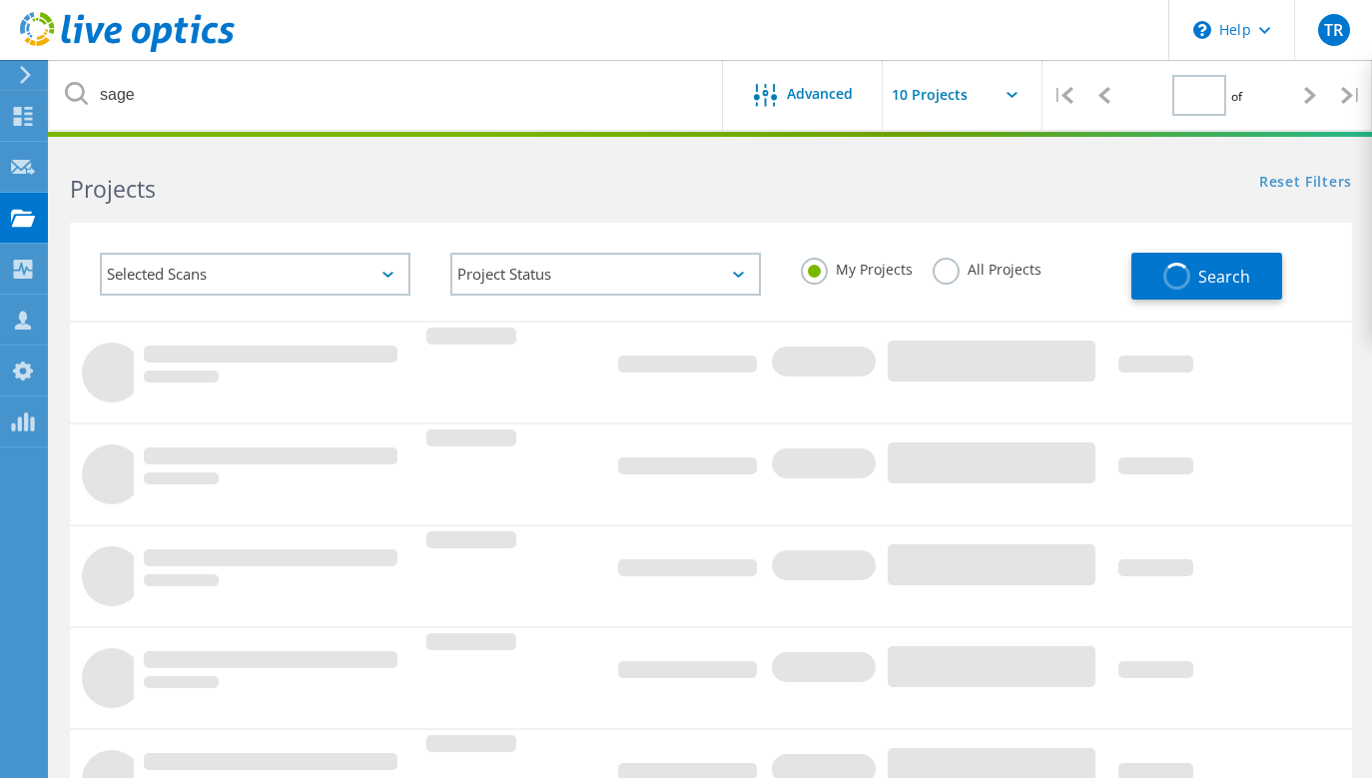
type input "1"
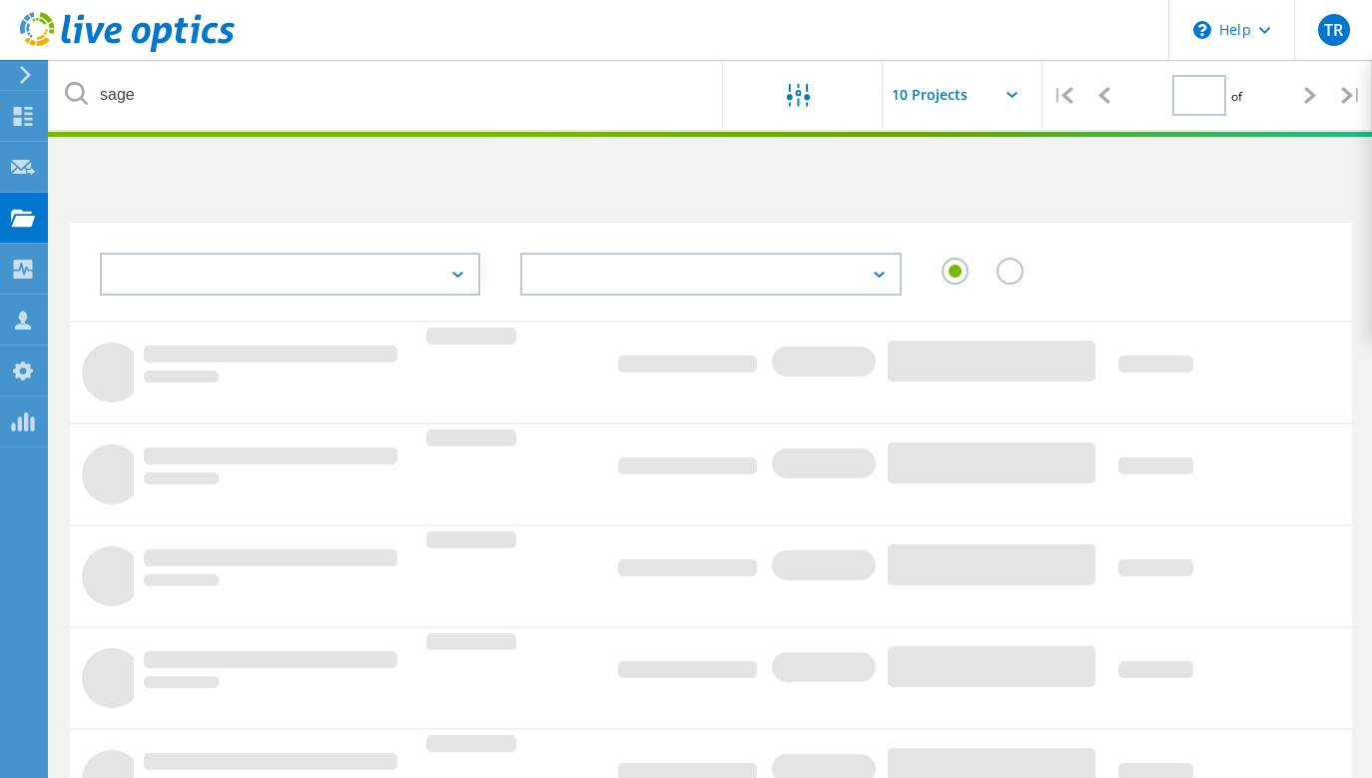
type input "1"
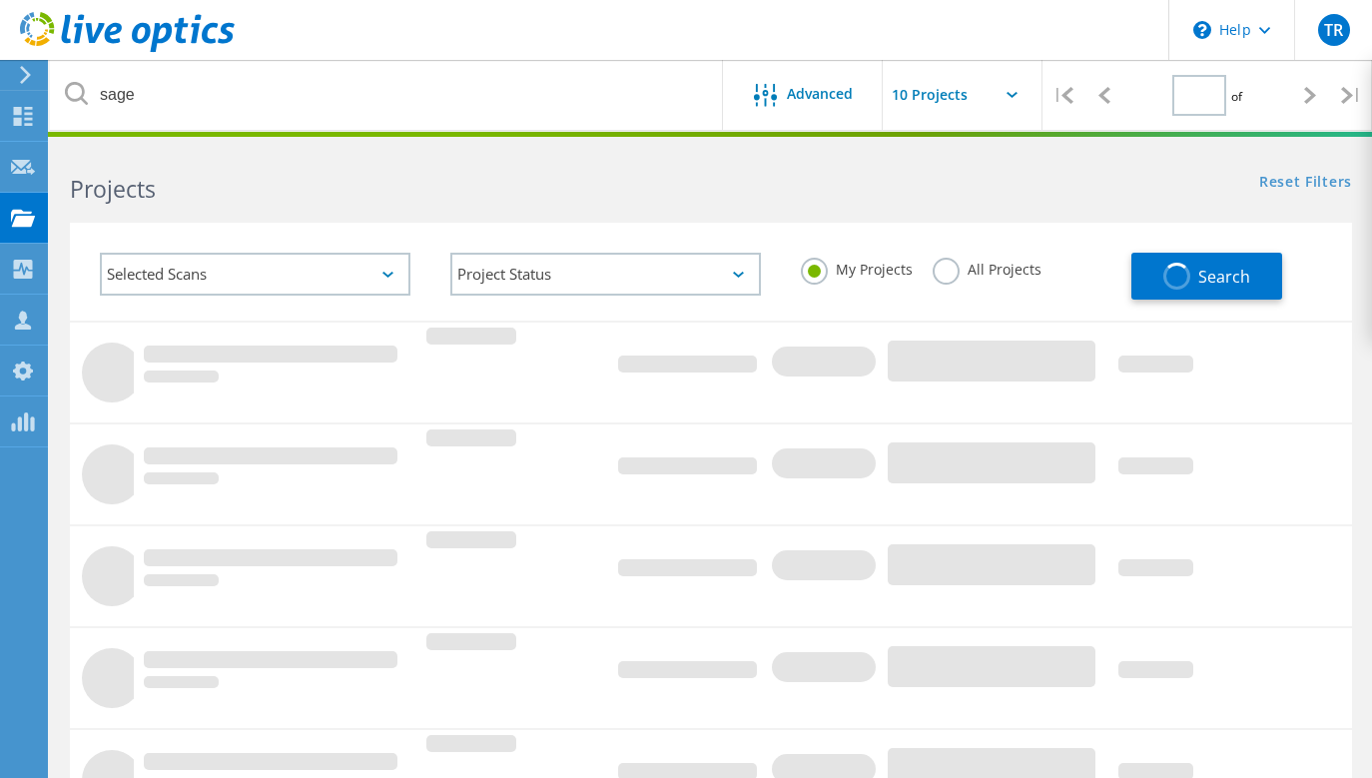
type input "1"
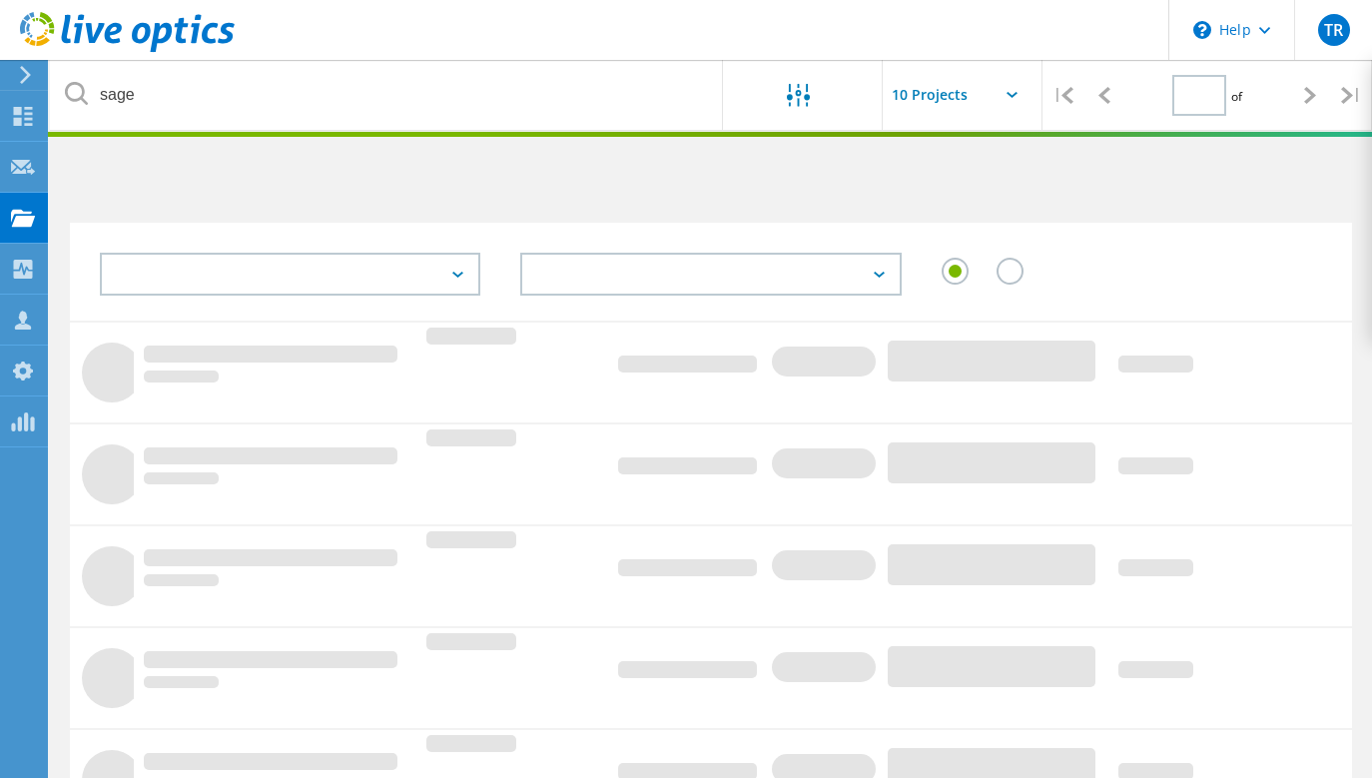
type input "1"
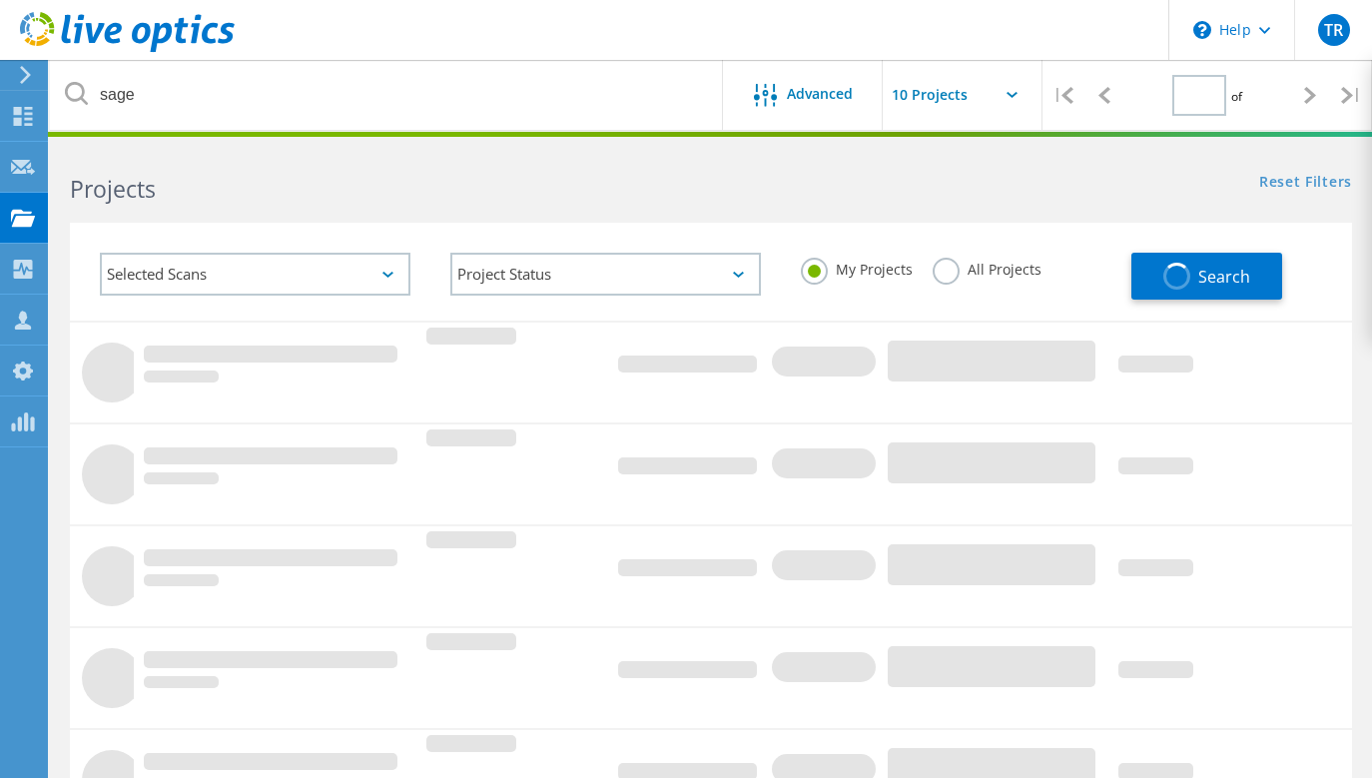
type input "1"
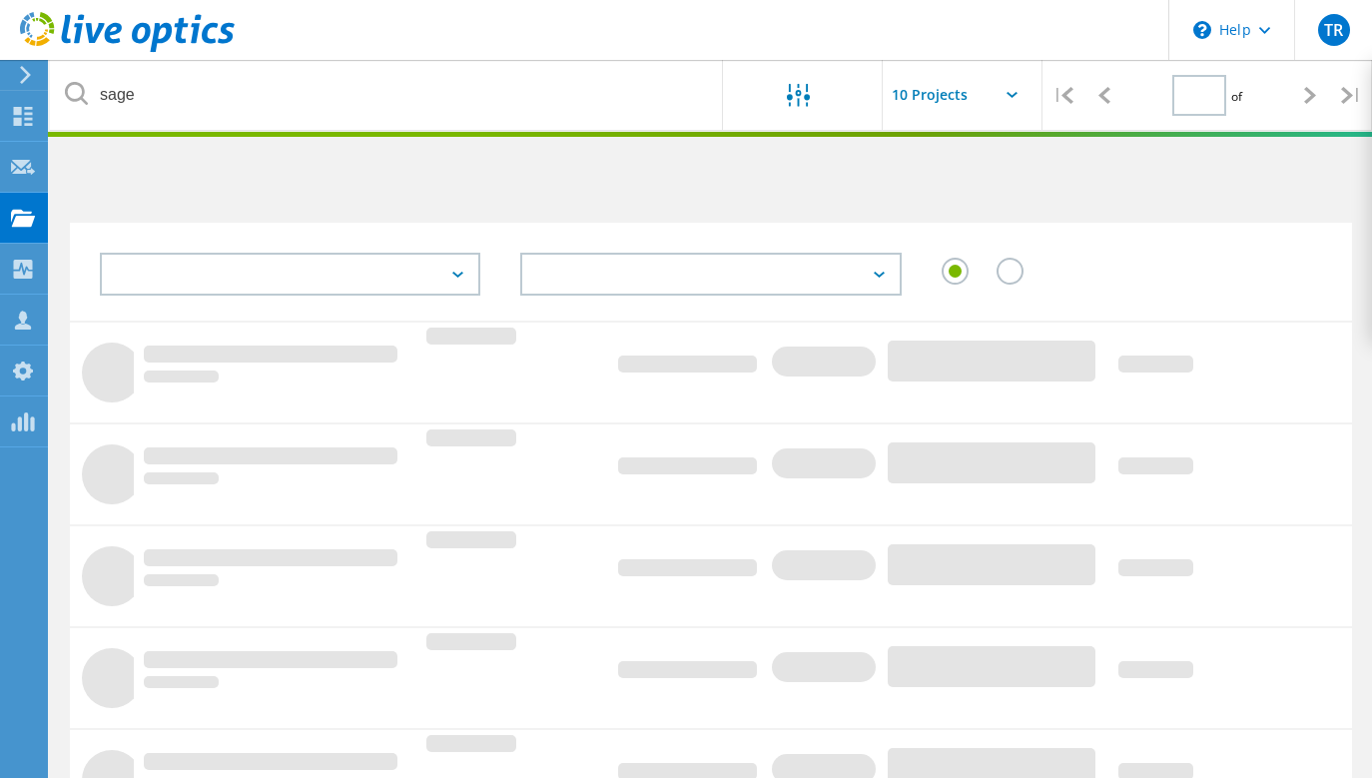
type input "1"
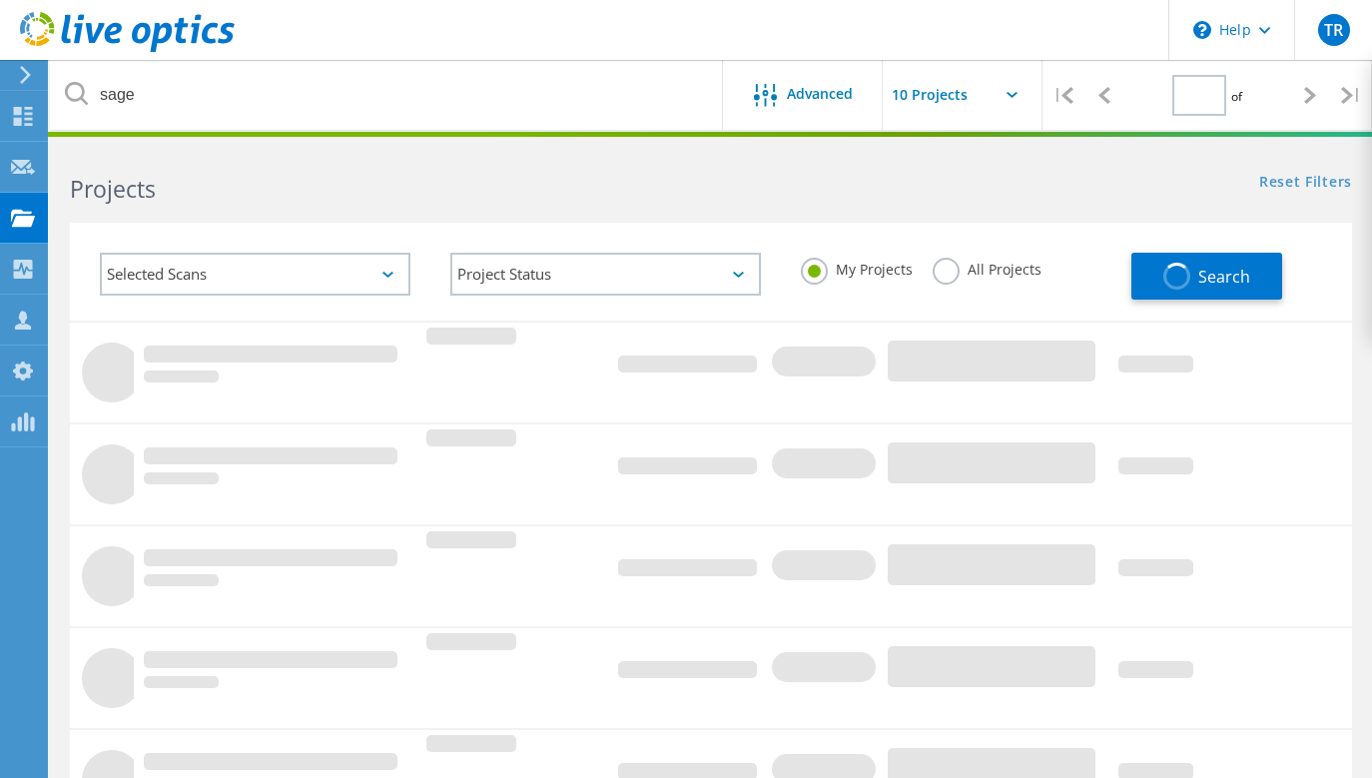
type input "1"
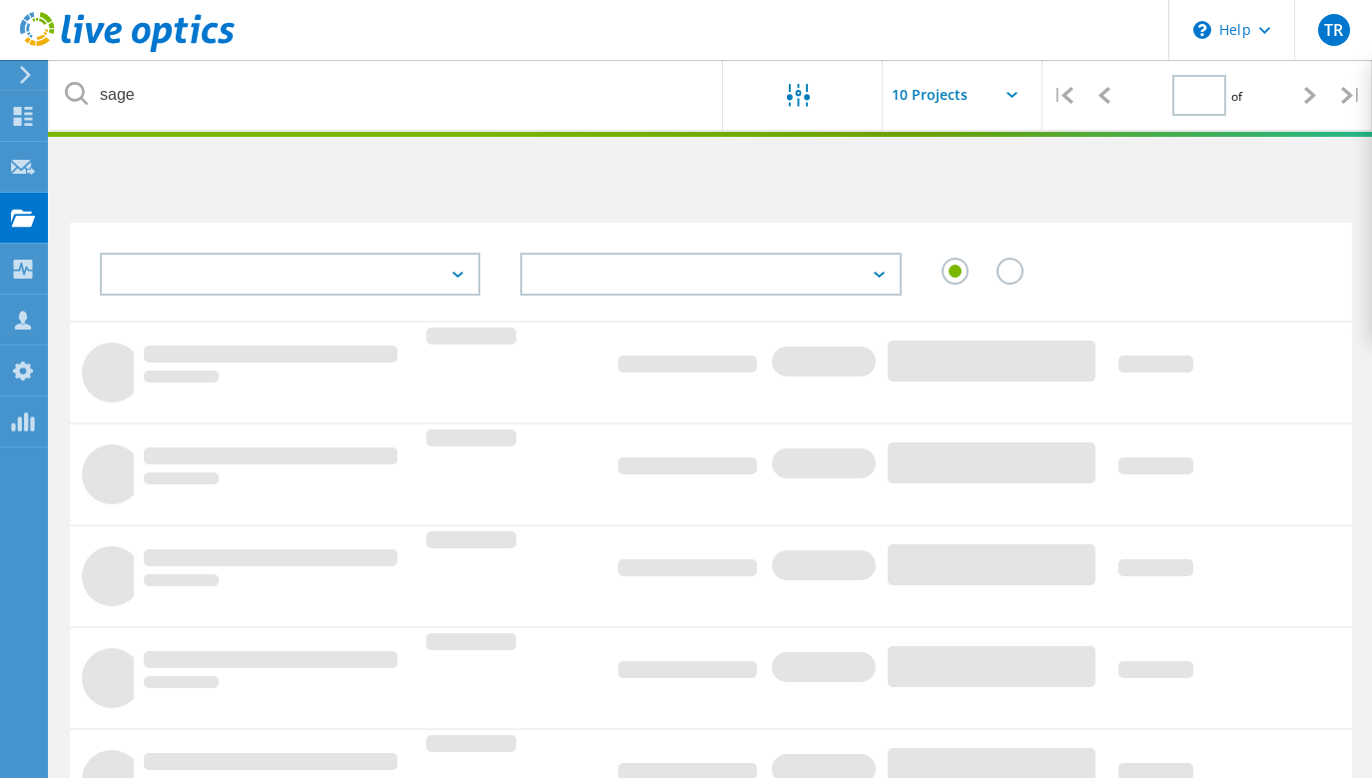
type input "1"
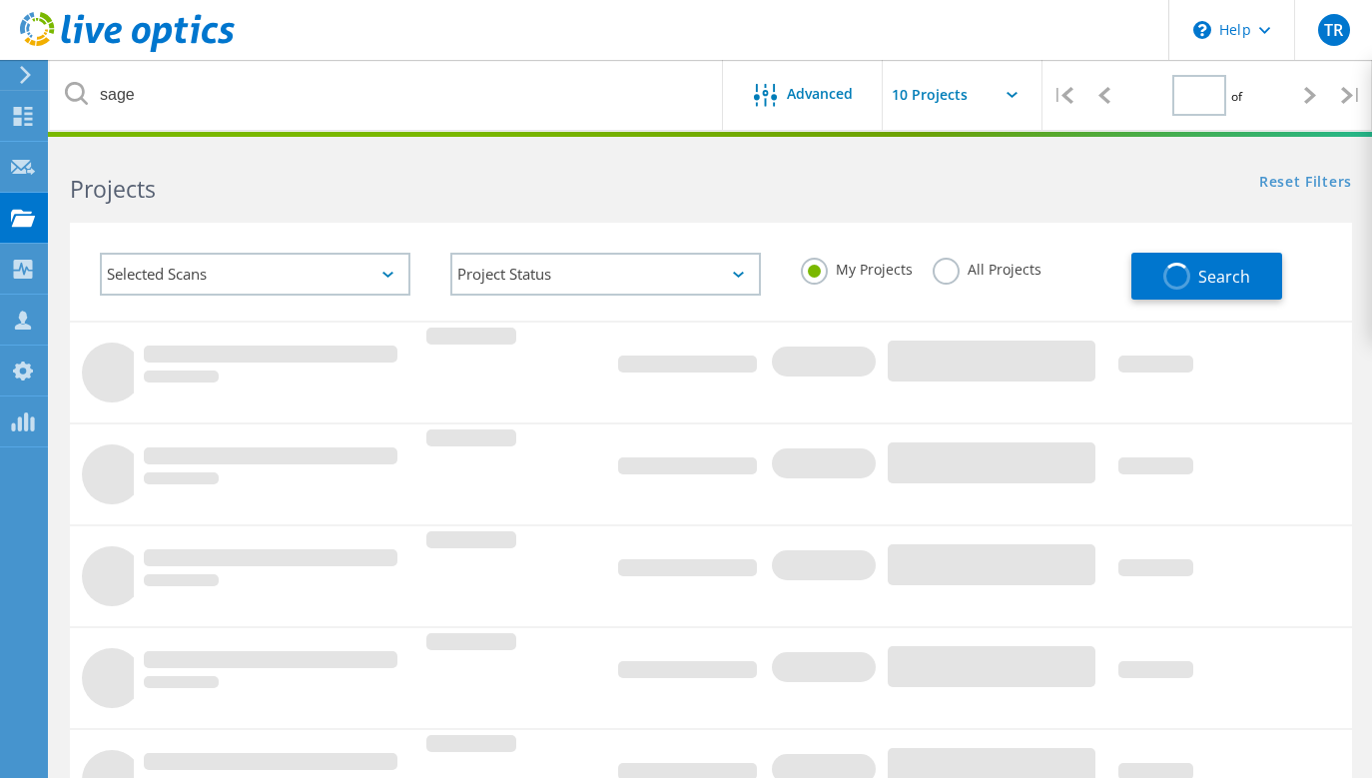
type input "1"
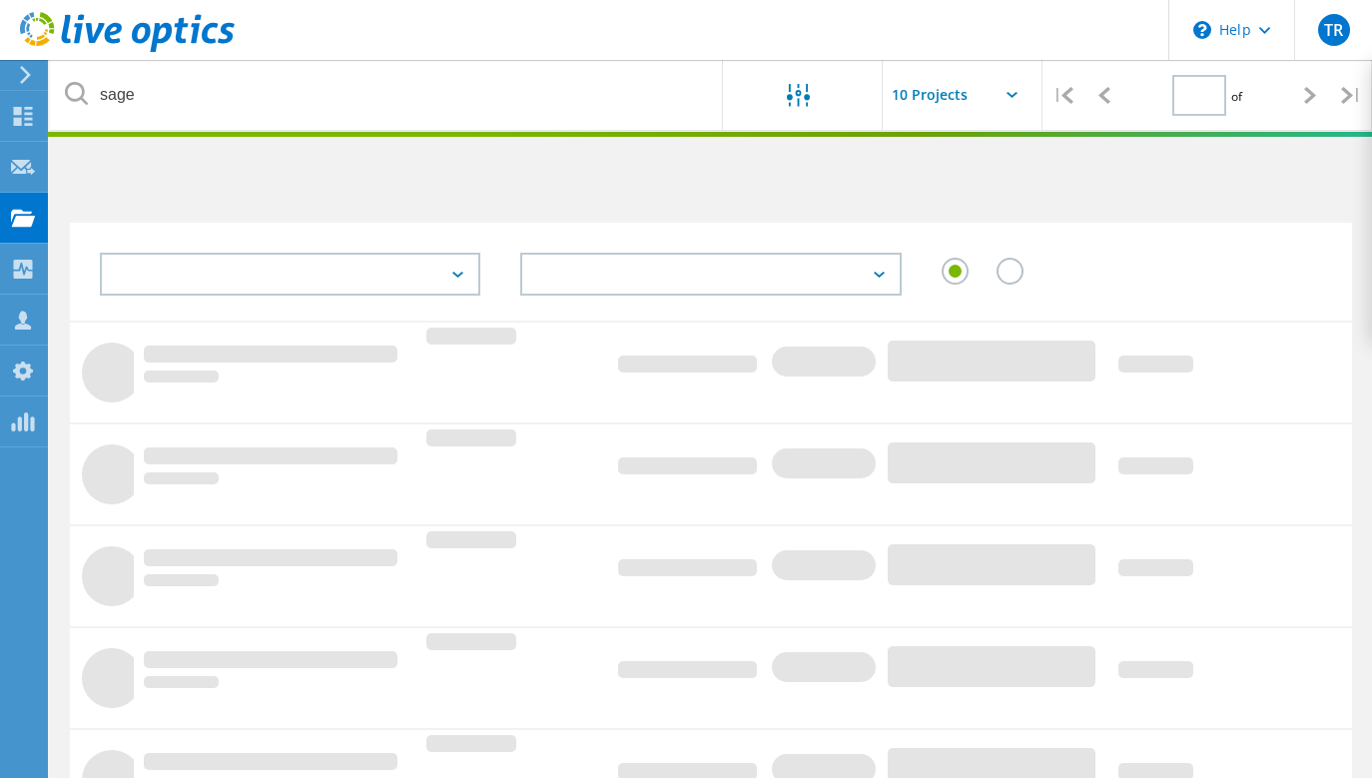
type input "1"
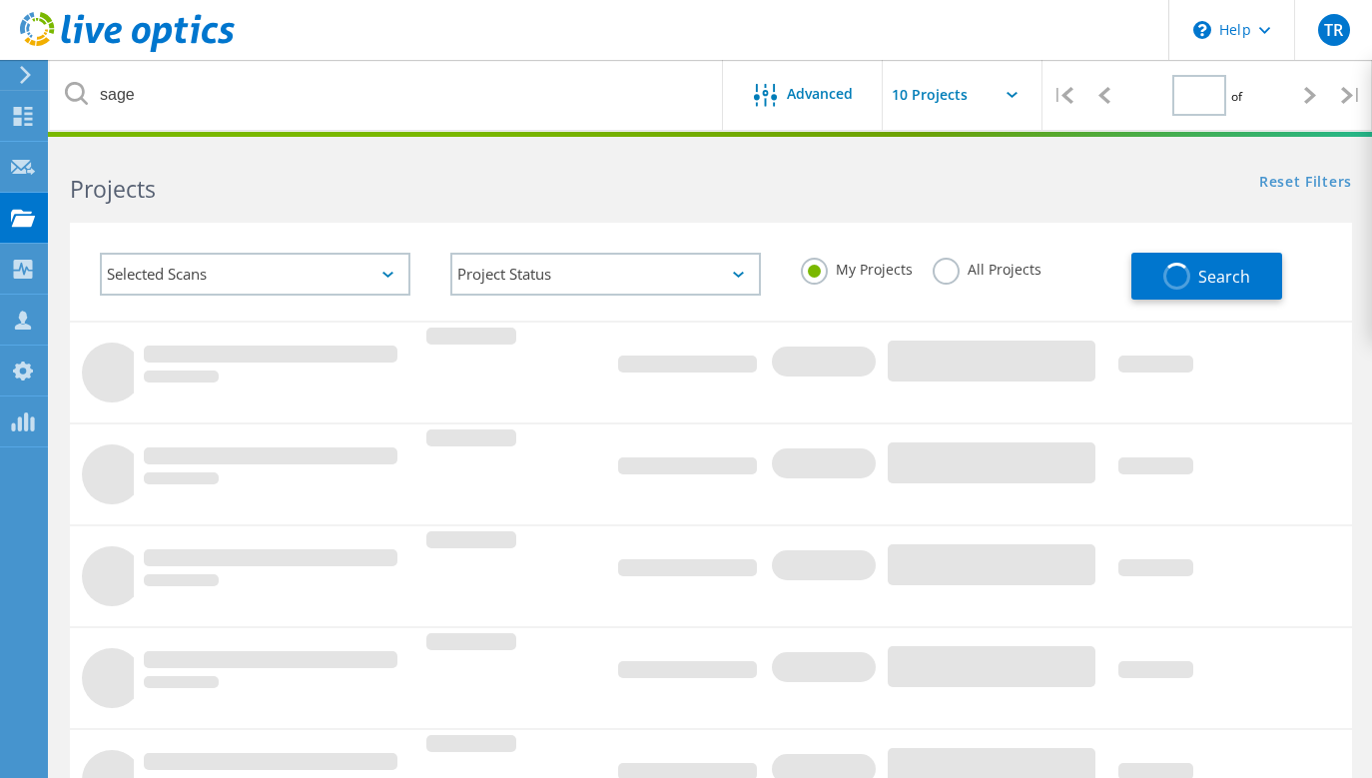
type input "1"
